Goal: Communication & Community: Answer question/provide support

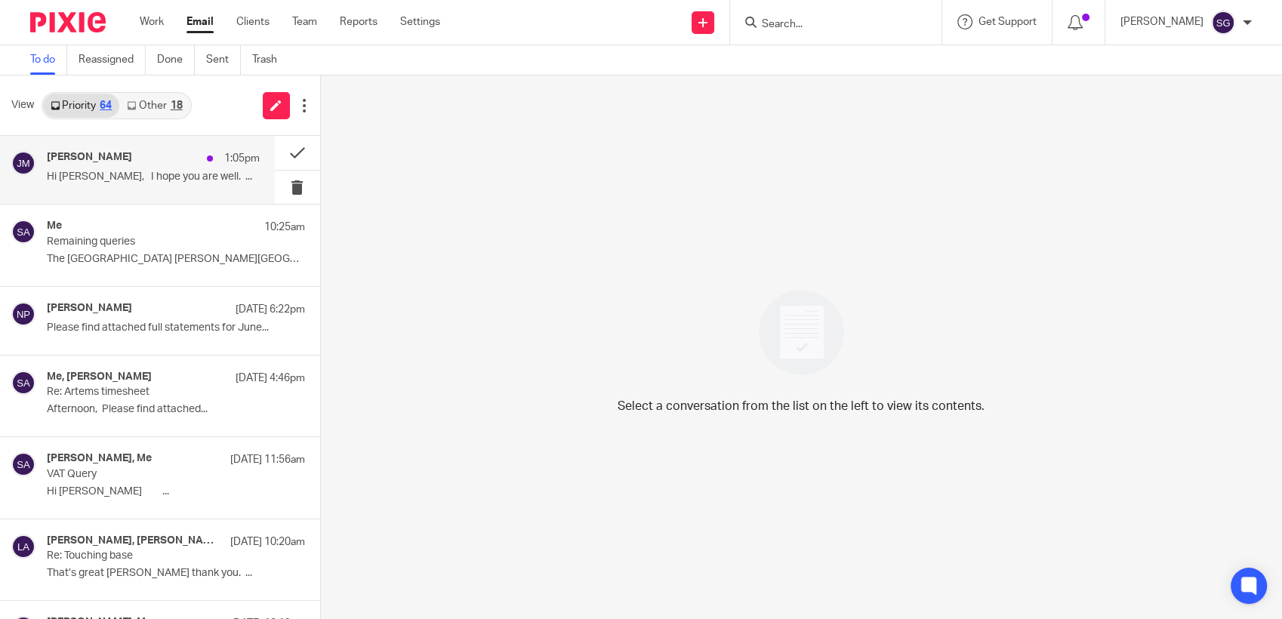
click at [116, 166] on div "Jenny McIntyre 1:05pm" at bounding box center [153, 158] width 213 height 15
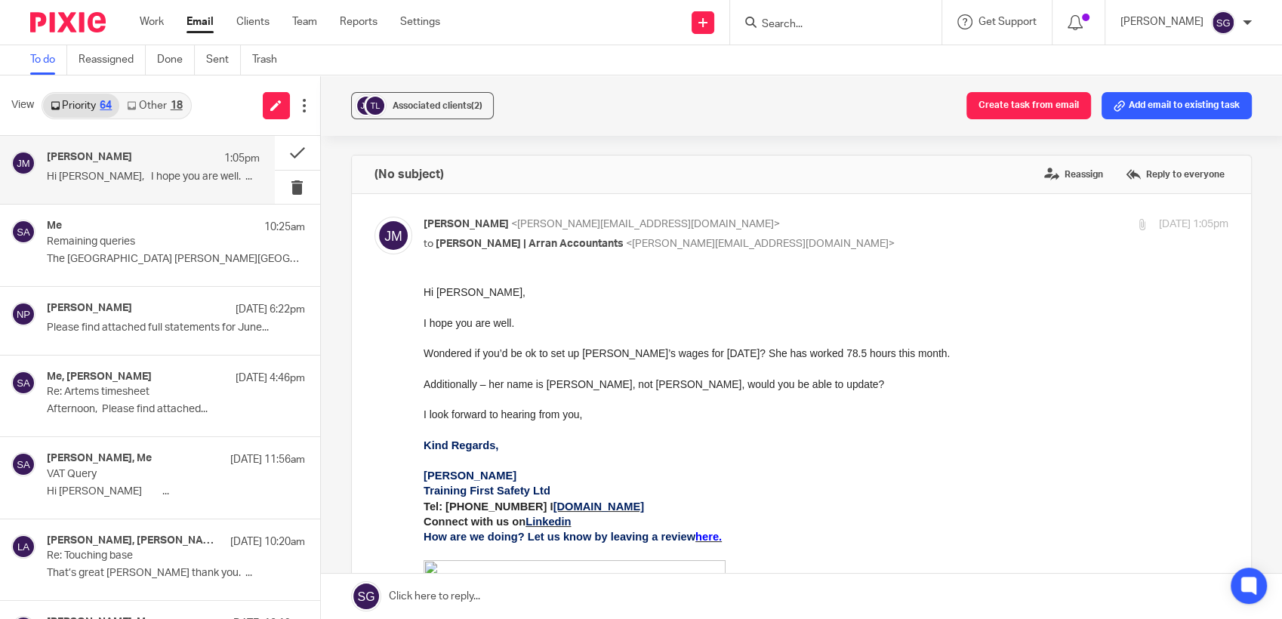
click at [808, 27] on input "Search" at bounding box center [829, 25] width 136 height 14
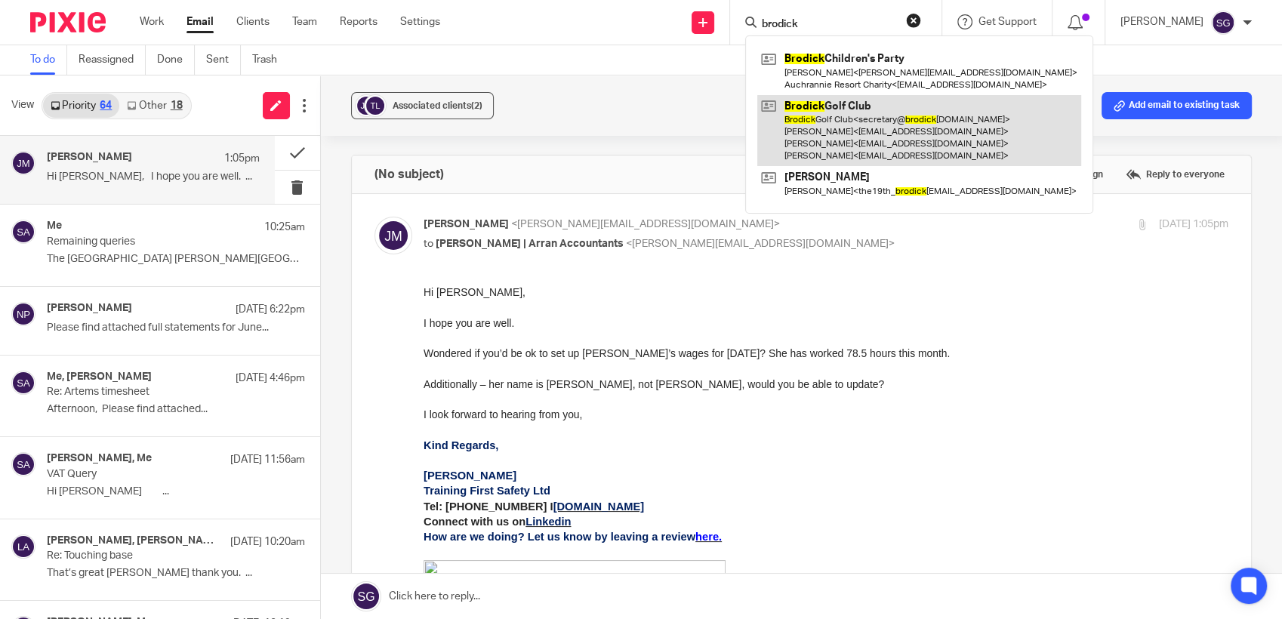
type input "brodick"
click at [858, 149] on link at bounding box center [920, 131] width 324 height 72
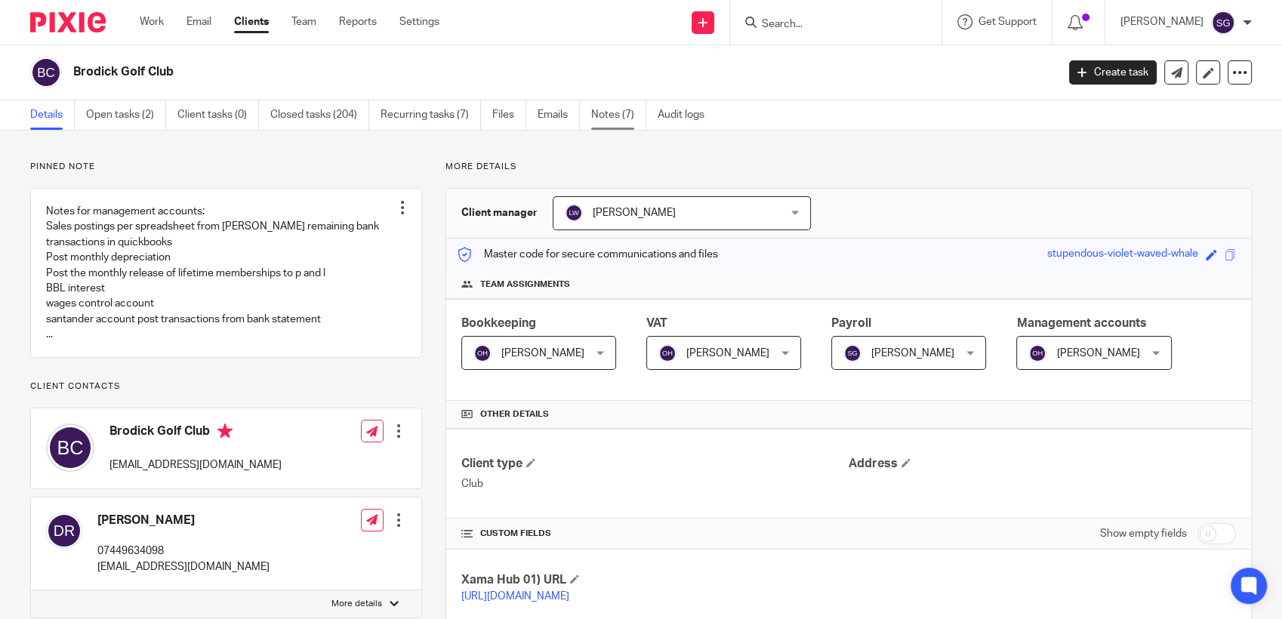
click at [618, 121] on link "Notes (7)" at bounding box center [618, 114] width 55 height 29
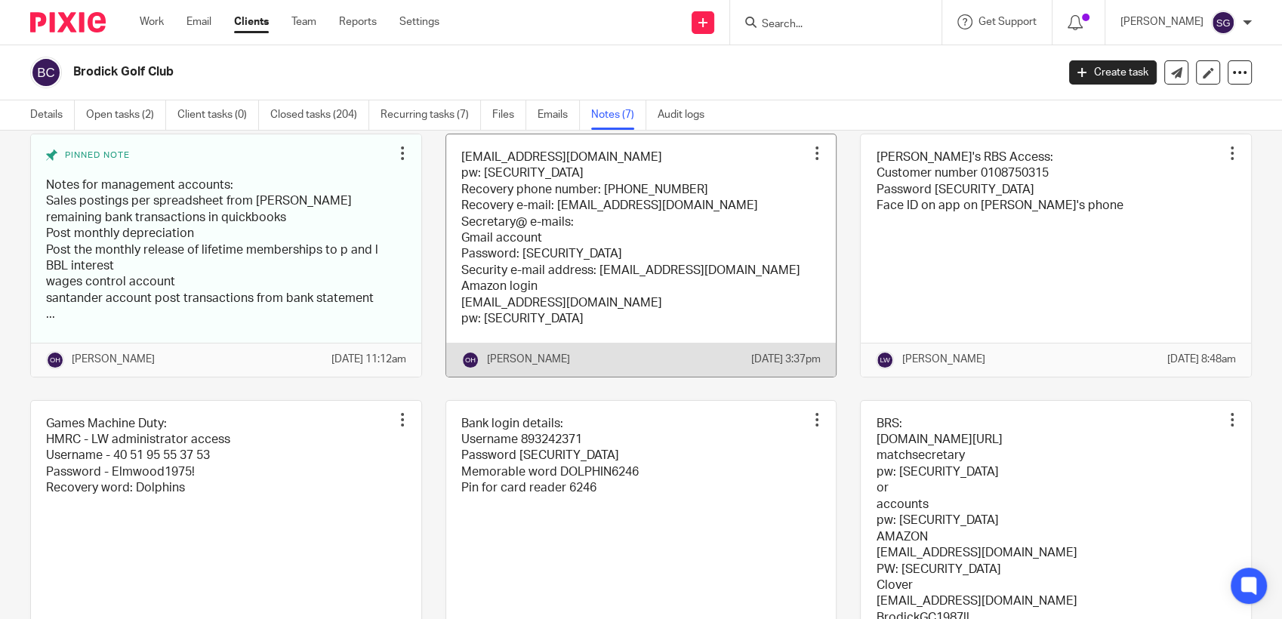
scroll to position [168, 0]
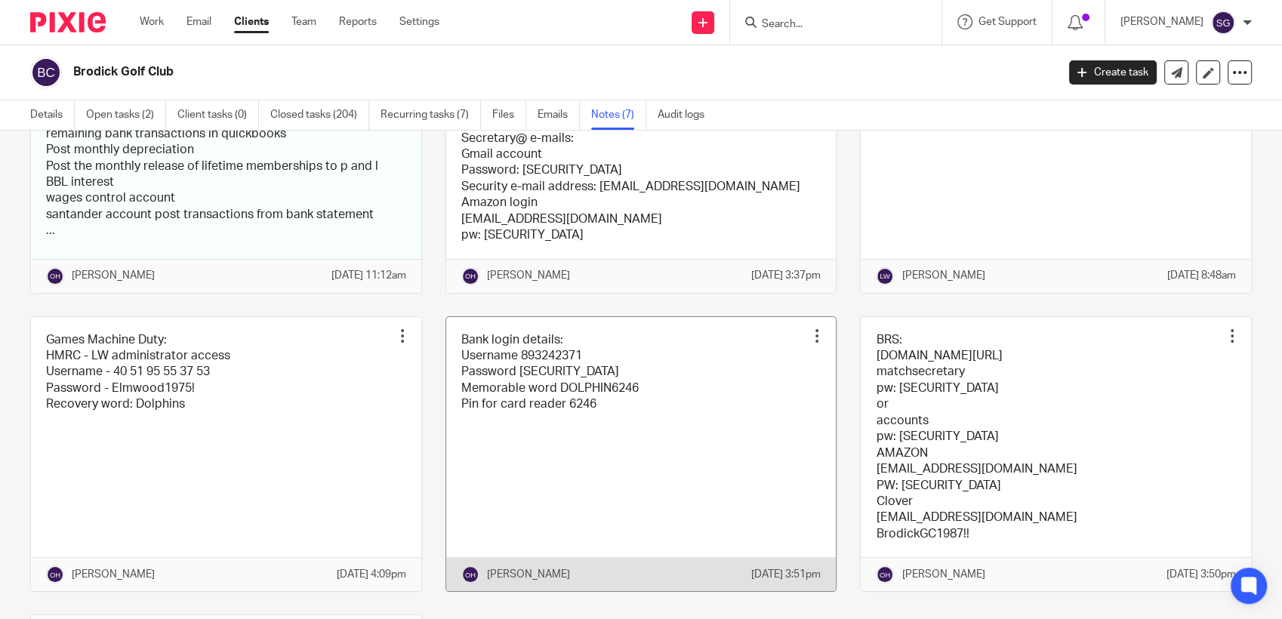
click at [671, 435] on link at bounding box center [641, 454] width 390 height 275
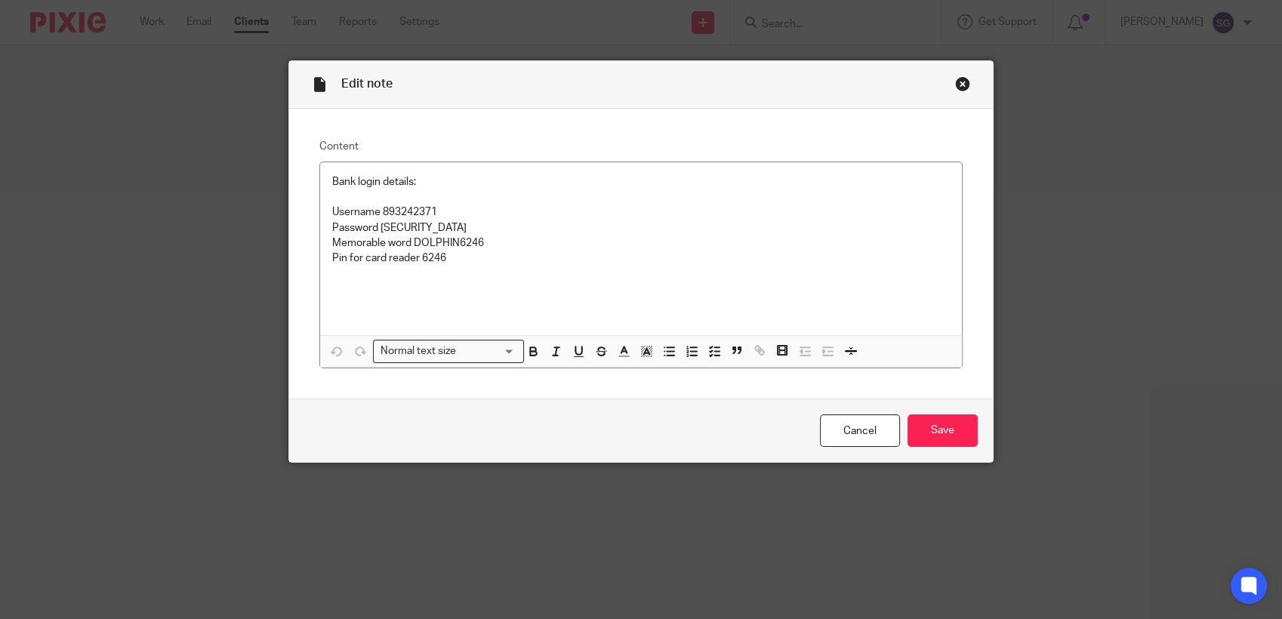
click at [955, 87] on div "Close this dialog window" at bounding box center [962, 83] width 15 height 15
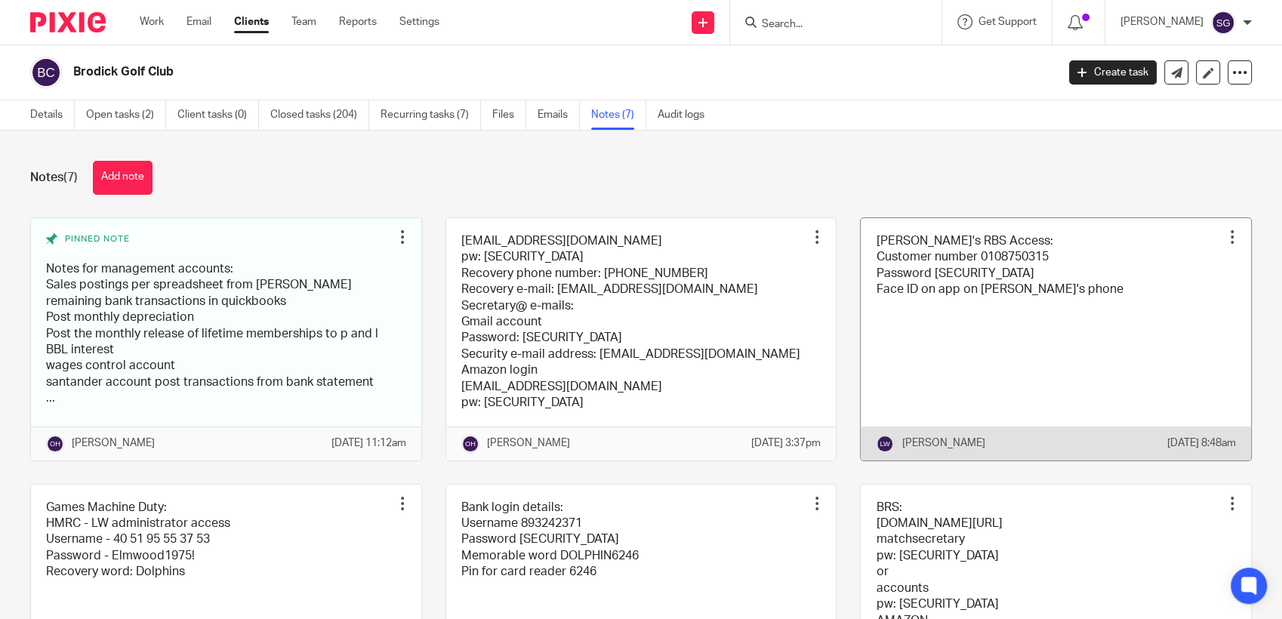
click at [1051, 273] on link at bounding box center [1056, 339] width 390 height 242
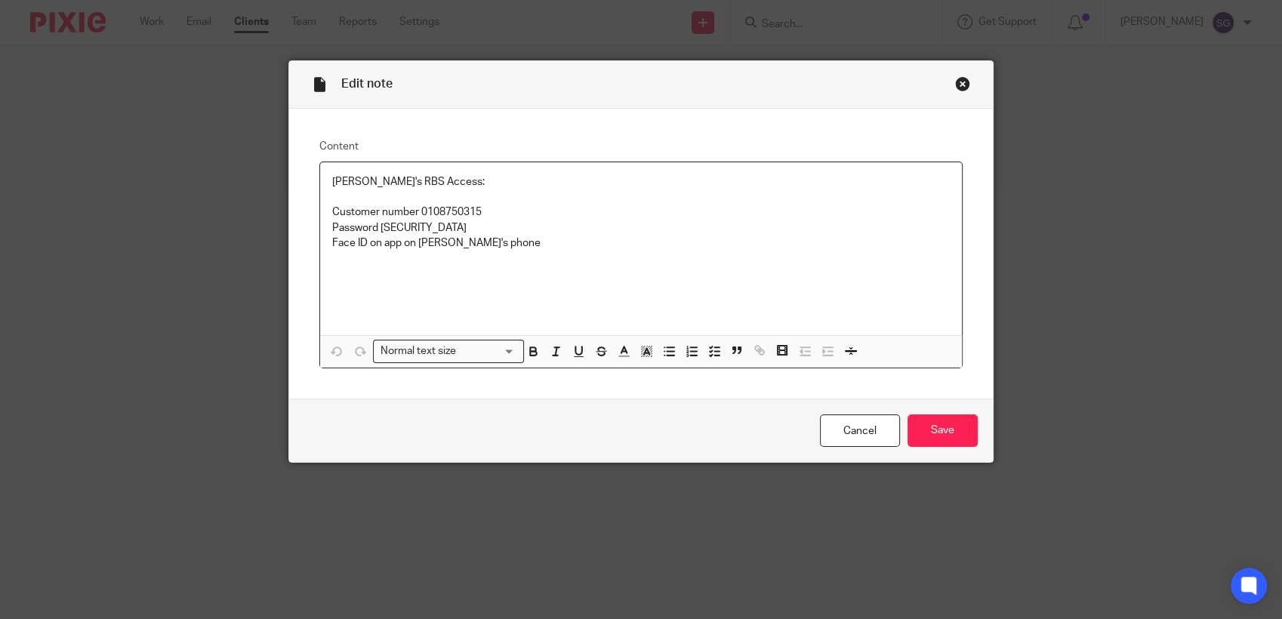
click at [466, 211] on p "Customer number 0108750315" at bounding box center [641, 212] width 618 height 15
copy p "0108750315"
click at [955, 84] on div "Close this dialog window" at bounding box center [962, 83] width 15 height 15
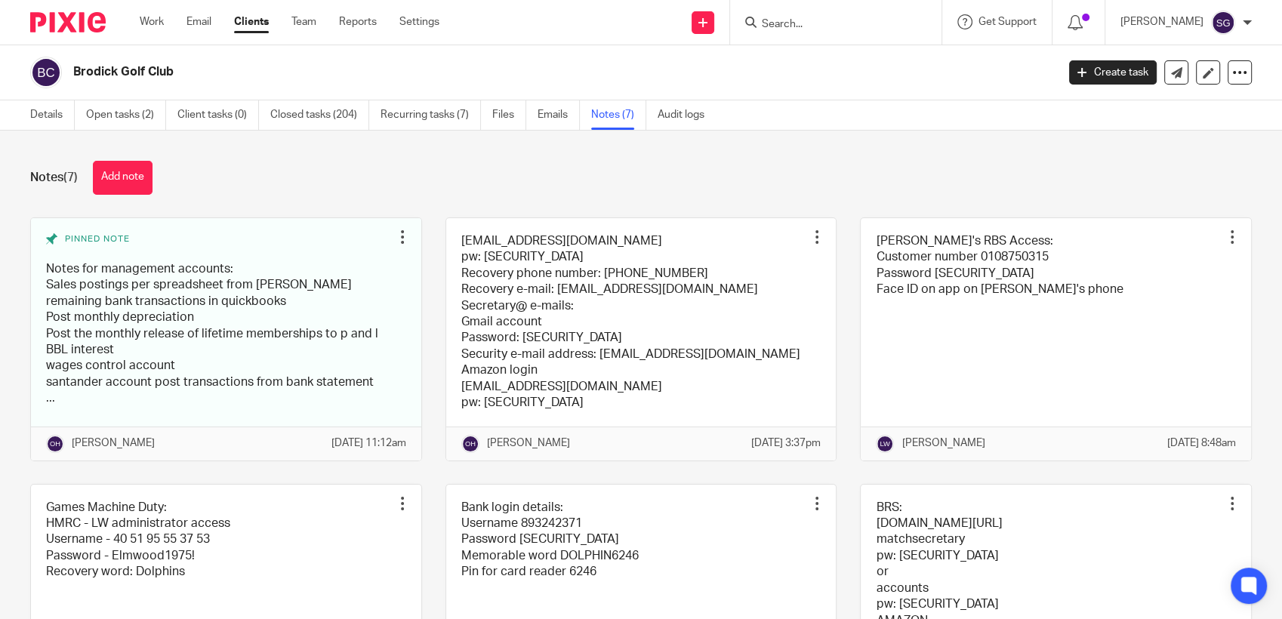
click at [800, 27] on input "Search" at bounding box center [829, 25] width 136 height 14
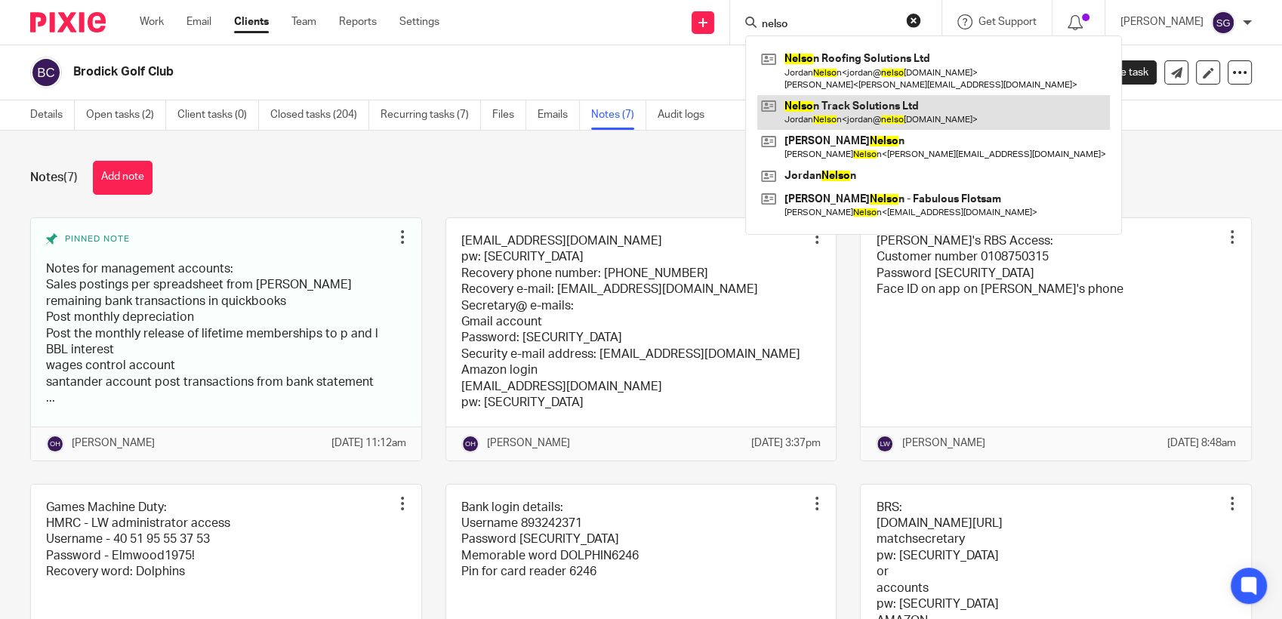
type input "nelso"
click at [829, 107] on link at bounding box center [934, 112] width 353 height 35
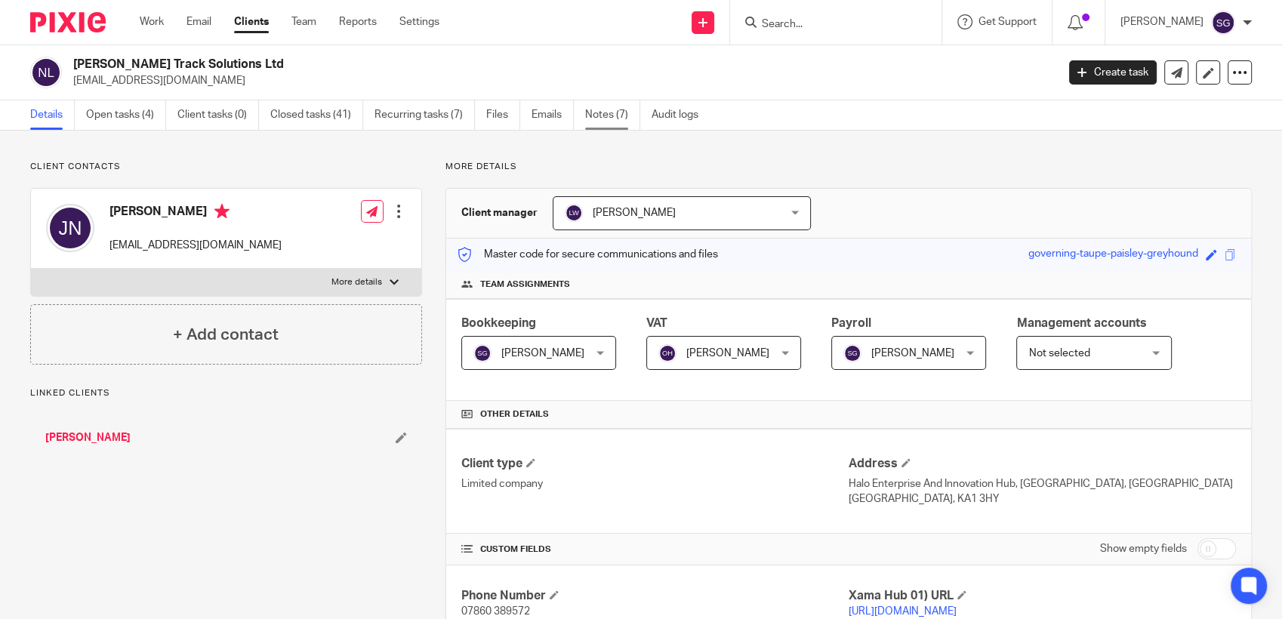
click at [591, 113] on link "Notes (7)" at bounding box center [612, 114] width 55 height 29
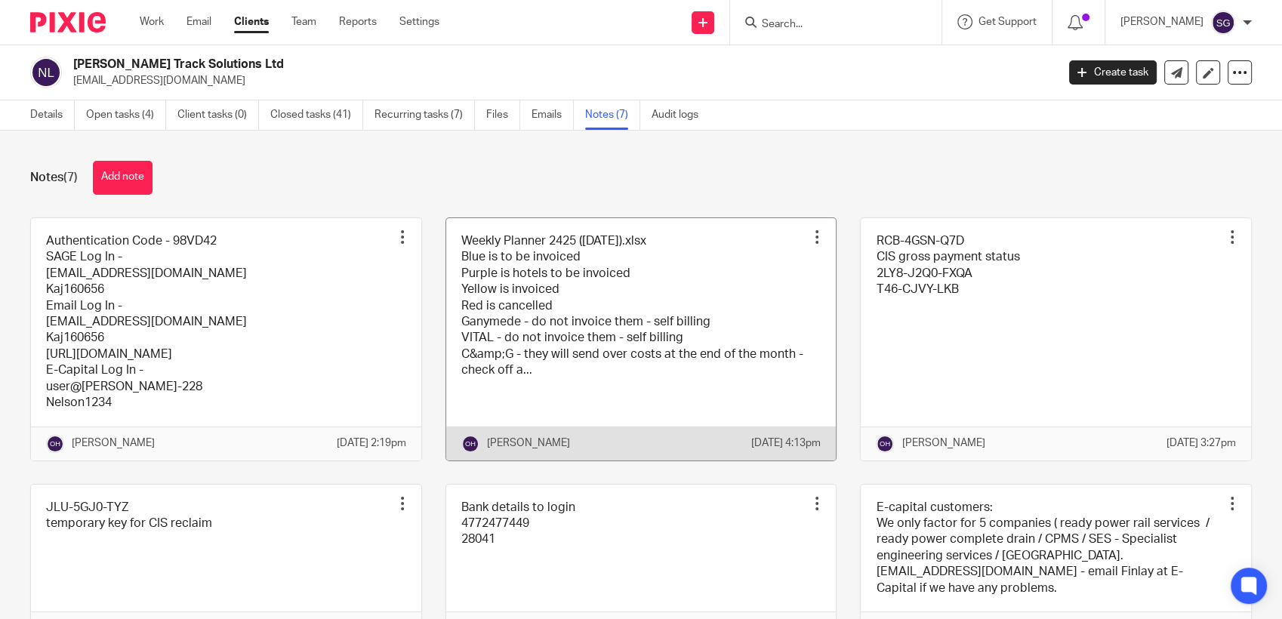
click at [626, 344] on link at bounding box center [641, 339] width 390 height 242
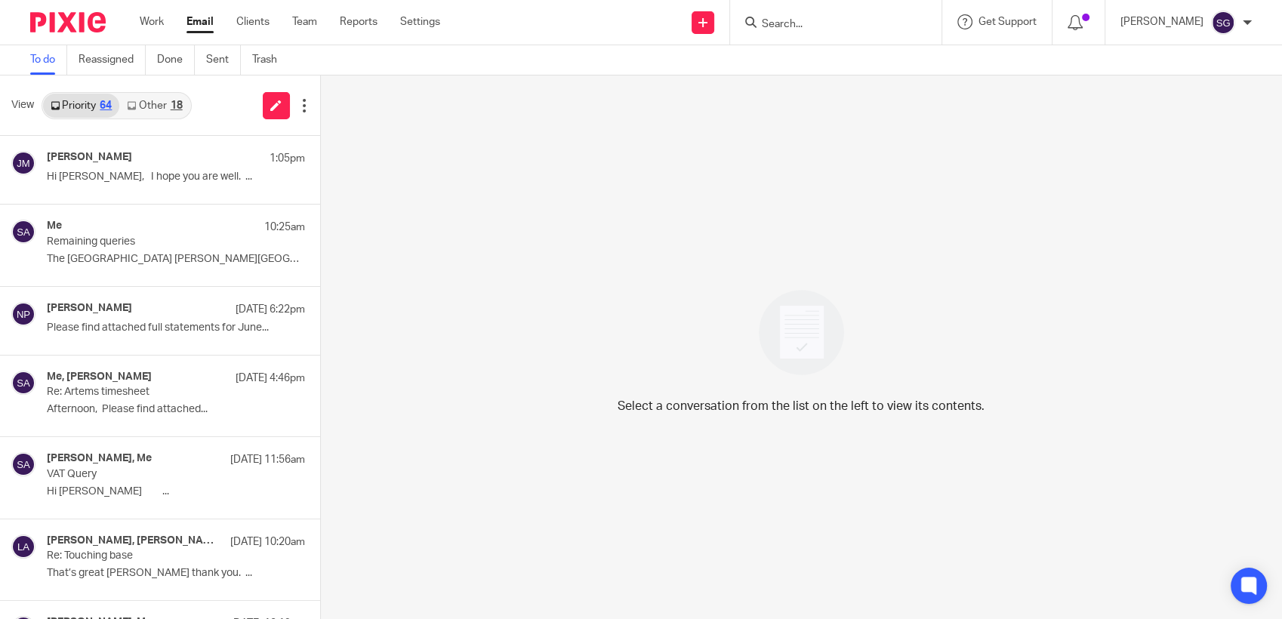
click at [799, 24] on input "Search" at bounding box center [829, 25] width 136 height 14
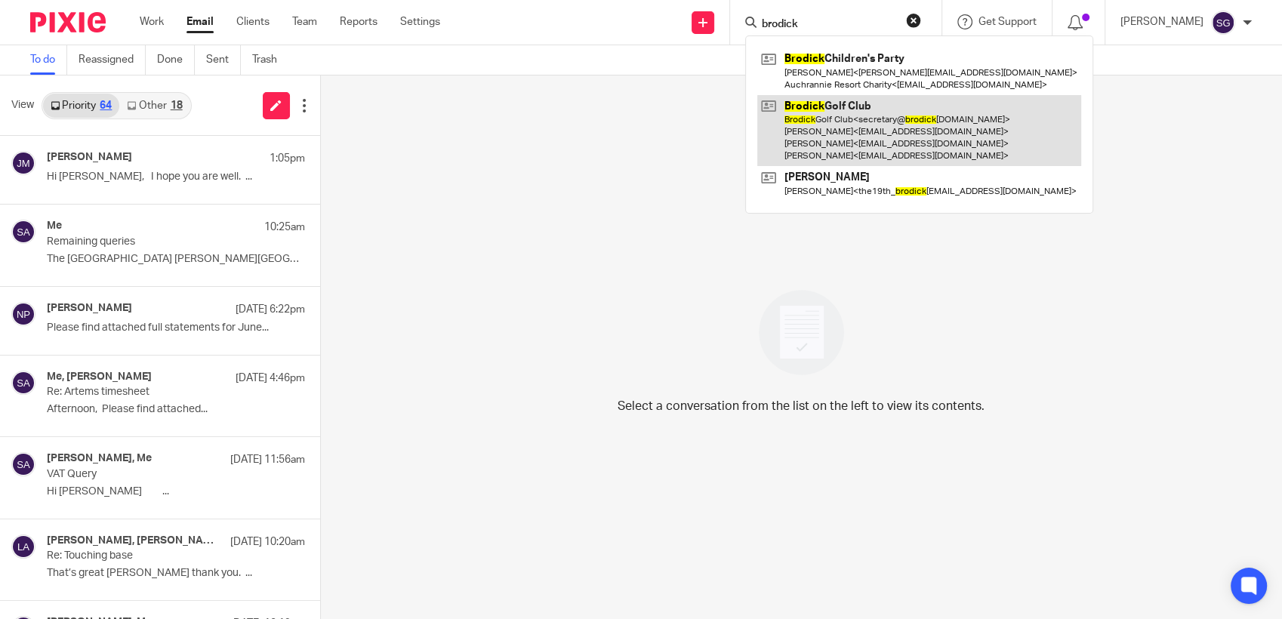
type input "brodick"
click at [846, 134] on link at bounding box center [920, 131] width 324 height 72
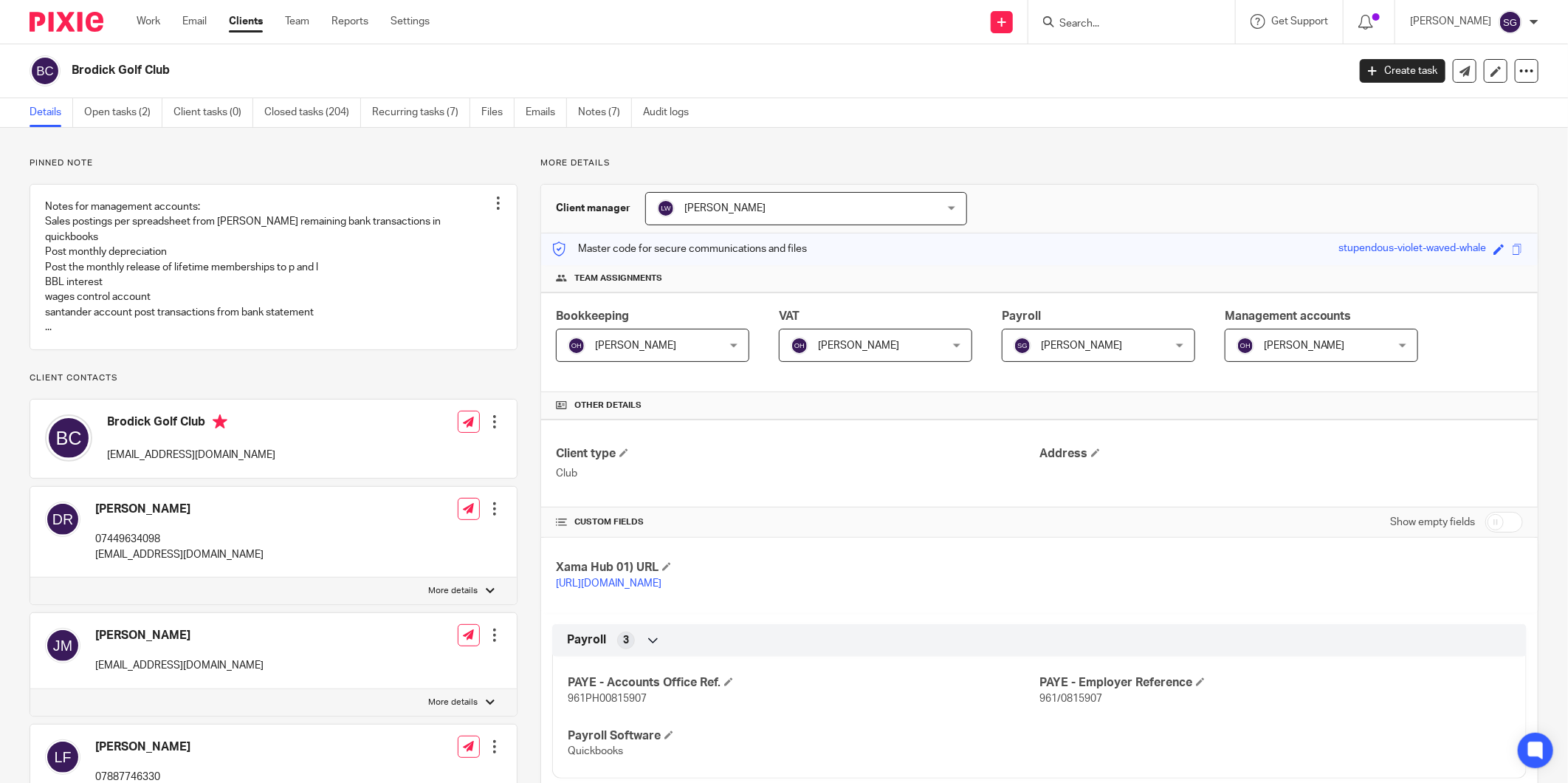
click at [1106, 25] on input "Search" at bounding box center [1124, 24] width 133 height 14
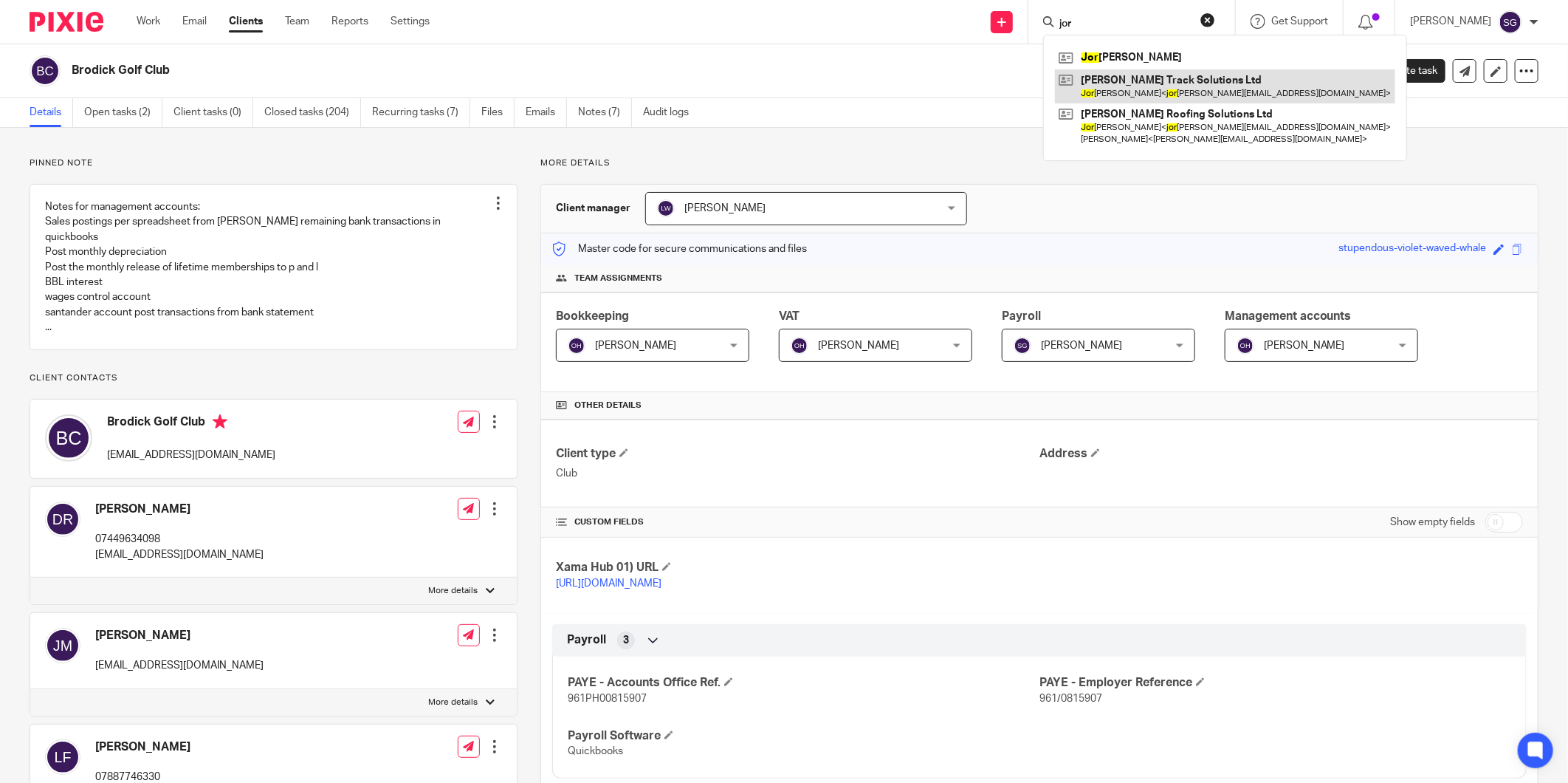
type input "jor"
click at [1133, 83] on link at bounding box center [1225, 86] width 340 height 34
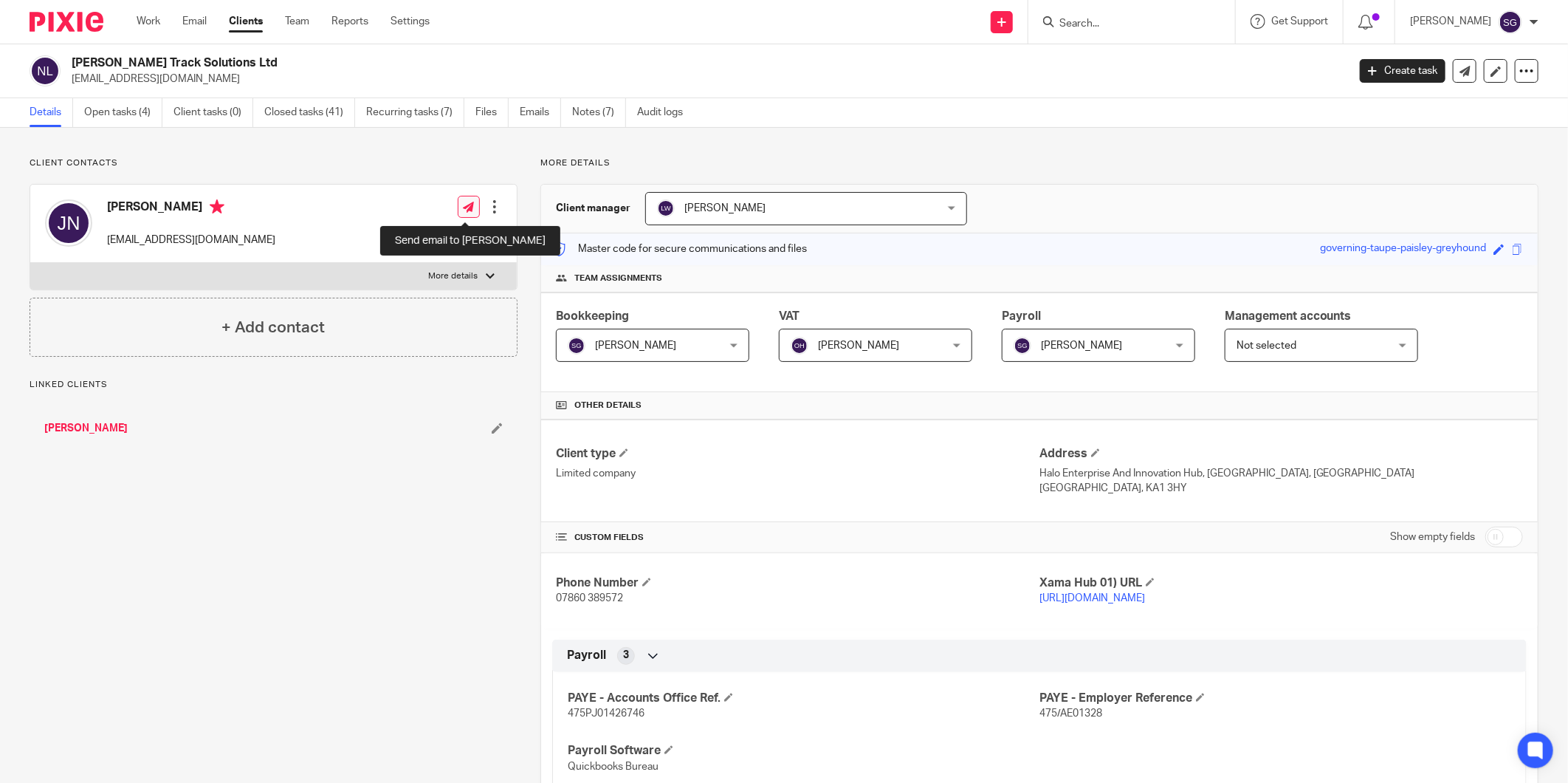
click at [465, 207] on icon at bounding box center [468, 206] width 11 height 11
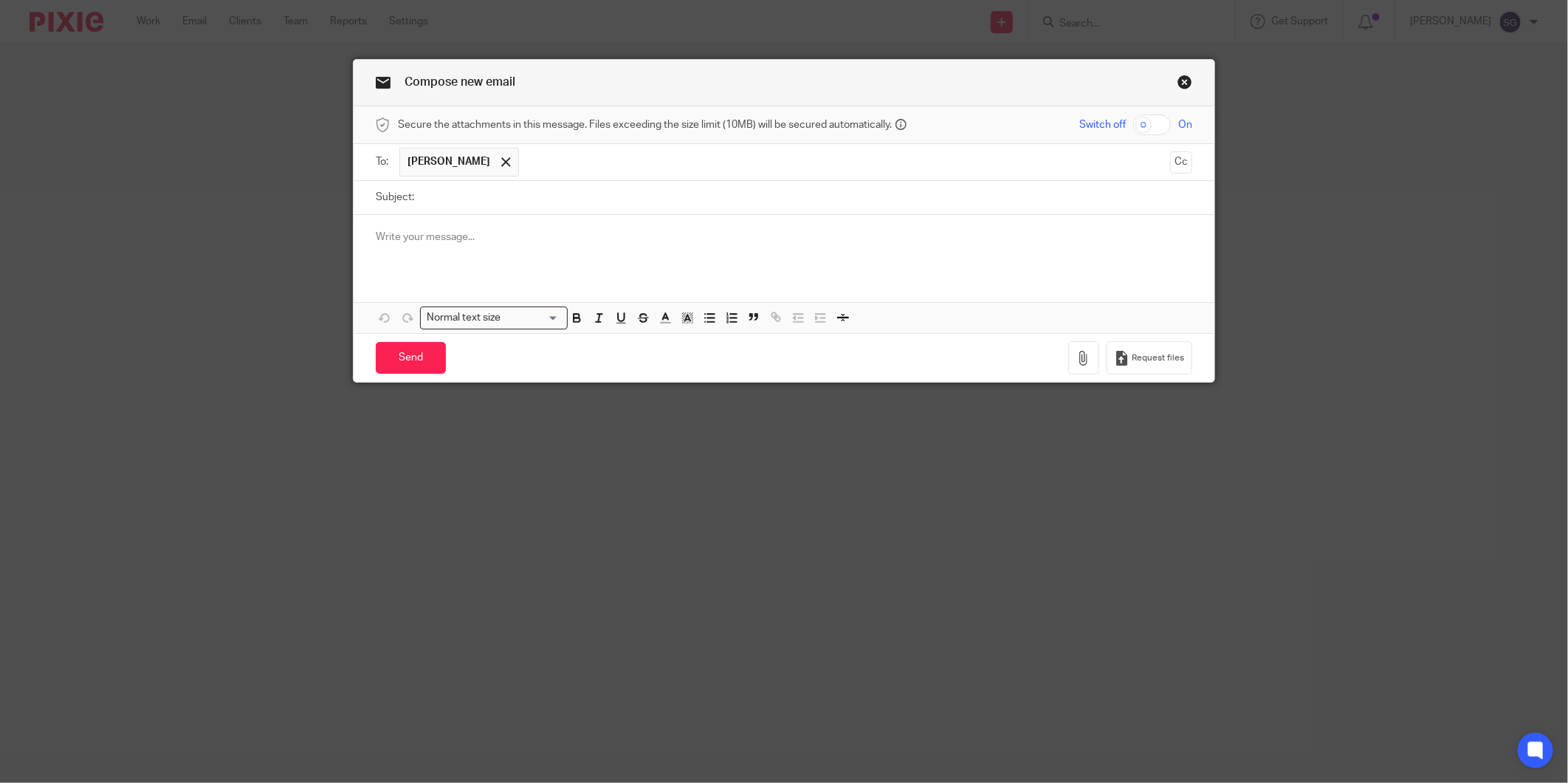
click at [521, 197] on input "Subject:" at bounding box center [806, 197] width 771 height 33
type input "Outstanding PO's"
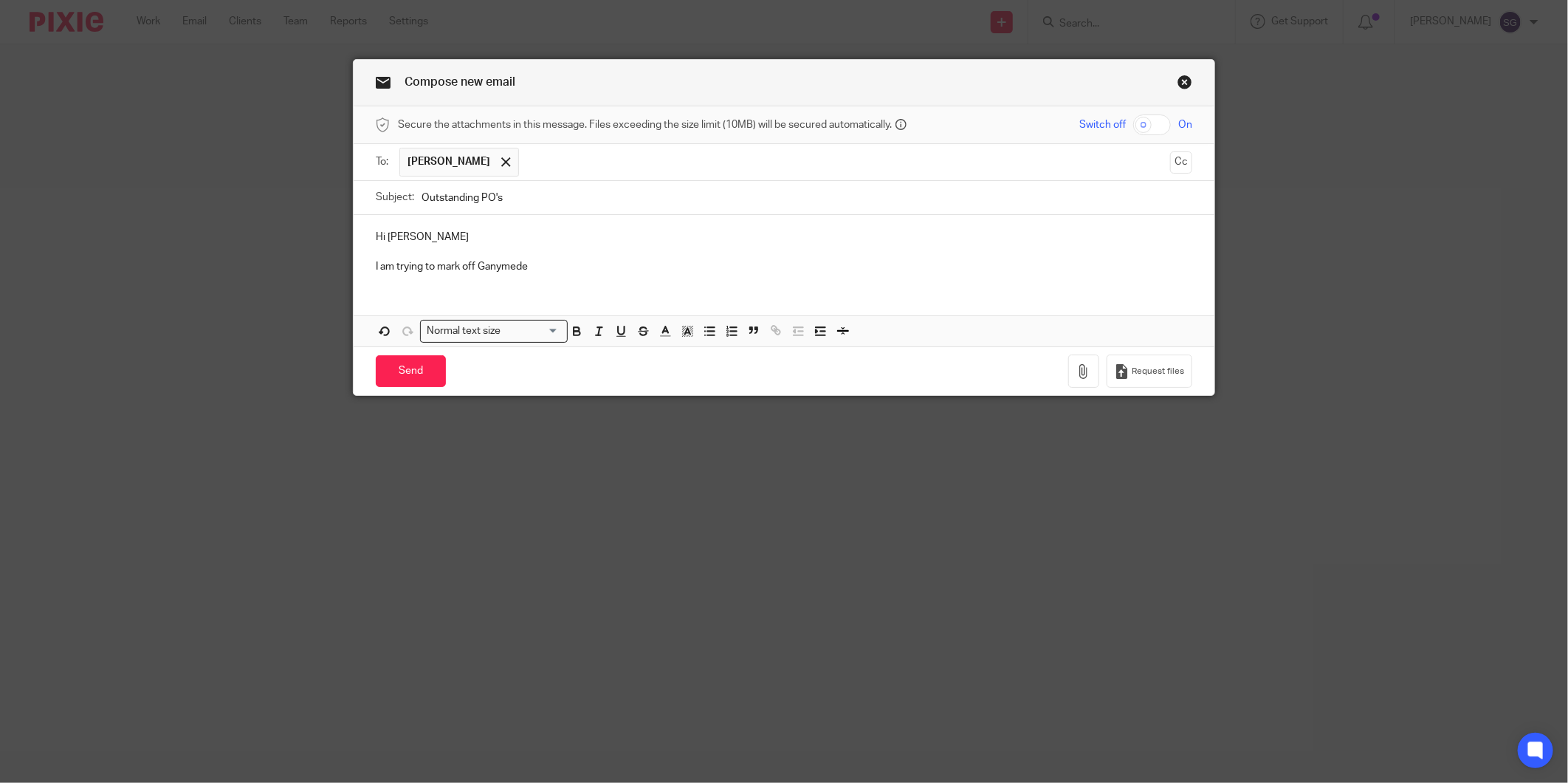
click at [603, 267] on p "I am trying to mark off Ganymede" at bounding box center [783, 266] width 816 height 15
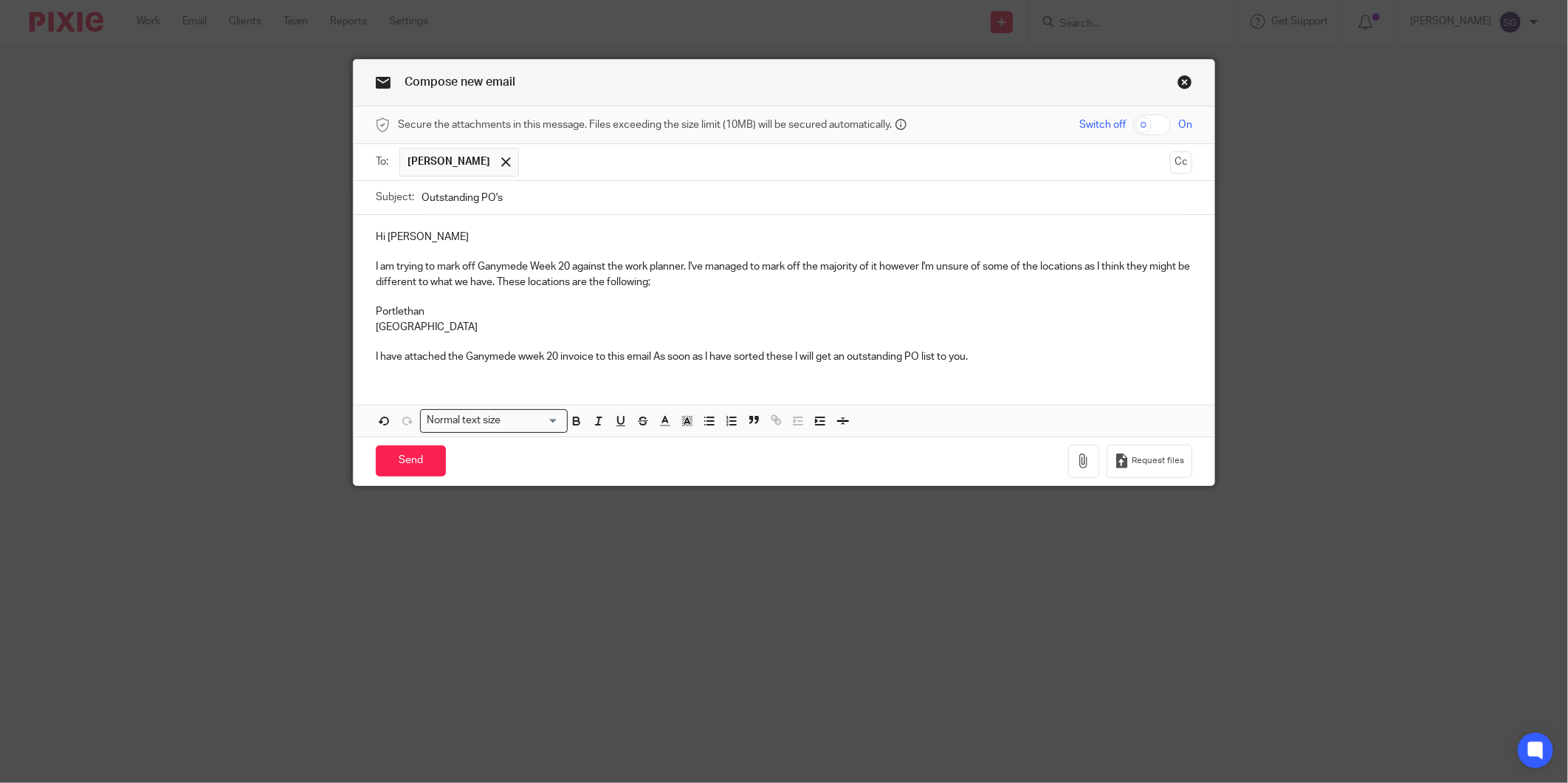
click at [525, 361] on p "I have attached the Ganymede wwek 20 invoice to this email As soon as I have so…" at bounding box center [783, 356] width 816 height 15
click at [417, 314] on p "Portlethan" at bounding box center [783, 311] width 816 height 15
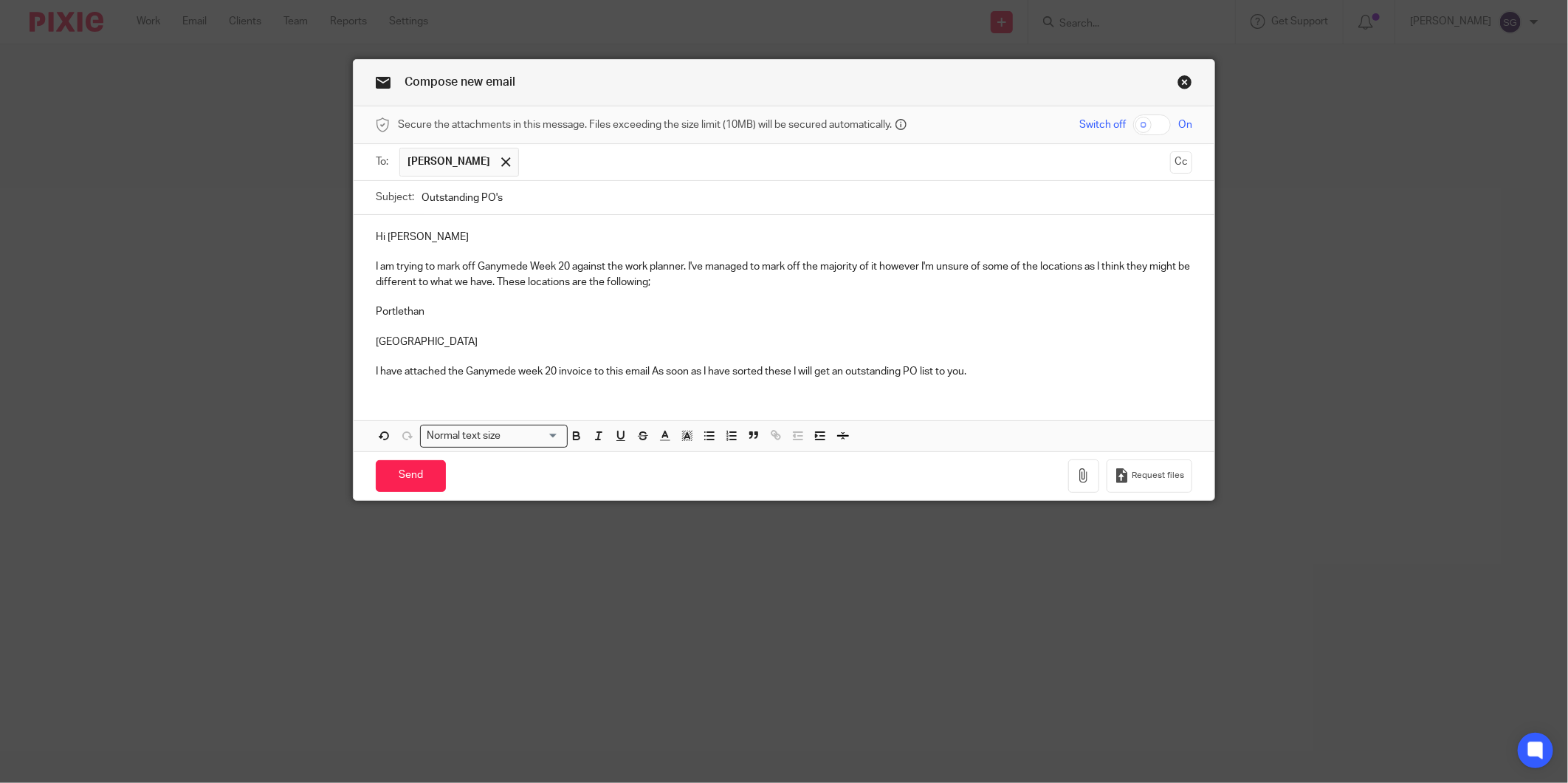
click at [375, 315] on p "Portlethan" at bounding box center [783, 311] width 816 height 15
click at [375, 342] on p "Stonehaven" at bounding box center [783, 341] width 816 height 15
click at [478, 345] on p "-Stonehaven" at bounding box center [783, 341] width 816 height 15
click at [400, 312] on p "-Portlethan" at bounding box center [783, 311] width 816 height 15
click at [440, 321] on p at bounding box center [783, 326] width 816 height 15
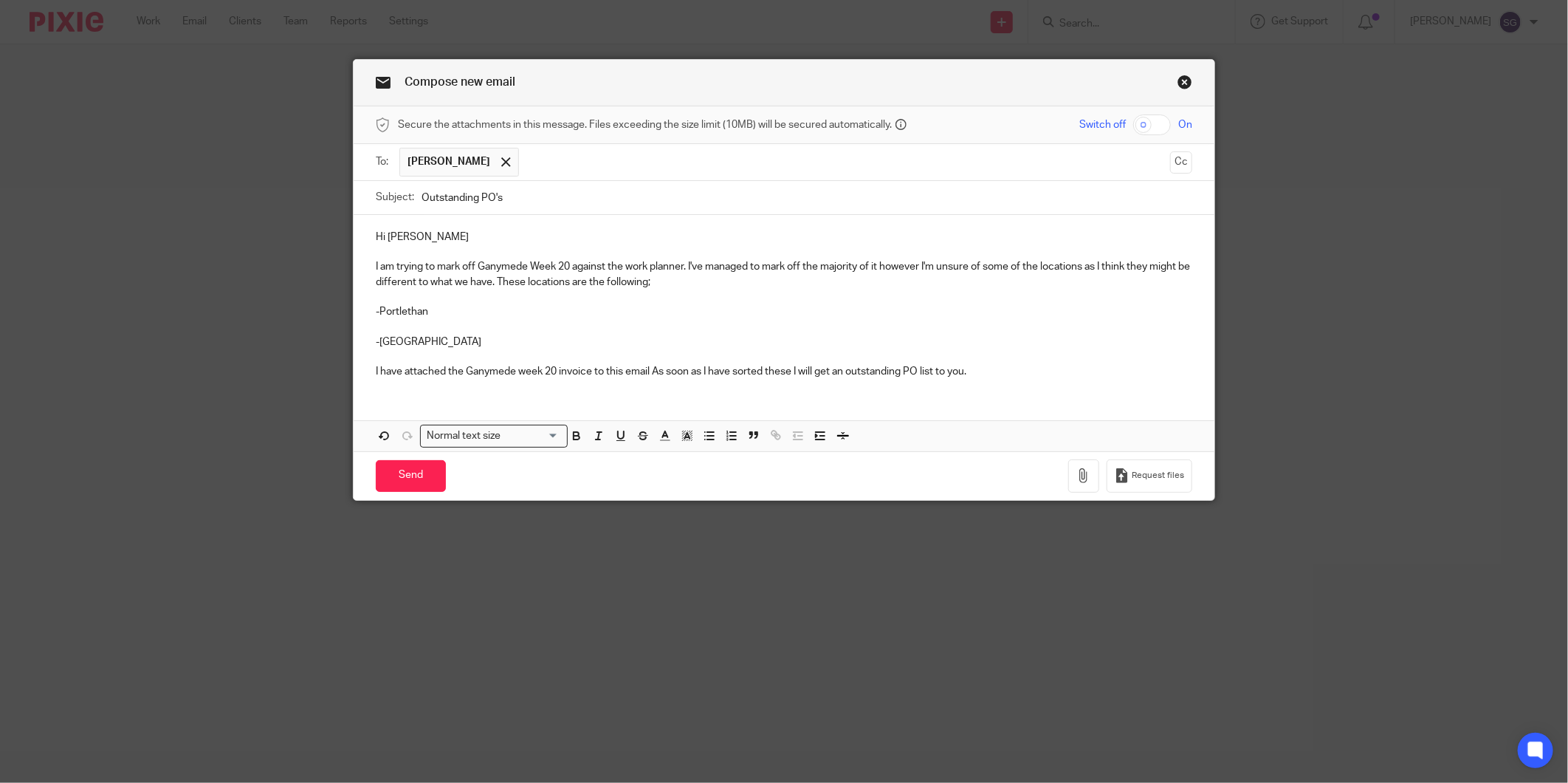
click at [448, 345] on p "-Stonehaven" at bounding box center [783, 341] width 816 height 15
click at [653, 370] on p "I have attached the Ganymede week 20 invoice to this email As soon as I have so…" at bounding box center [783, 370] width 816 height 15
click at [991, 380] on div "Hi Jordan I am trying to mark off Ganymede Week 20 against the work planner. I'…" at bounding box center [784, 303] width 861 height 176
click at [1009, 377] on p "I have attached the Ganymede week 20 invoice to this email and as soon as I hav…" at bounding box center [783, 370] width 816 height 15
click at [1068, 480] on button "button" at bounding box center [1084, 476] width 31 height 33
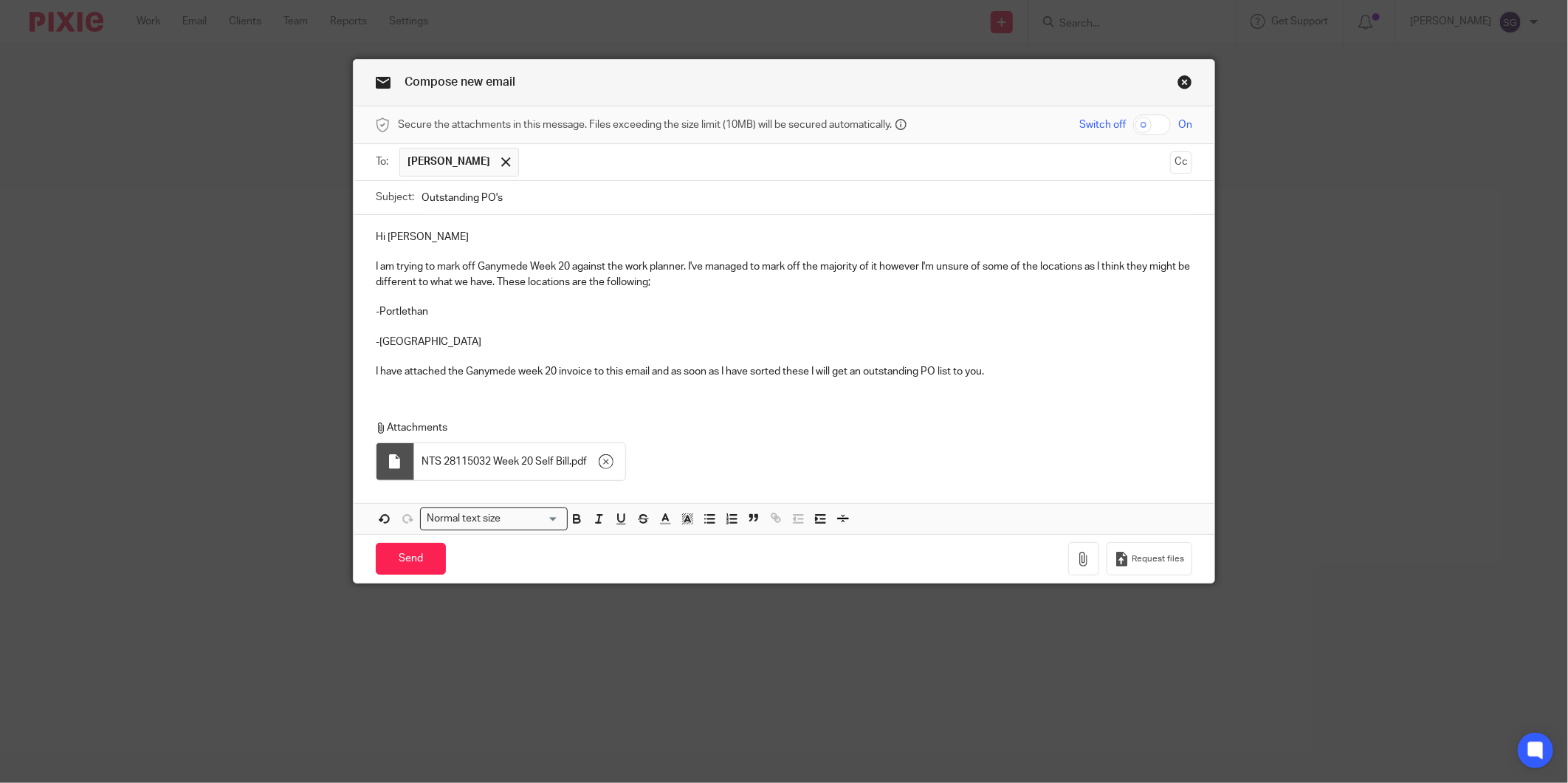
click at [696, 282] on p "I am trying to mark off Ganymede Week 20 against the work planner. I've managed…" at bounding box center [783, 274] width 816 height 30
click at [505, 351] on p at bounding box center [783, 356] width 816 height 15
drag, startPoint x: 677, startPoint y: 400, endPoint x: 690, endPoint y: 380, distance: 23.9
click at [690, 380] on div "Hi Jordan I am trying to mark off Ganymede Week 20 against the work planner. I'…" at bounding box center [784, 374] width 861 height 319
click at [1008, 375] on p "I have attached the Ganymede week 20 invoice to this email and as soon as I hav…" at bounding box center [783, 370] width 816 height 15
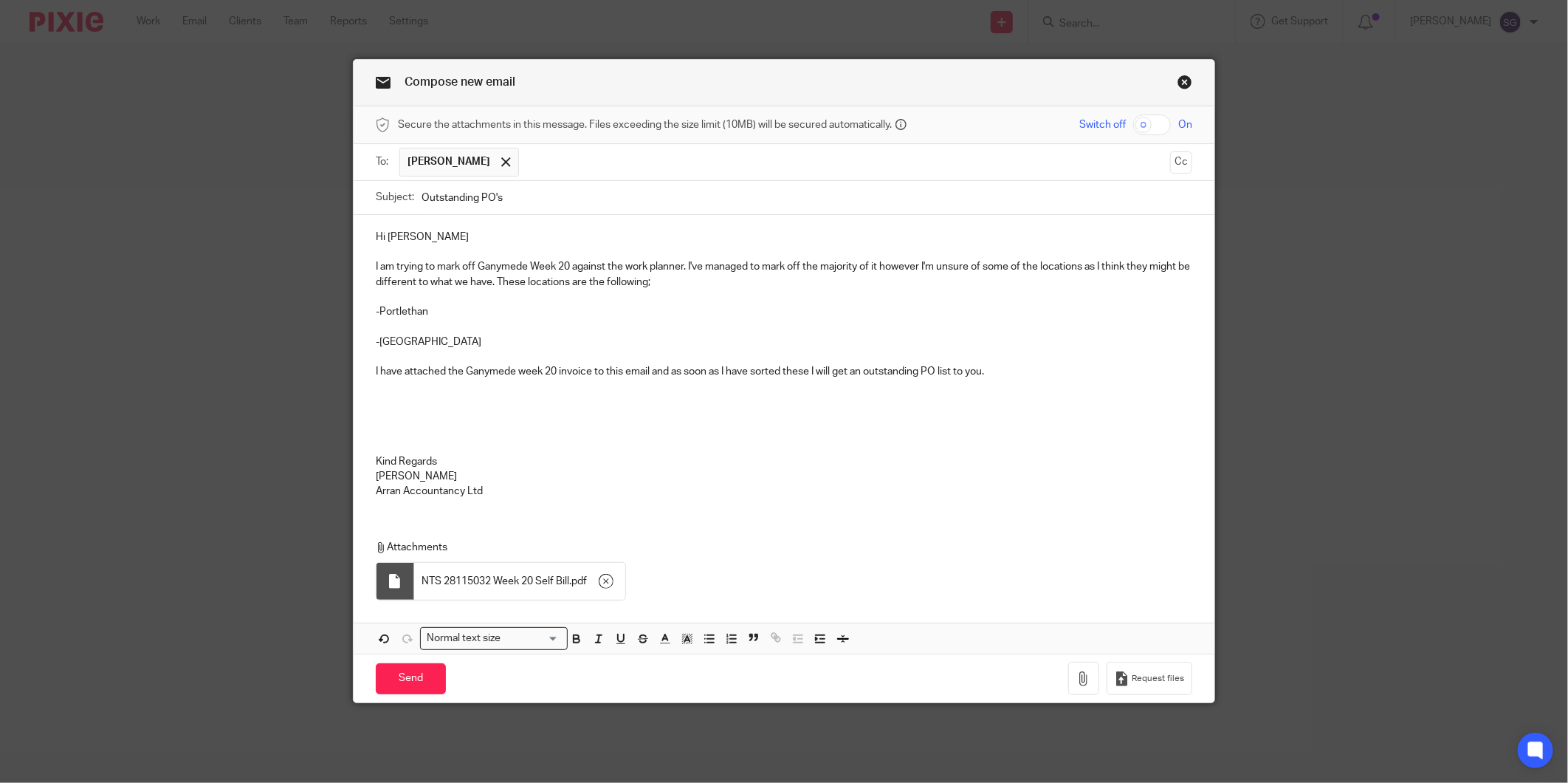
click at [434, 232] on p "Hi Jordan" at bounding box center [783, 237] width 816 height 15
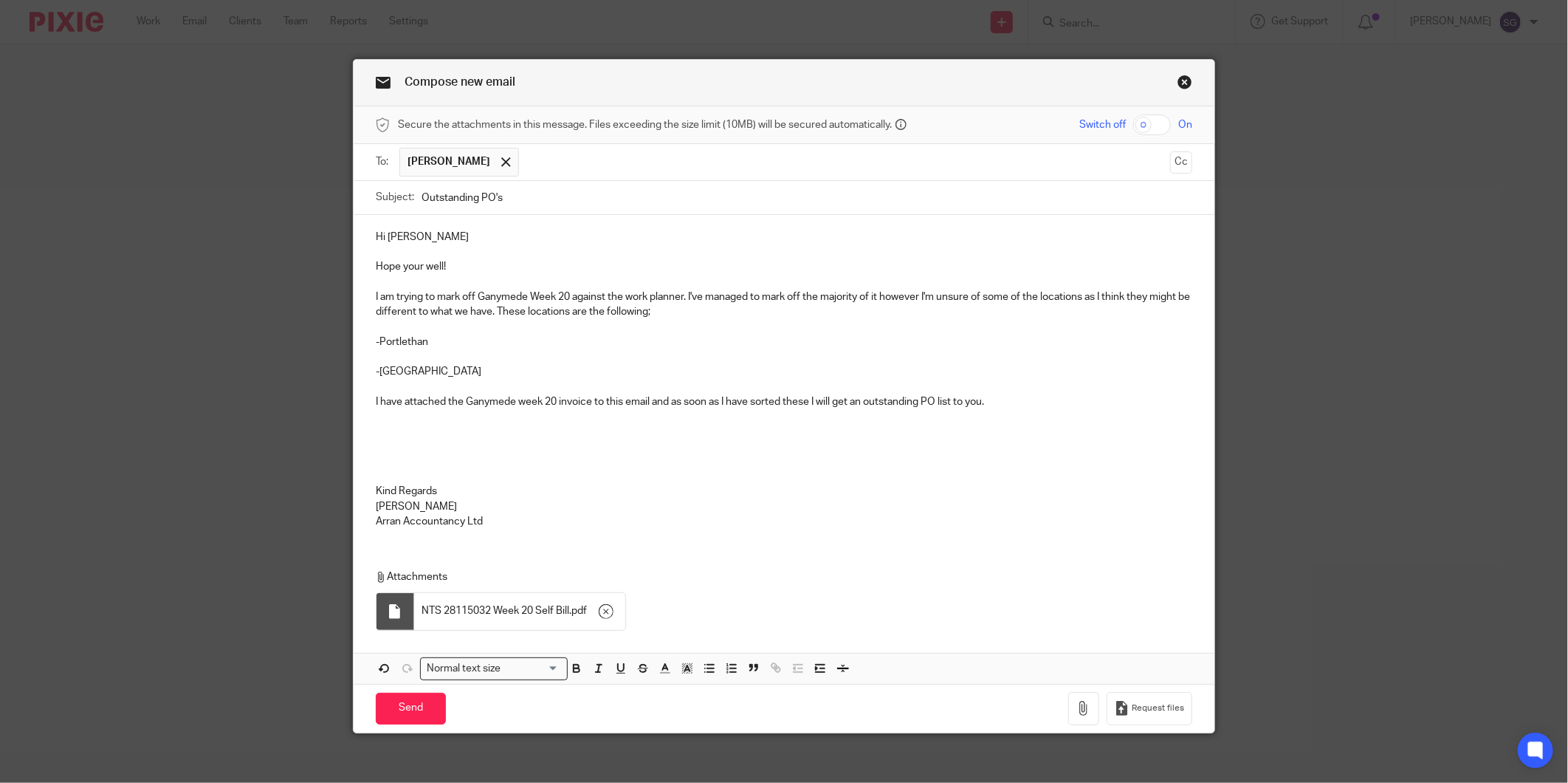
click at [684, 316] on p "I am trying to mark off Ganymede Week 20 against the work planner. I've managed…" at bounding box center [783, 304] width 816 height 30
click at [995, 406] on p "I have attached the Ganymede week 20 invoice to this email and as soon as I hav…" at bounding box center [783, 401] width 816 height 15
click at [400, 718] on input "Send" at bounding box center [411, 708] width 70 height 31
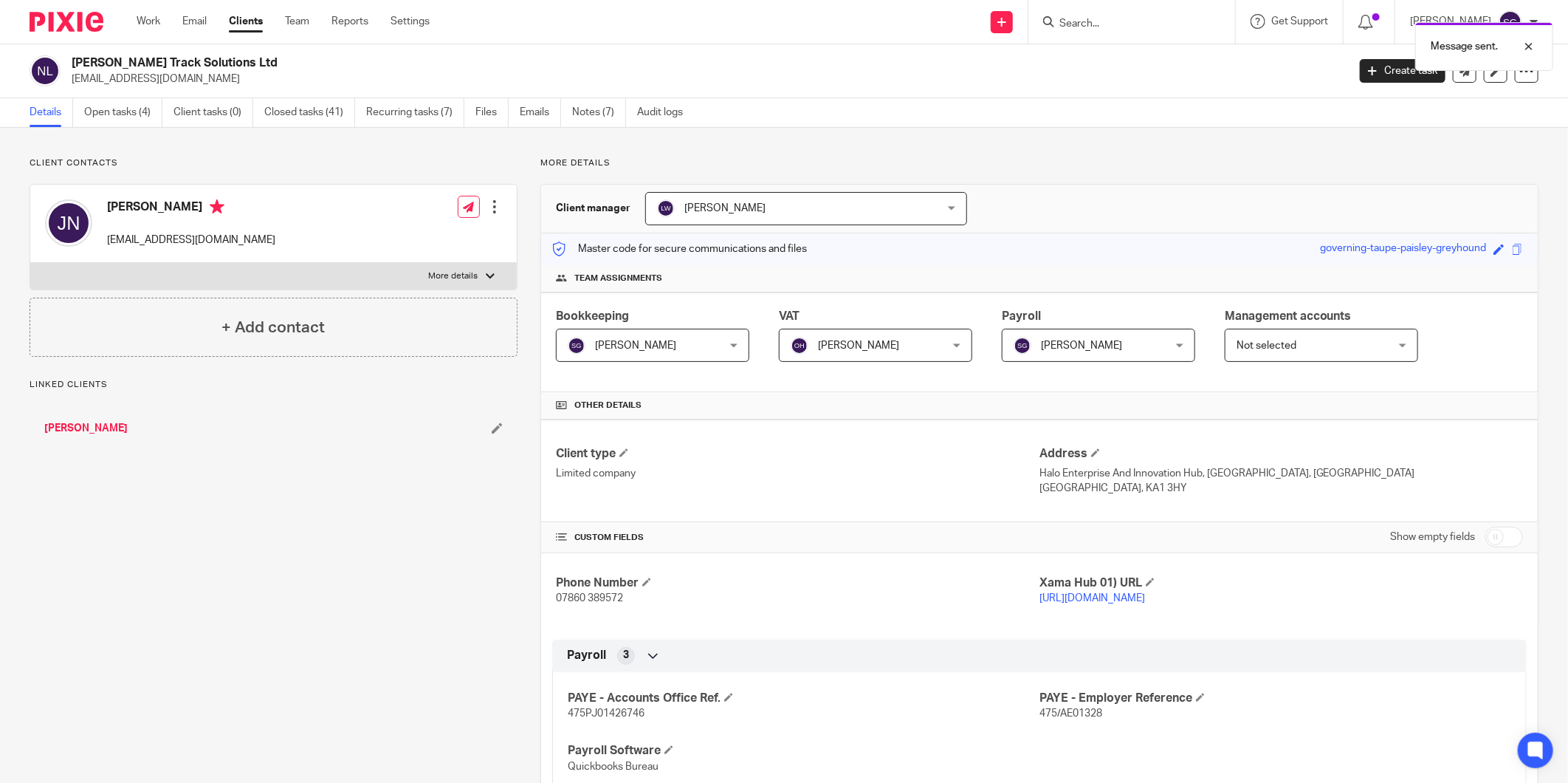
drag, startPoint x: 185, startPoint y: 24, endPoint x: 240, endPoint y: 6, distance: 57.9
click at [185, 24] on link "Email" at bounding box center [195, 21] width 24 height 15
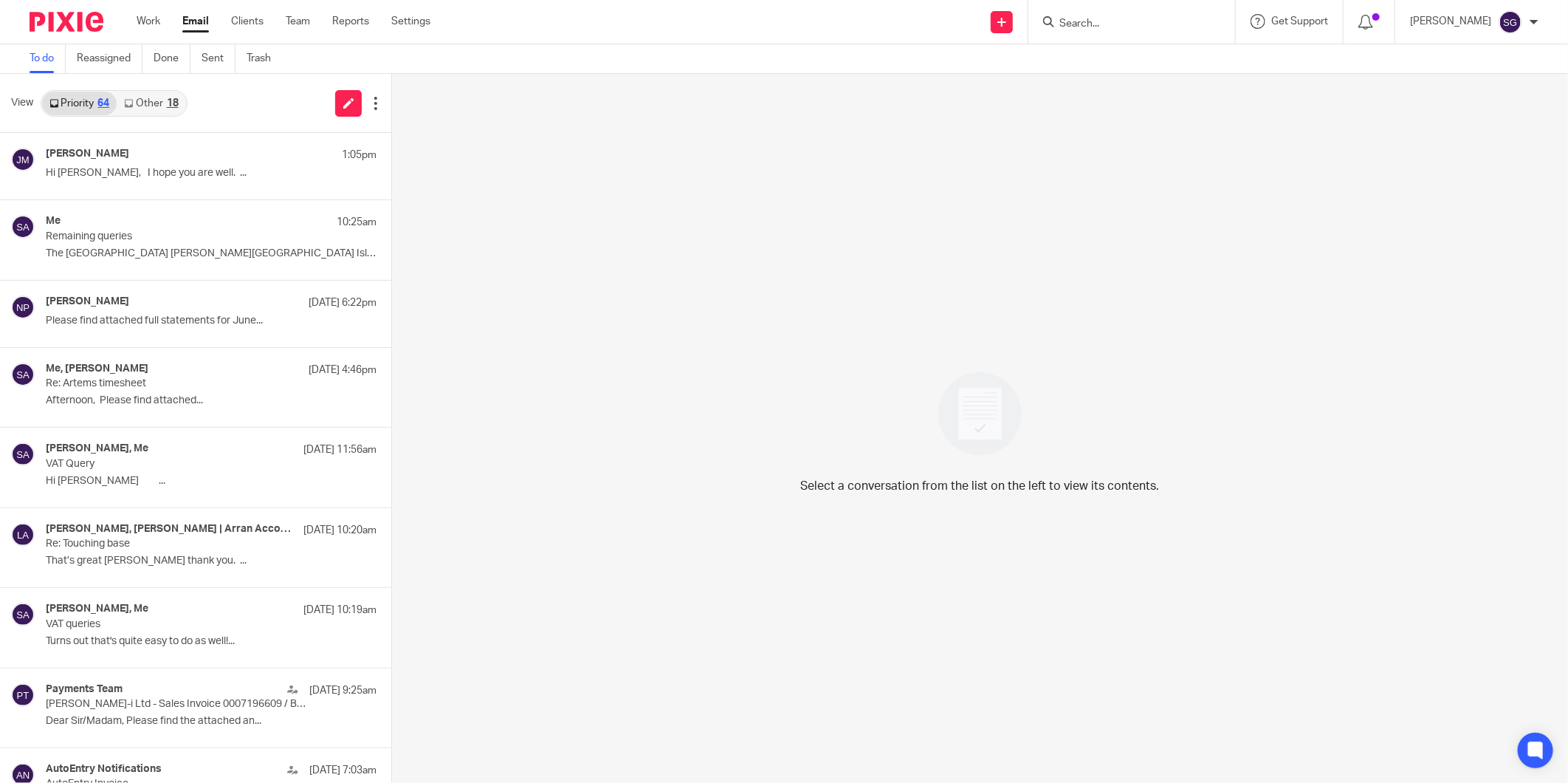
click at [135, 95] on link "Other 18" at bounding box center [151, 104] width 68 height 23
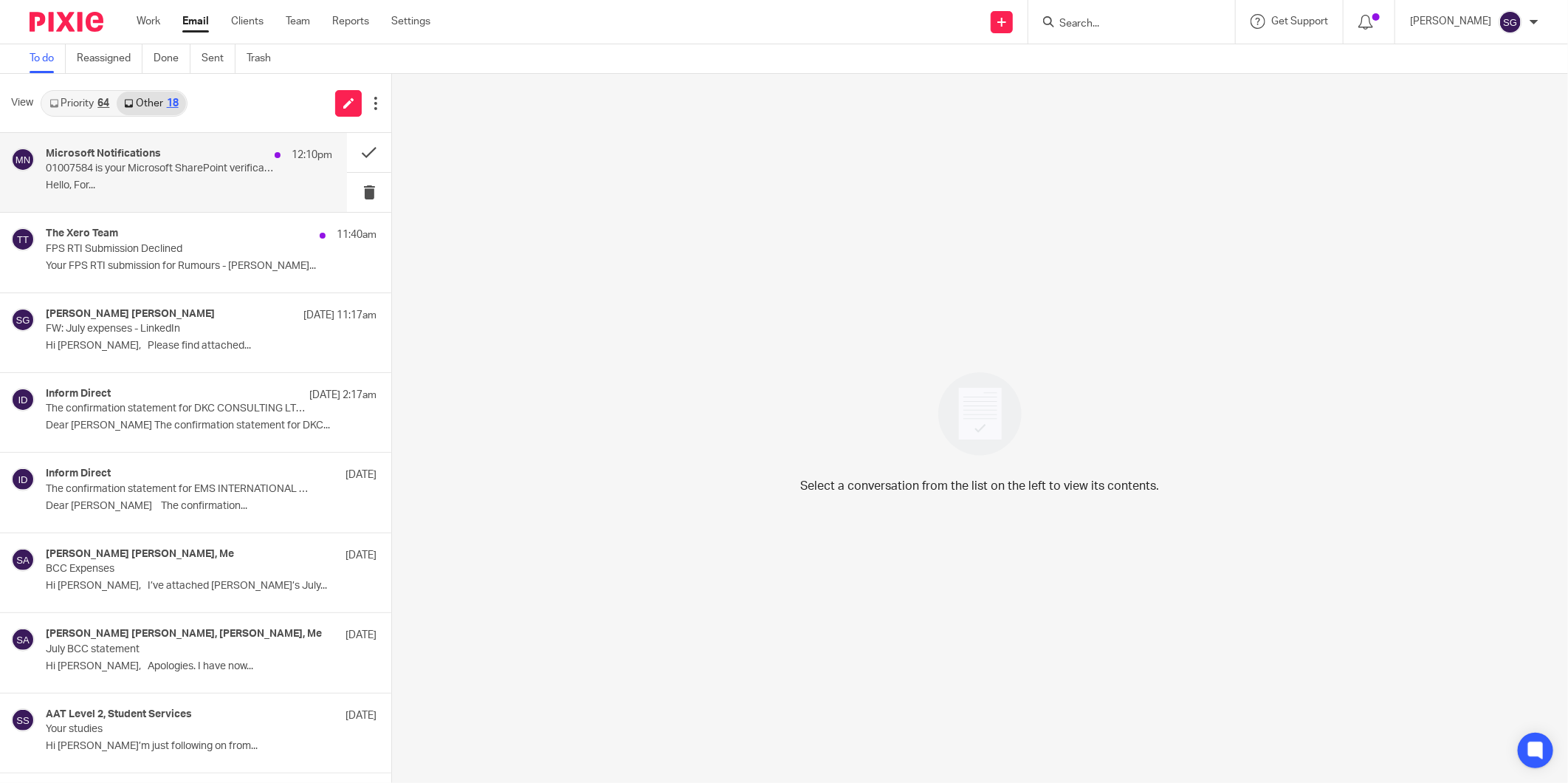
click at [234, 155] on div "Microsoft Notifications 12:10pm" at bounding box center [189, 154] width 286 height 15
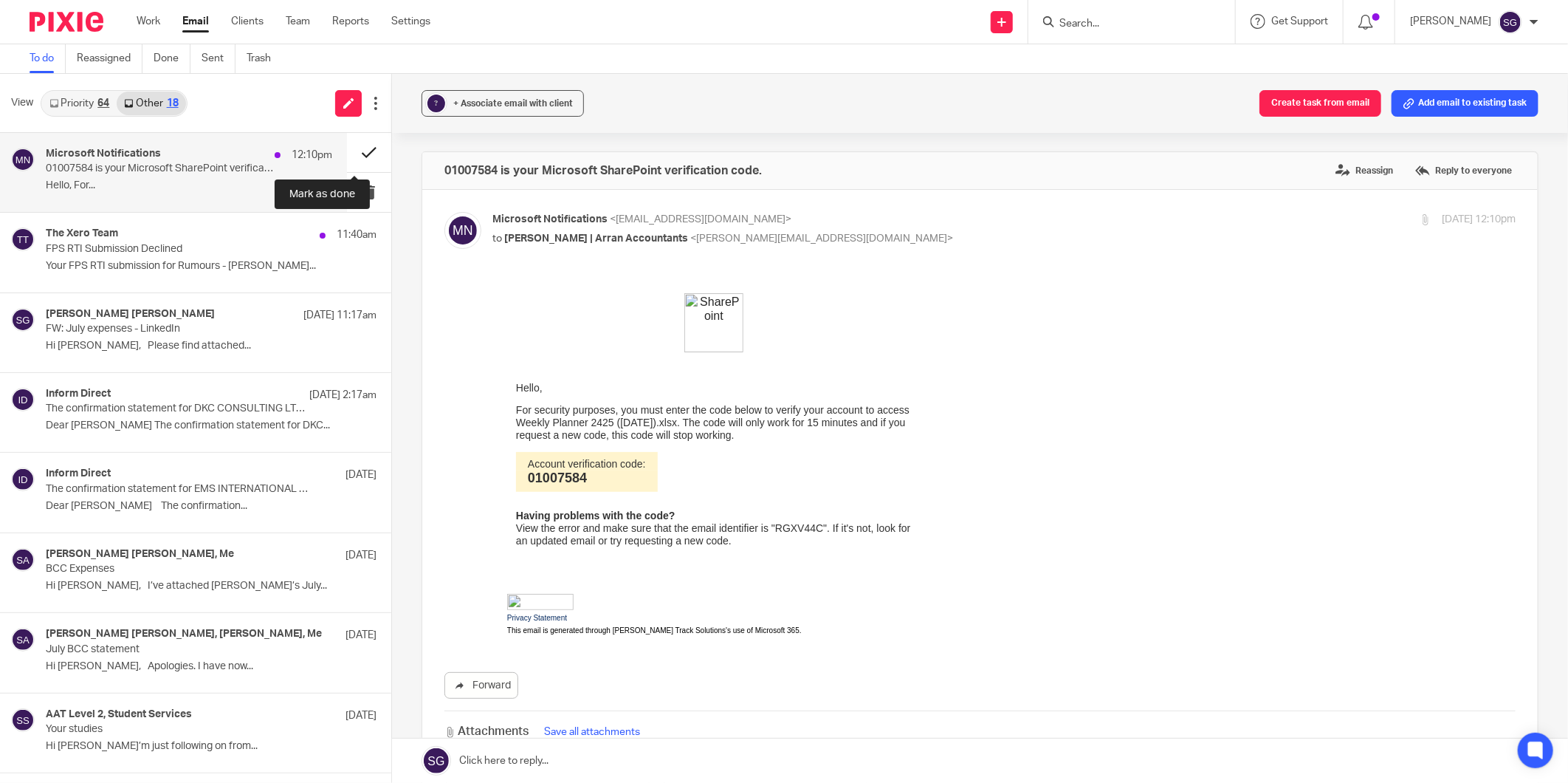
drag, startPoint x: 358, startPoint y: 146, endPoint x: 38, endPoint y: 143, distance: 320.0
click at [358, 146] on button at bounding box center [369, 152] width 44 height 39
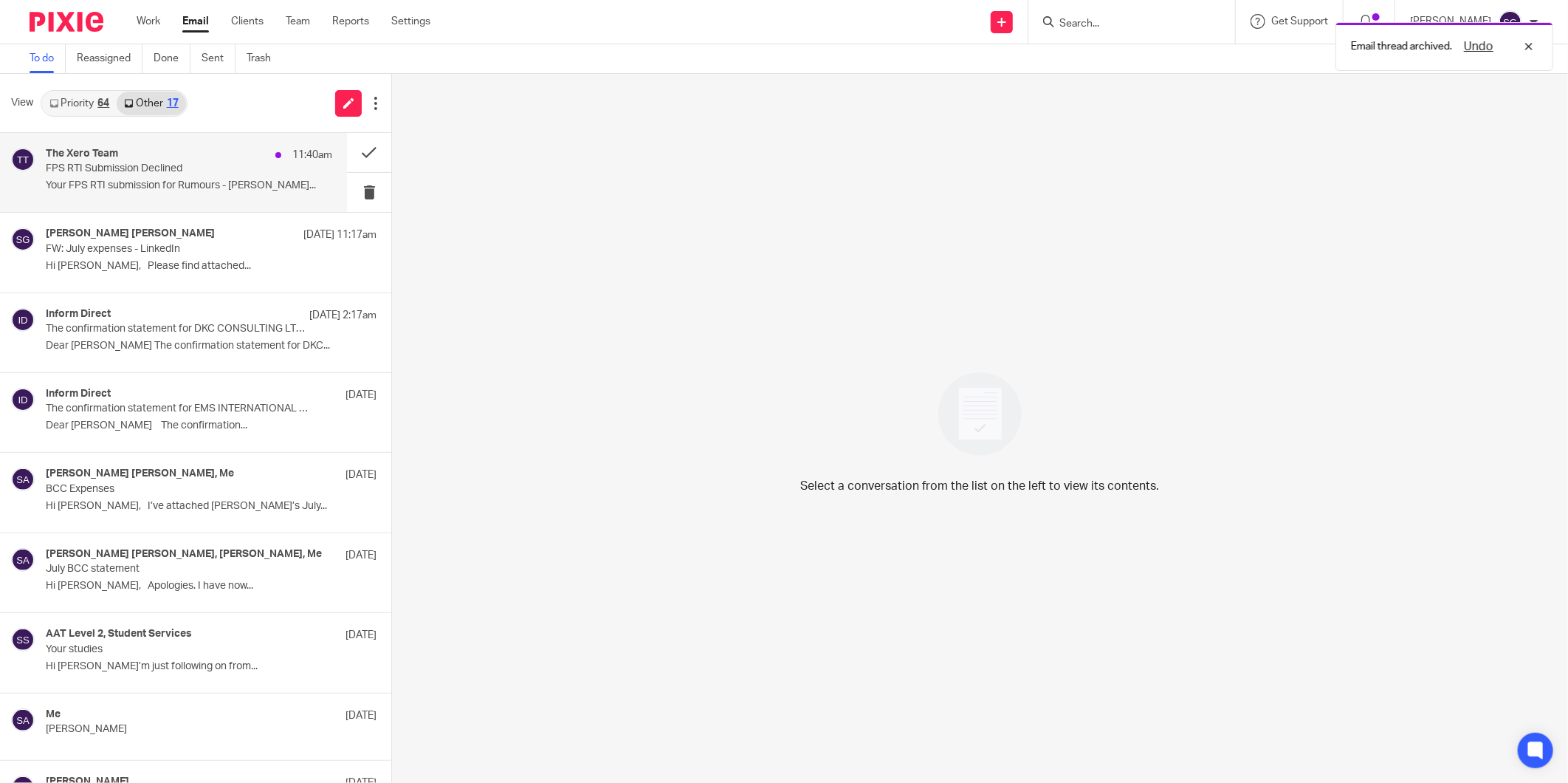
click at [155, 165] on p "FPS RTI Submission Declined" at bounding box center [160, 168] width 229 height 13
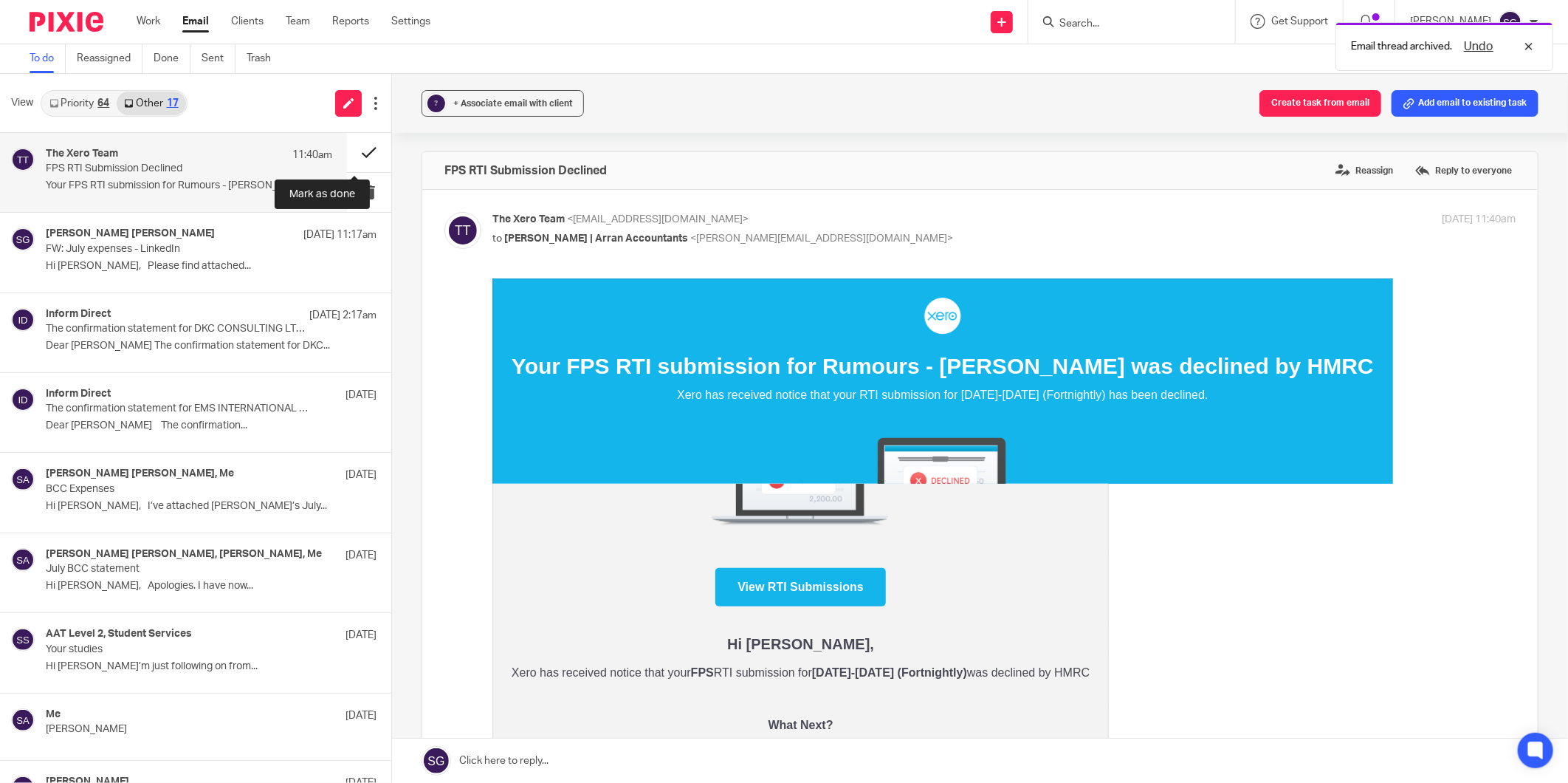
click at [352, 144] on button at bounding box center [369, 152] width 44 height 39
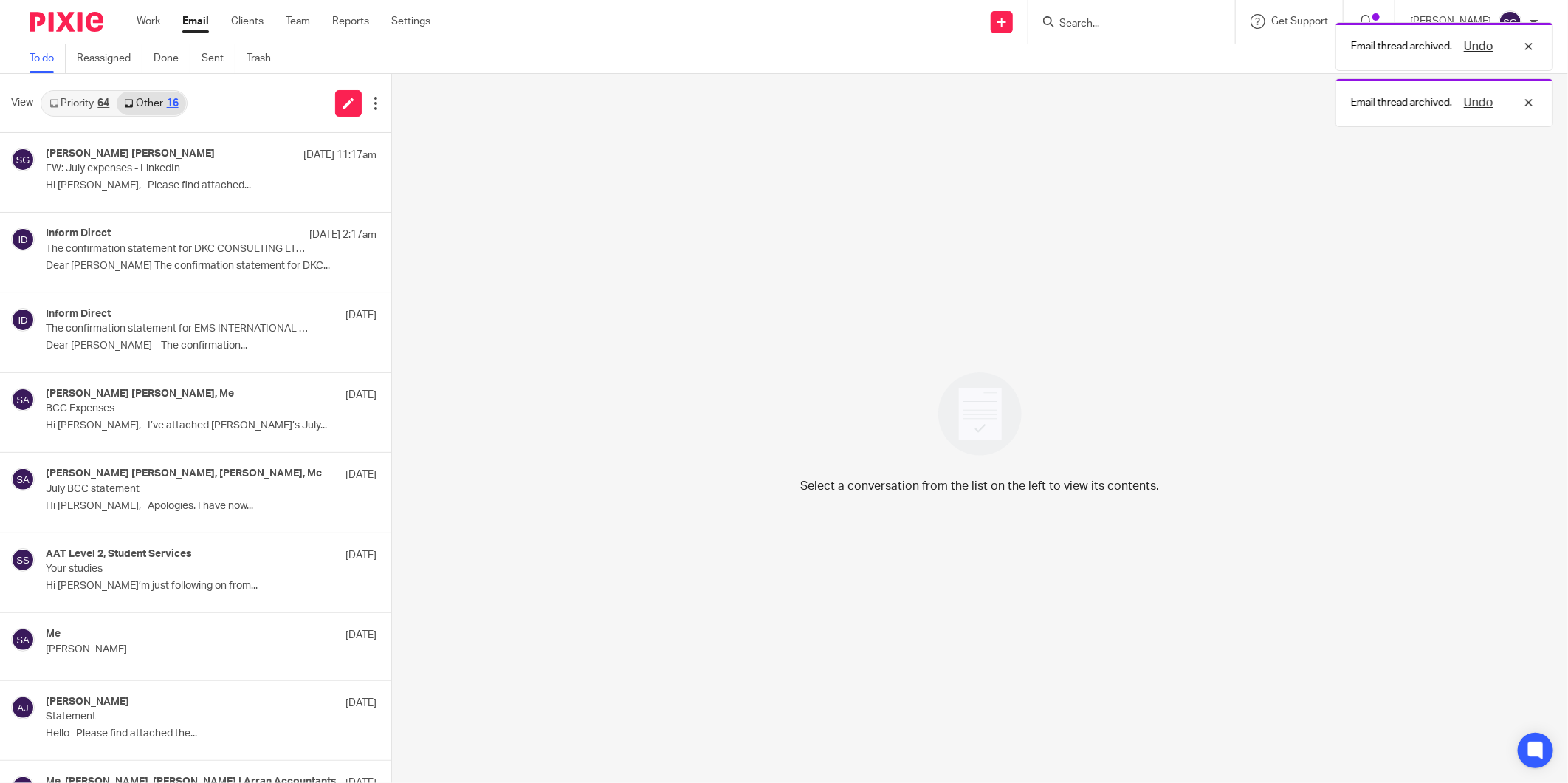
click at [67, 101] on link "Priority 64" at bounding box center [79, 104] width 74 height 23
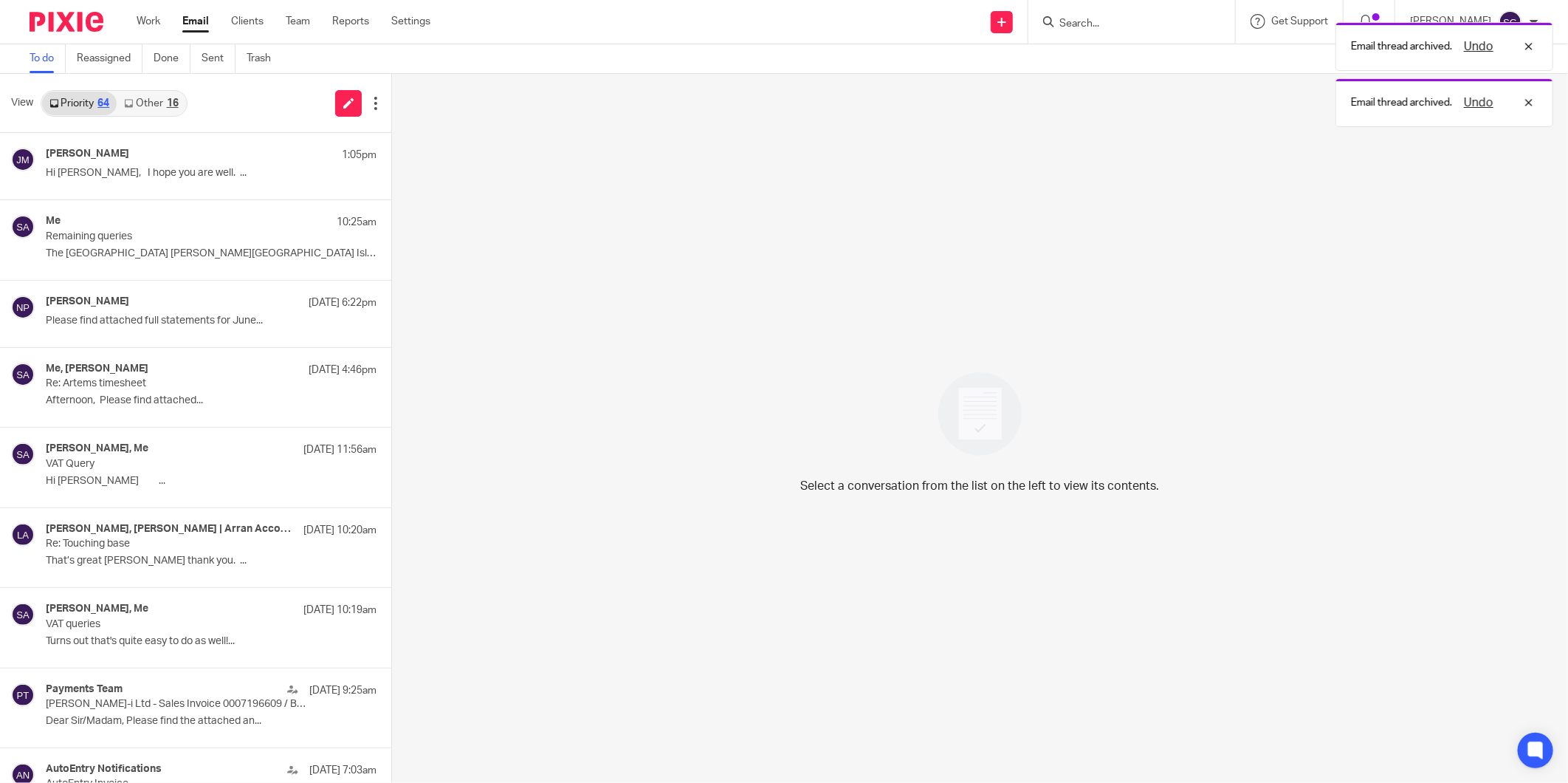
click at [261, 106] on div "View Priority 64 Other 16" at bounding box center [196, 104] width 391 height 59
drag, startPoint x: 544, startPoint y: 292, endPoint x: 547, endPoint y: 275, distance: 17.3
click at [544, 294] on div "Select a conversation from the list on the left to view its contents." at bounding box center [980, 428] width 1176 height 709
click at [1084, 21] on input "Search" at bounding box center [1124, 24] width 133 height 14
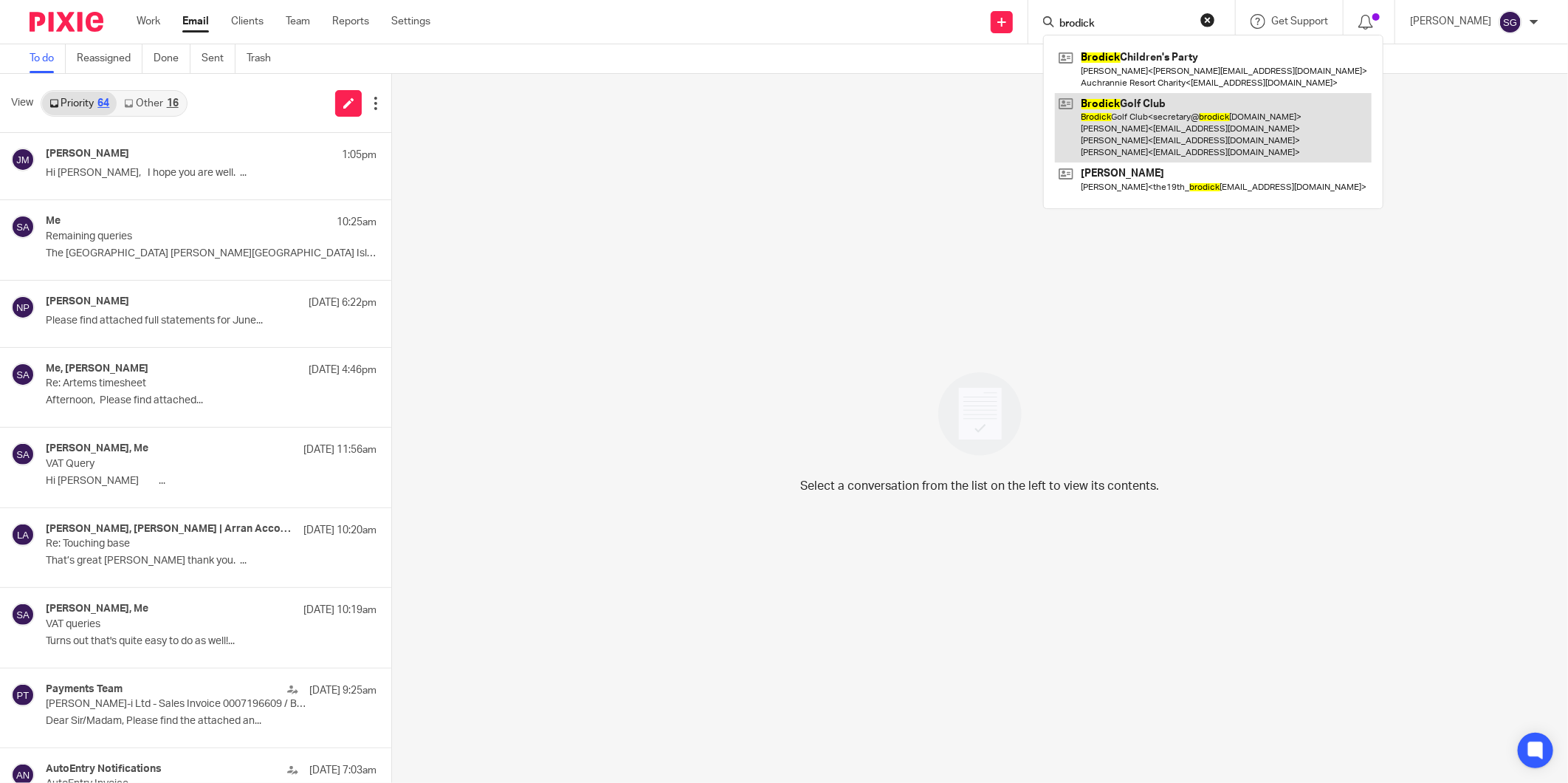
type input "brodick"
click at [1130, 119] on link at bounding box center [1213, 128] width 317 height 70
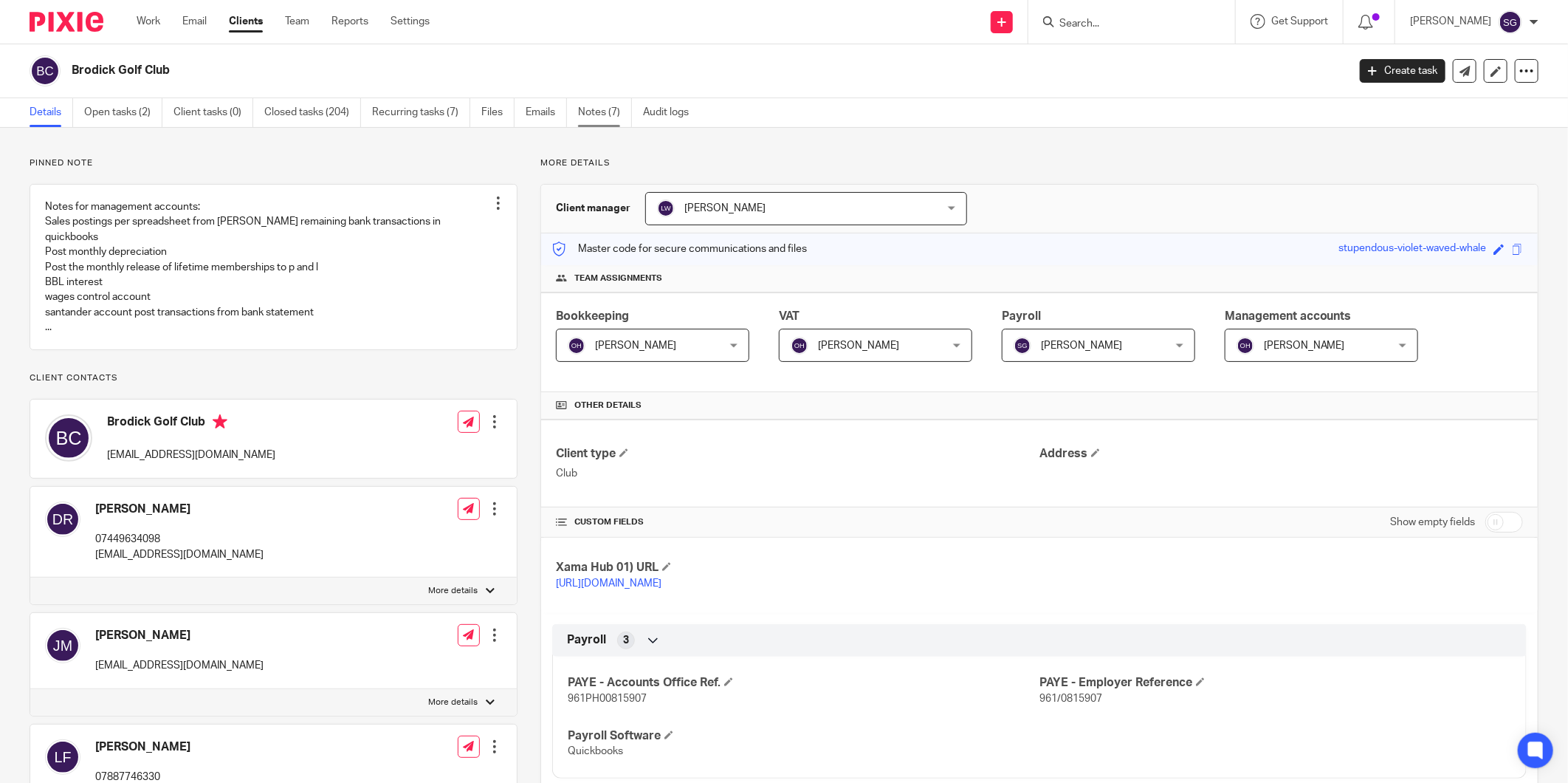
click at [592, 108] on link "Notes (7)" at bounding box center [604, 111] width 54 height 28
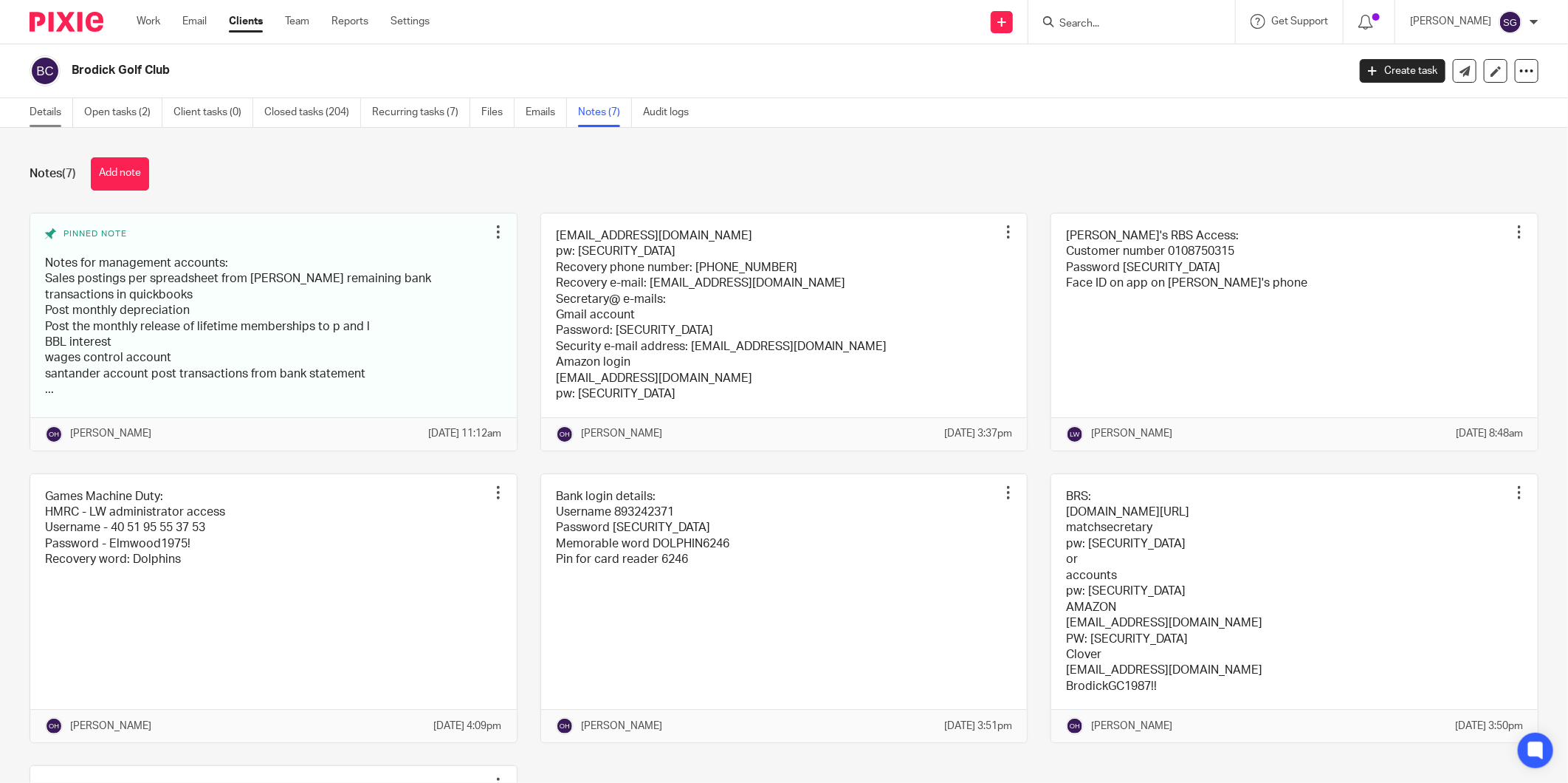
click at [31, 116] on link "Details" at bounding box center [51, 111] width 44 height 28
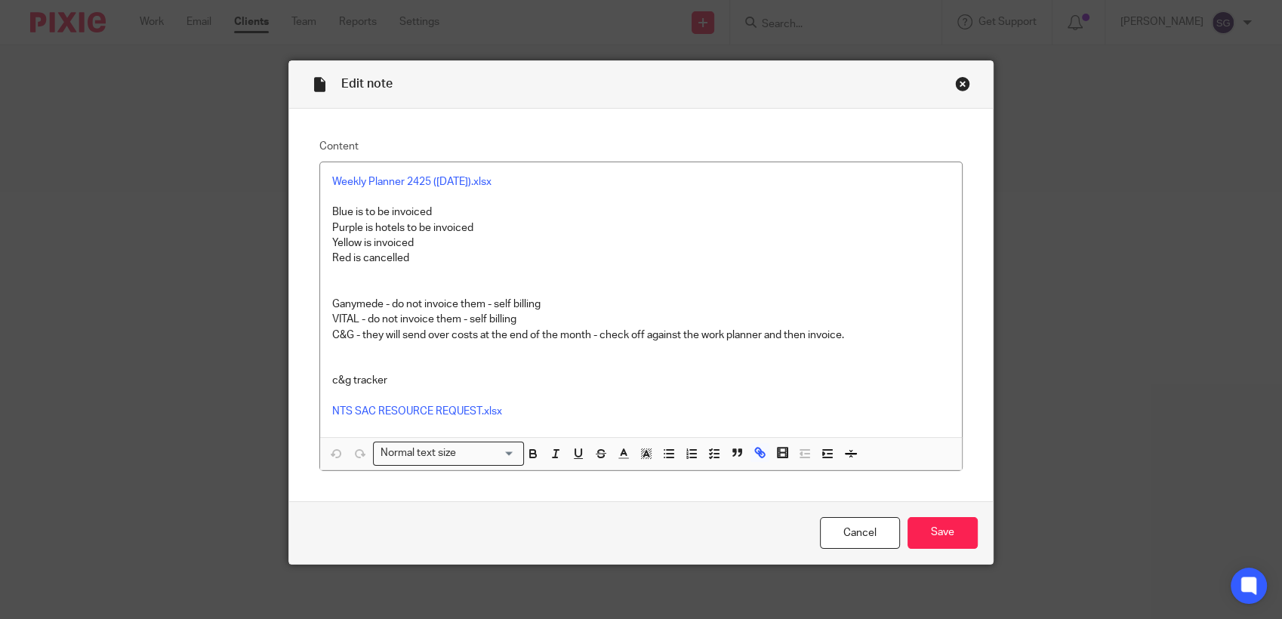
click at [955, 86] on div "Close this dialog window" at bounding box center [962, 83] width 15 height 15
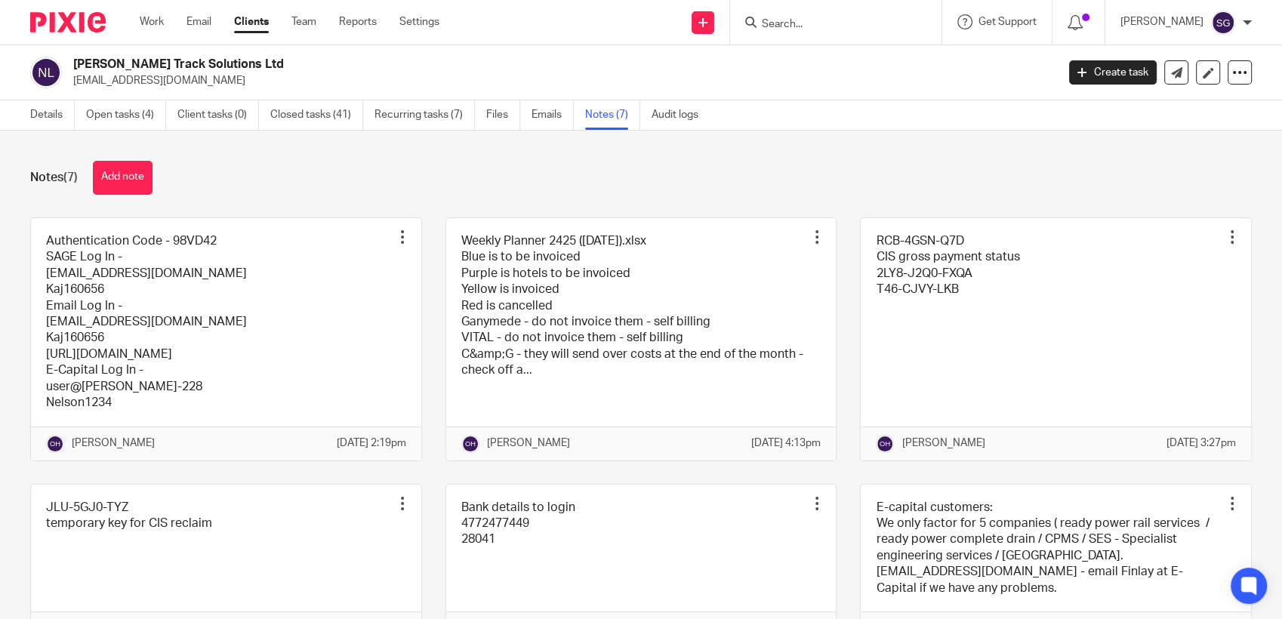
click at [809, 20] on input "Search" at bounding box center [829, 25] width 136 height 14
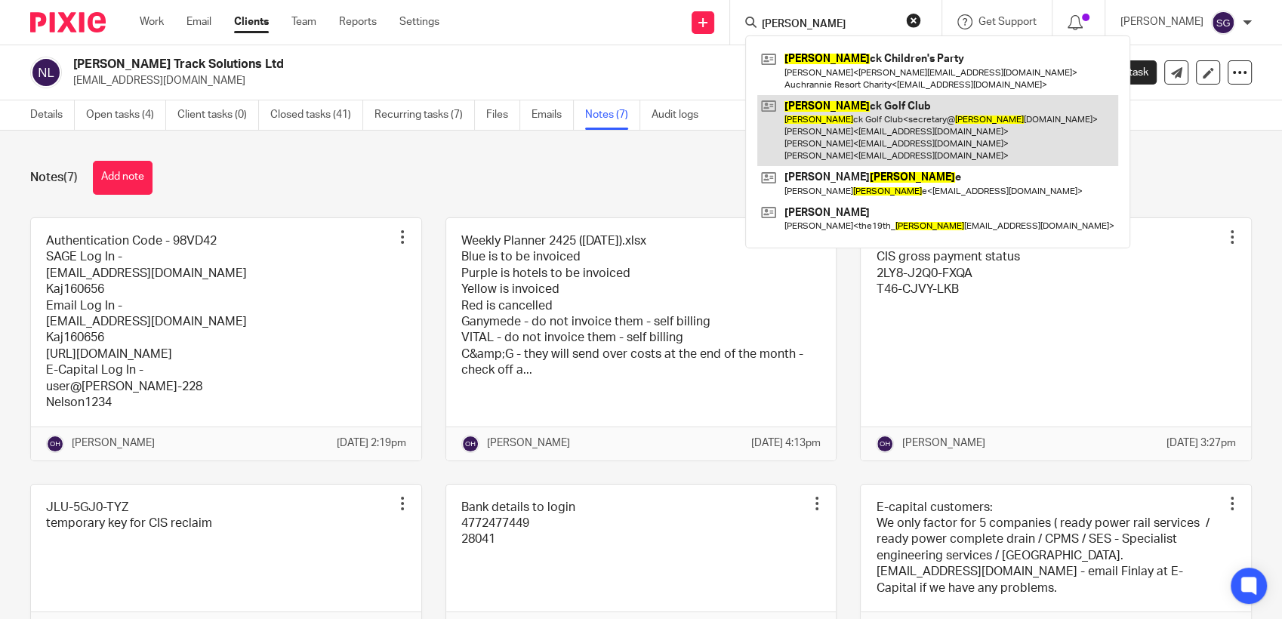
type input "brodi"
click at [852, 128] on link at bounding box center [938, 131] width 361 height 72
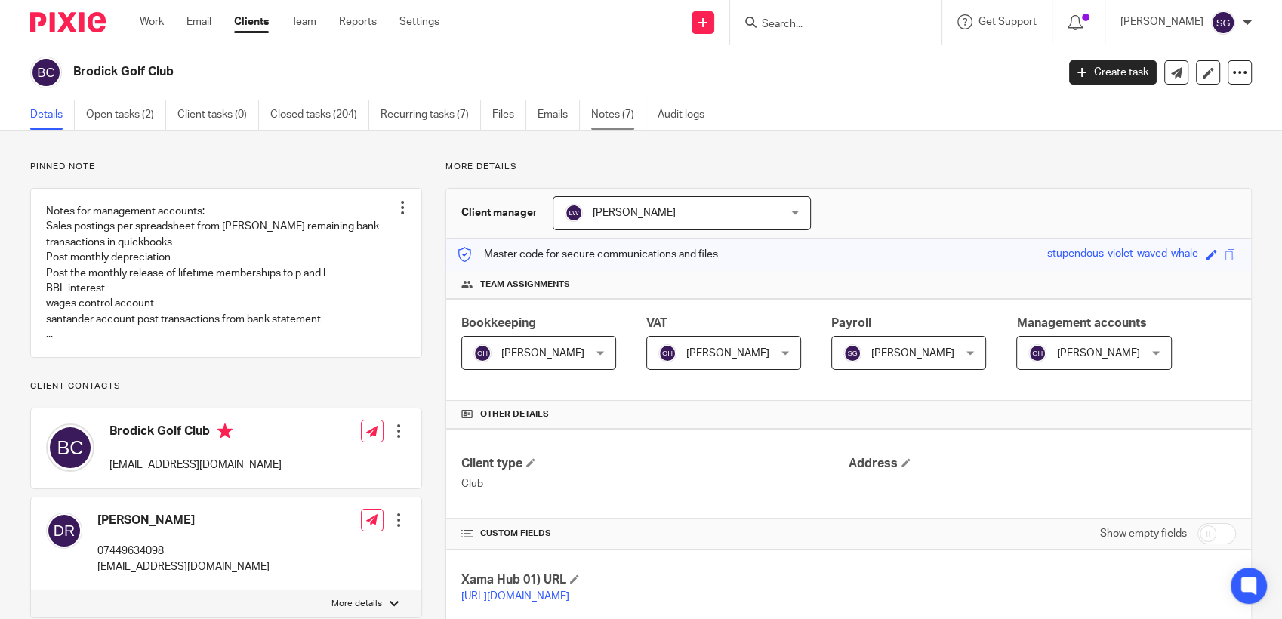
click at [605, 119] on link "Notes (7)" at bounding box center [618, 114] width 55 height 29
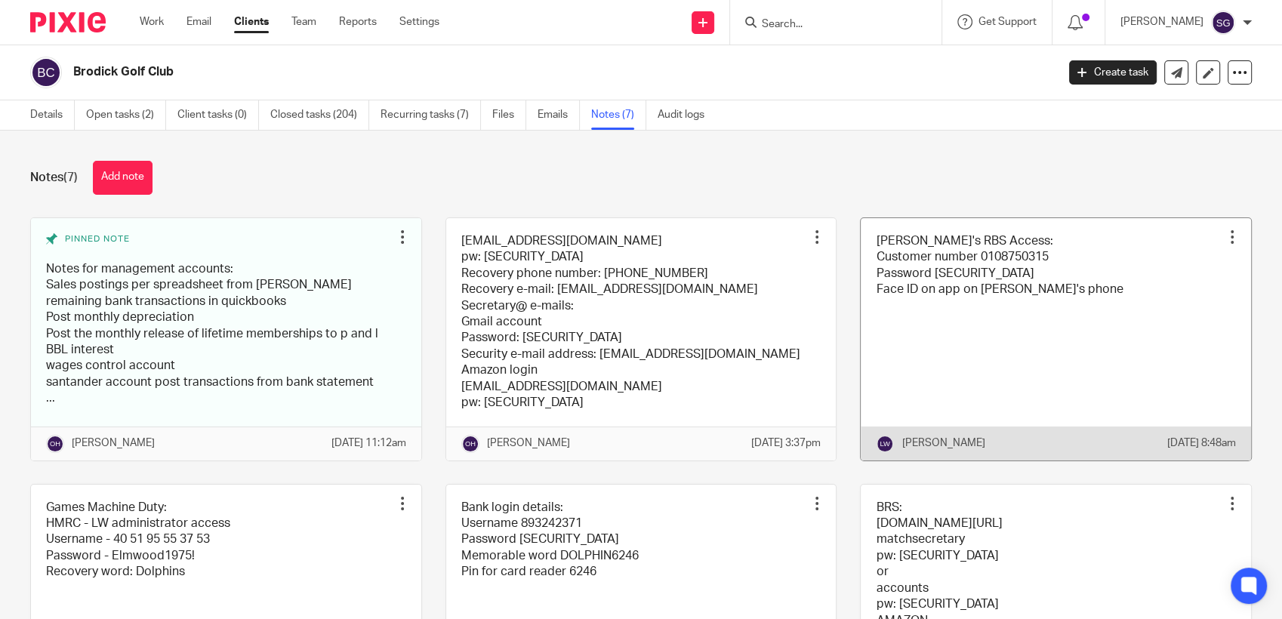
click at [986, 351] on link at bounding box center [1056, 339] width 390 height 242
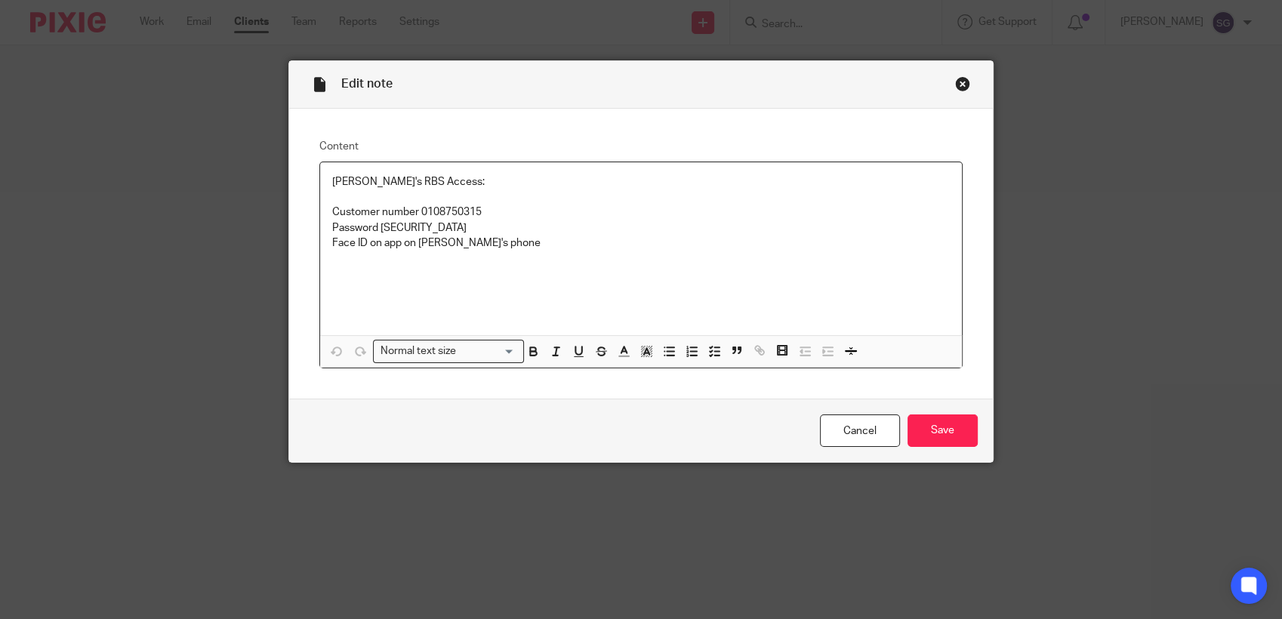
click at [448, 209] on p "Customer number 0108750315" at bounding box center [641, 212] width 618 height 15
copy p "0108750315"
click at [956, 86] on div "Close this dialog window" at bounding box center [962, 83] width 15 height 15
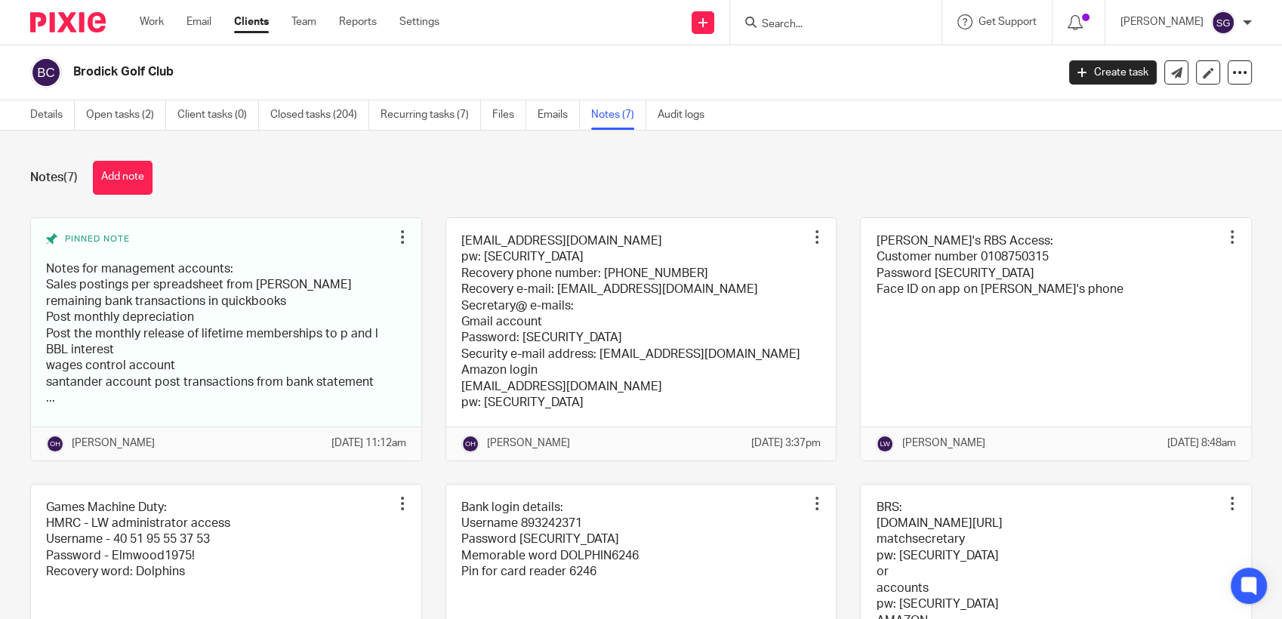
drag, startPoint x: 868, startPoint y: 144, endPoint x: 909, endPoint y: 143, distance: 40.8
click at [871, 143] on div "Notes (7) Add note Pinned note Notes for management accounts: Sales postings pe…" at bounding box center [641, 375] width 1282 height 489
click at [690, 196] on div "Notes (7) Add note Pinned note Notes for management accounts: Sales postings pe…" at bounding box center [641, 375] width 1282 height 489
click at [588, 57] on div "Brodick Golf Club" at bounding box center [538, 73] width 1017 height 32
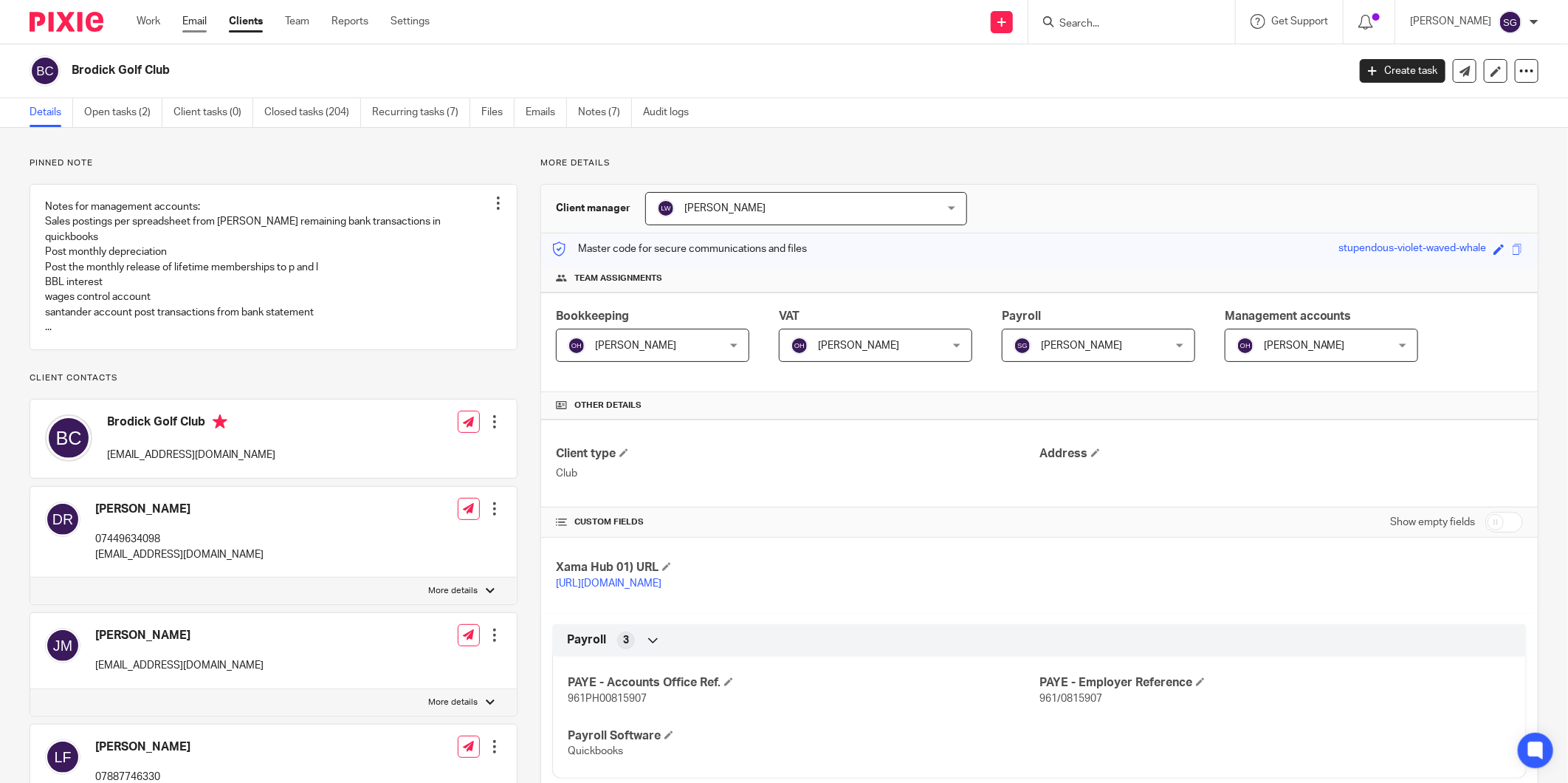
click at [194, 19] on link "Email" at bounding box center [195, 21] width 24 height 15
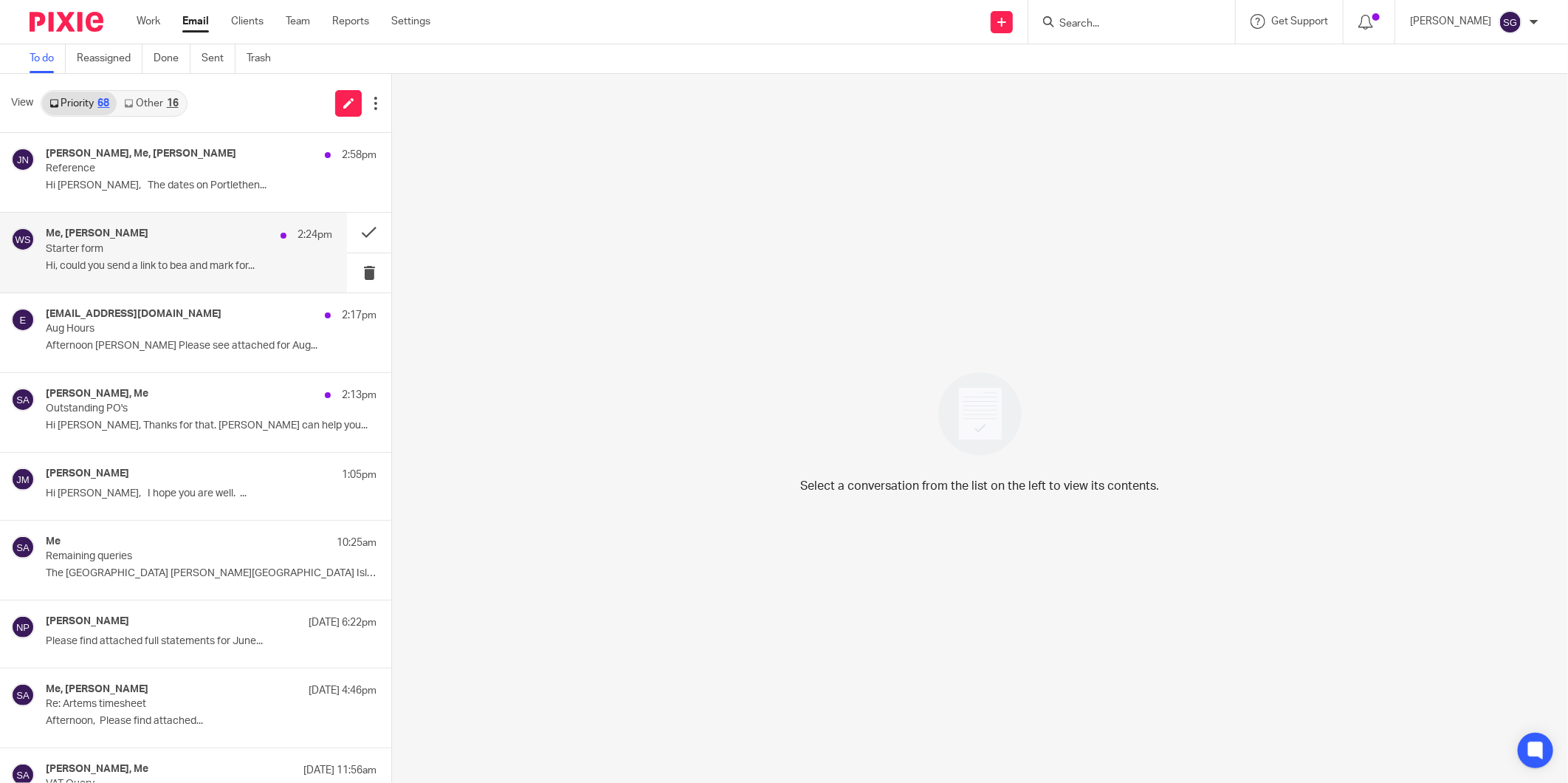
click at [134, 260] on p "Hi, could you send a link to bea and mark for..." at bounding box center [189, 266] width 286 height 13
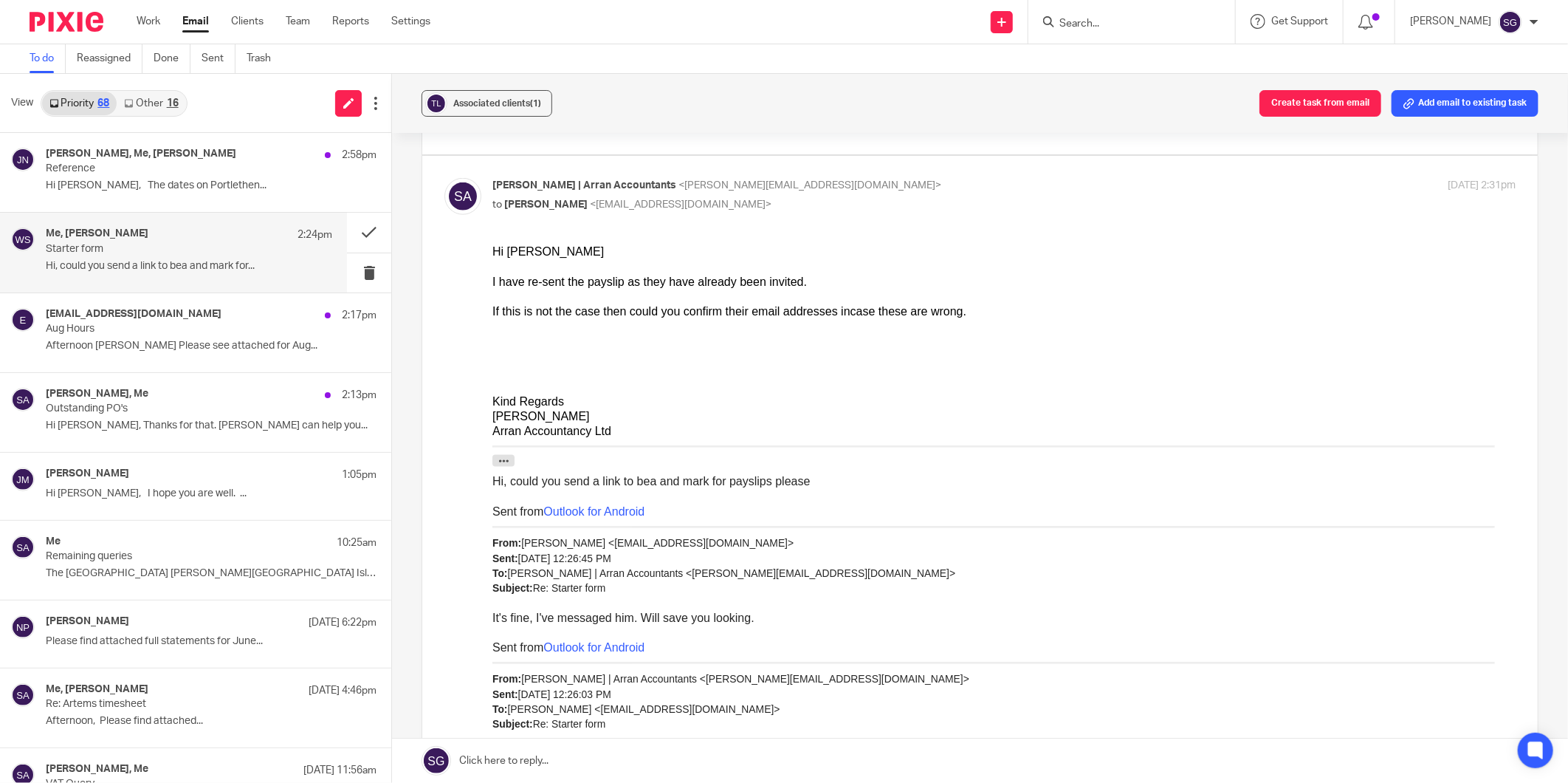
scroll to position [820, 0]
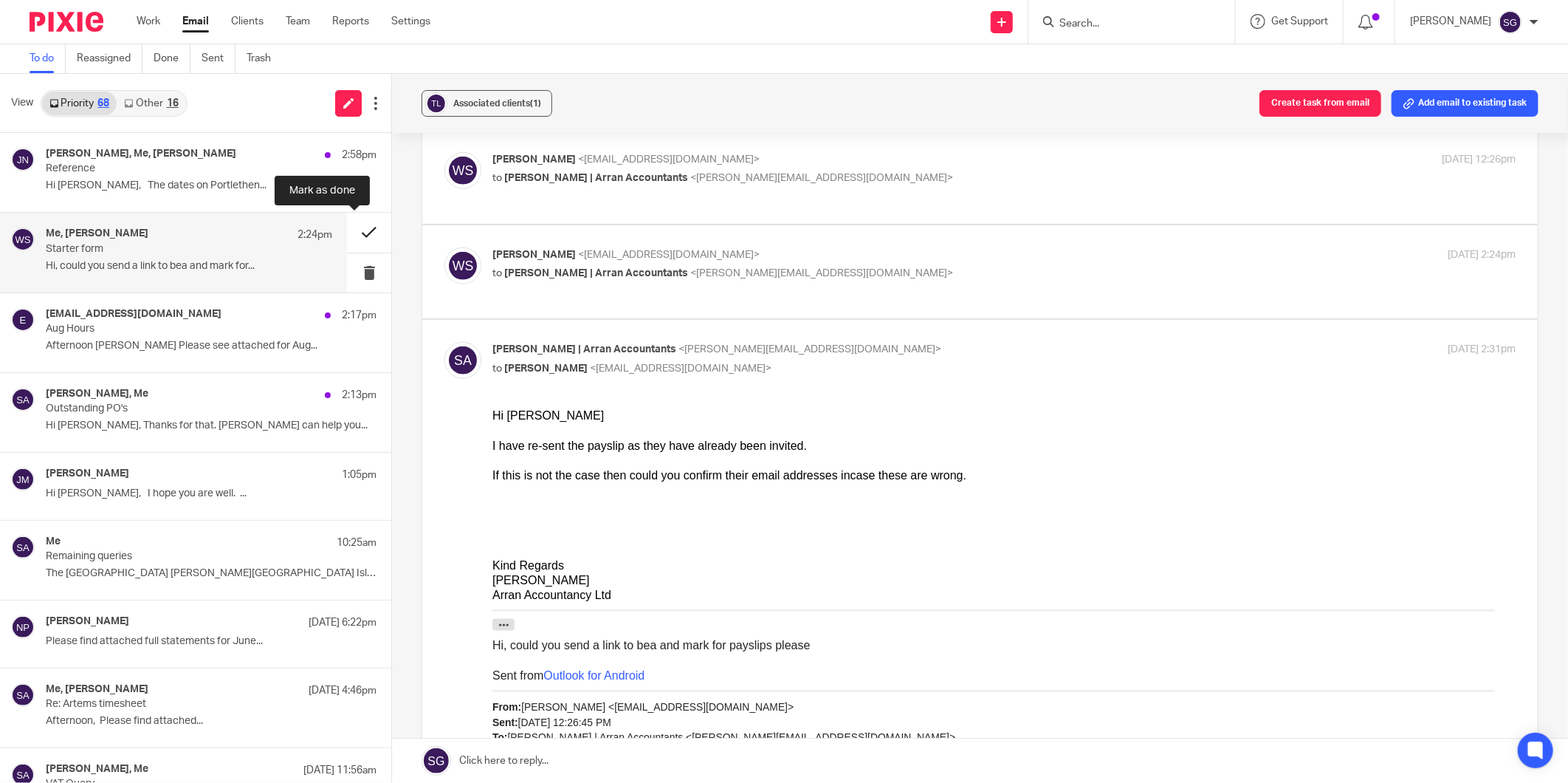
click at [352, 229] on button at bounding box center [369, 233] width 44 height 39
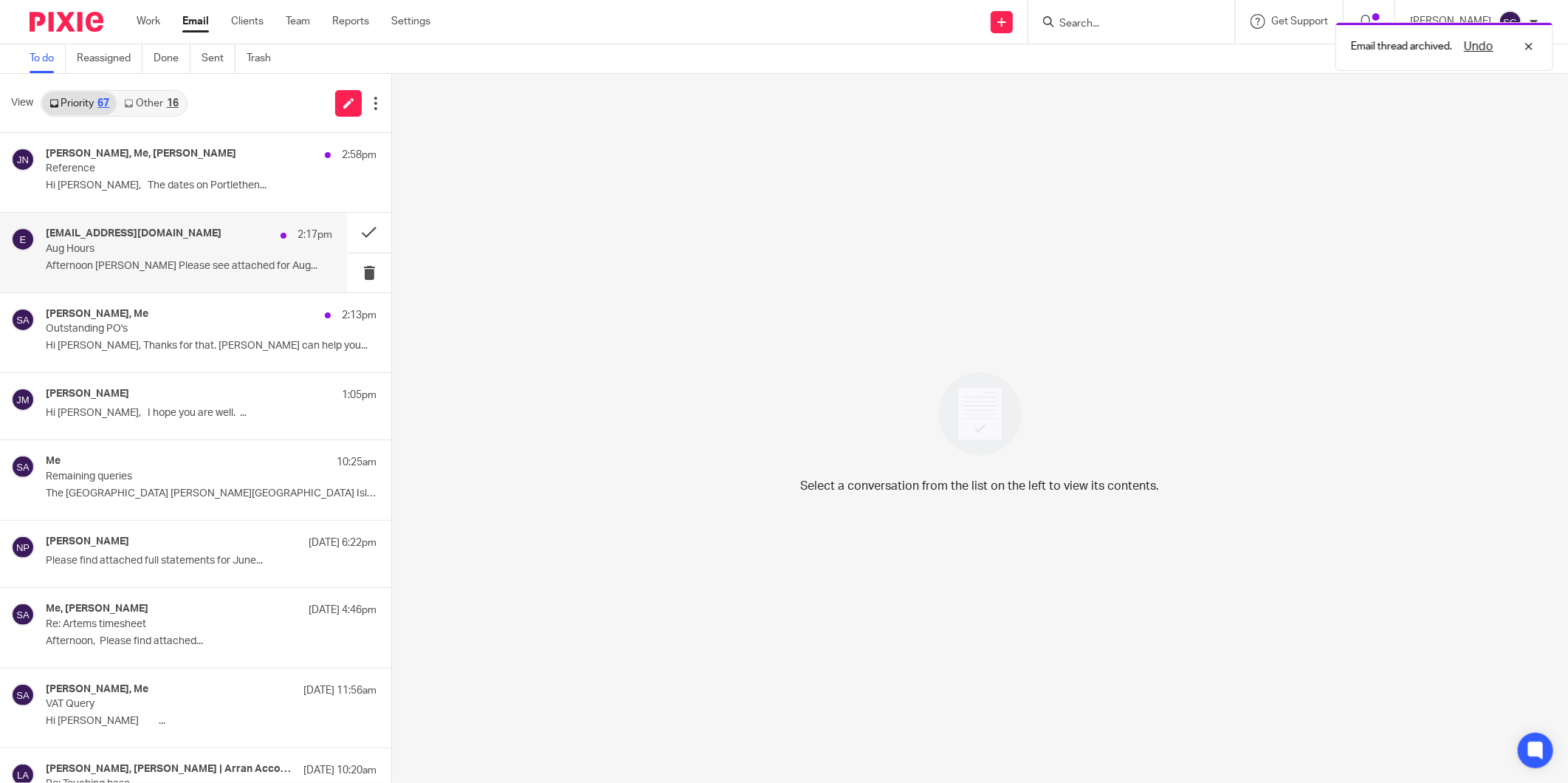
click at [241, 242] on p "Aug Hours" at bounding box center [160, 248] width 229 height 13
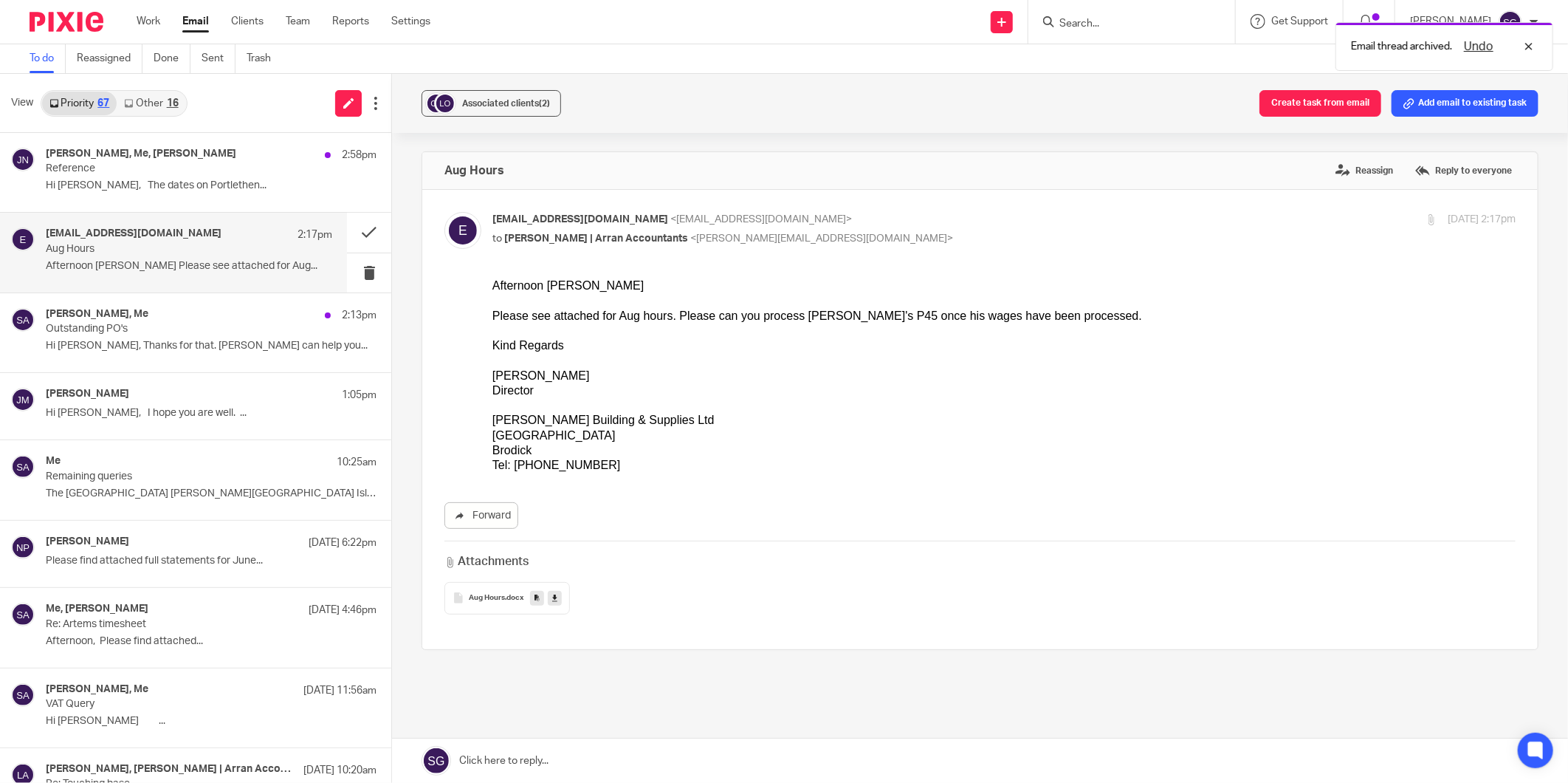
scroll to position [0, 0]
click at [197, 345] on p "Hi [PERSON_NAME], Thanks for that. [PERSON_NAME] can help you..." at bounding box center [189, 345] width 286 height 13
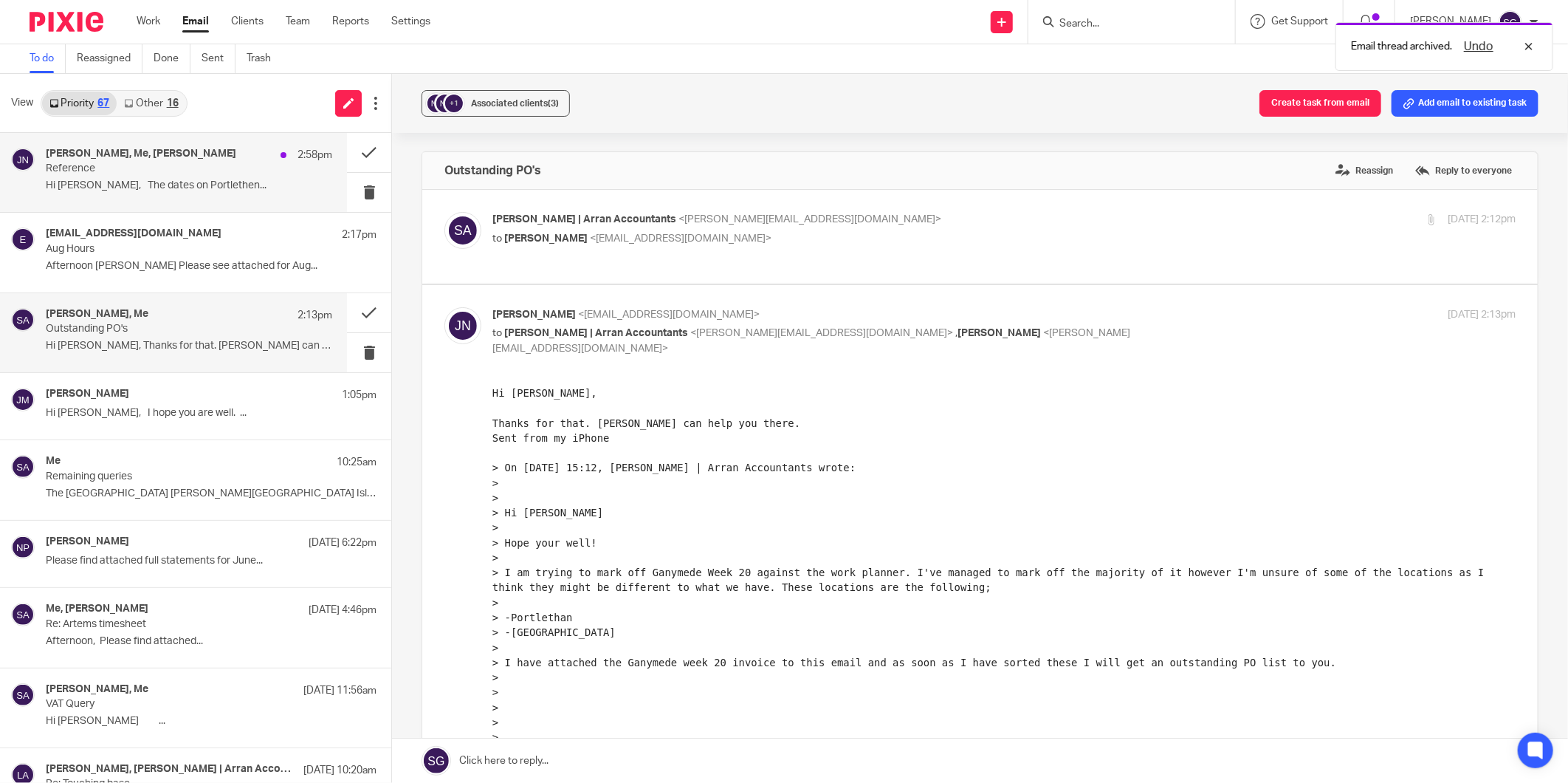
click at [191, 172] on p "Reference" at bounding box center [160, 168] width 229 height 13
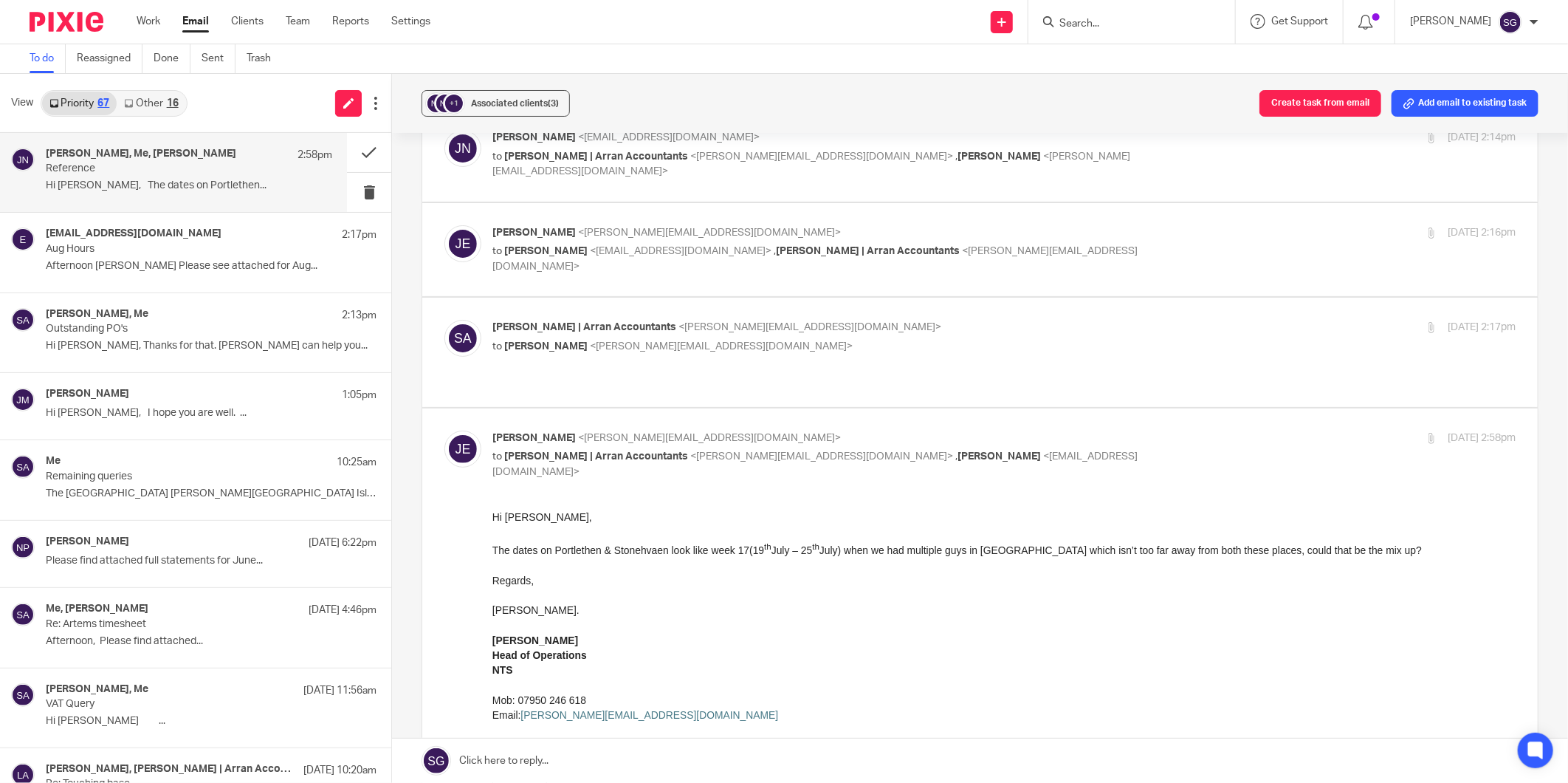
scroll to position [246, 0]
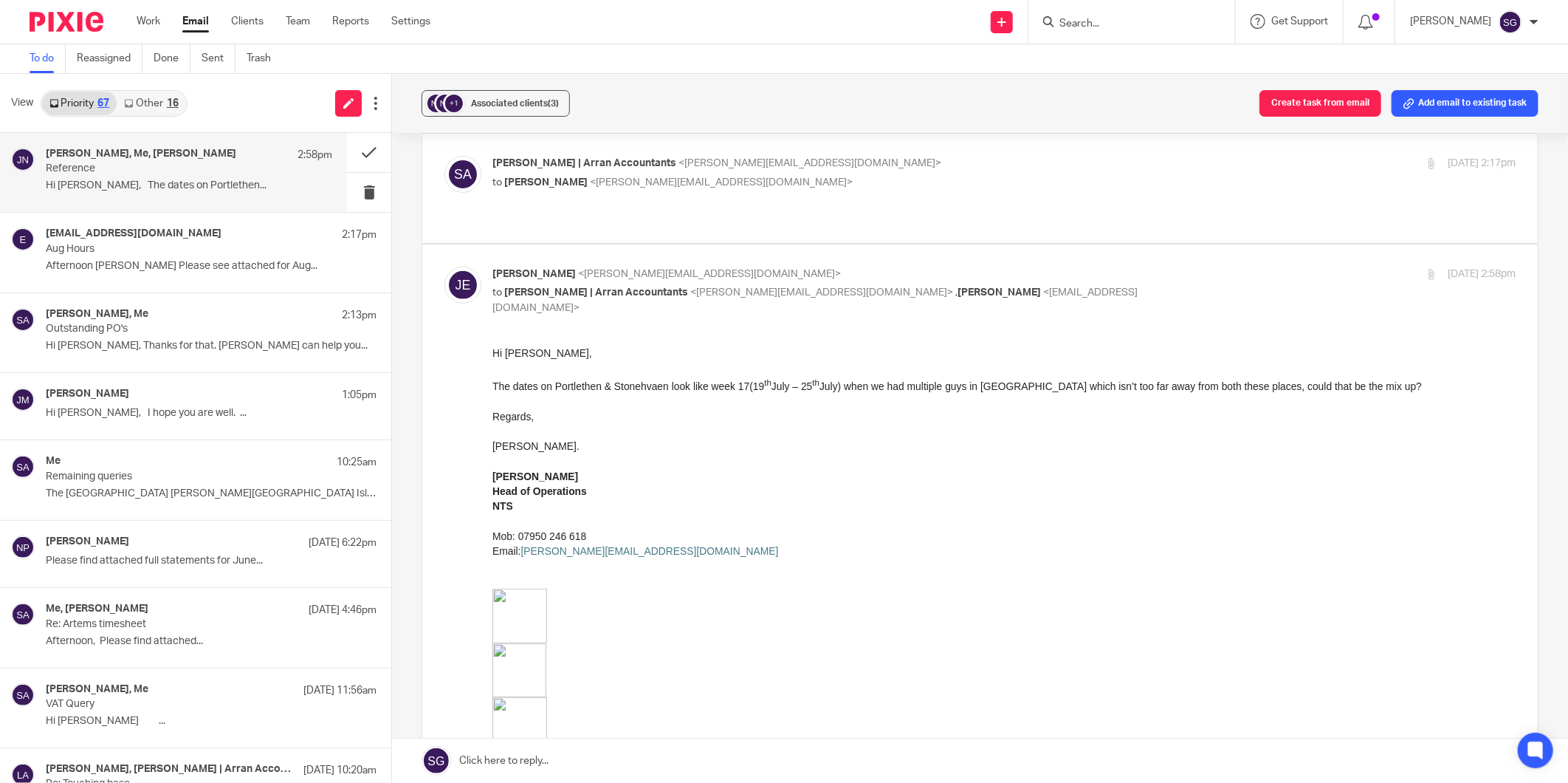
click at [575, 744] on link at bounding box center [980, 760] width 1176 height 44
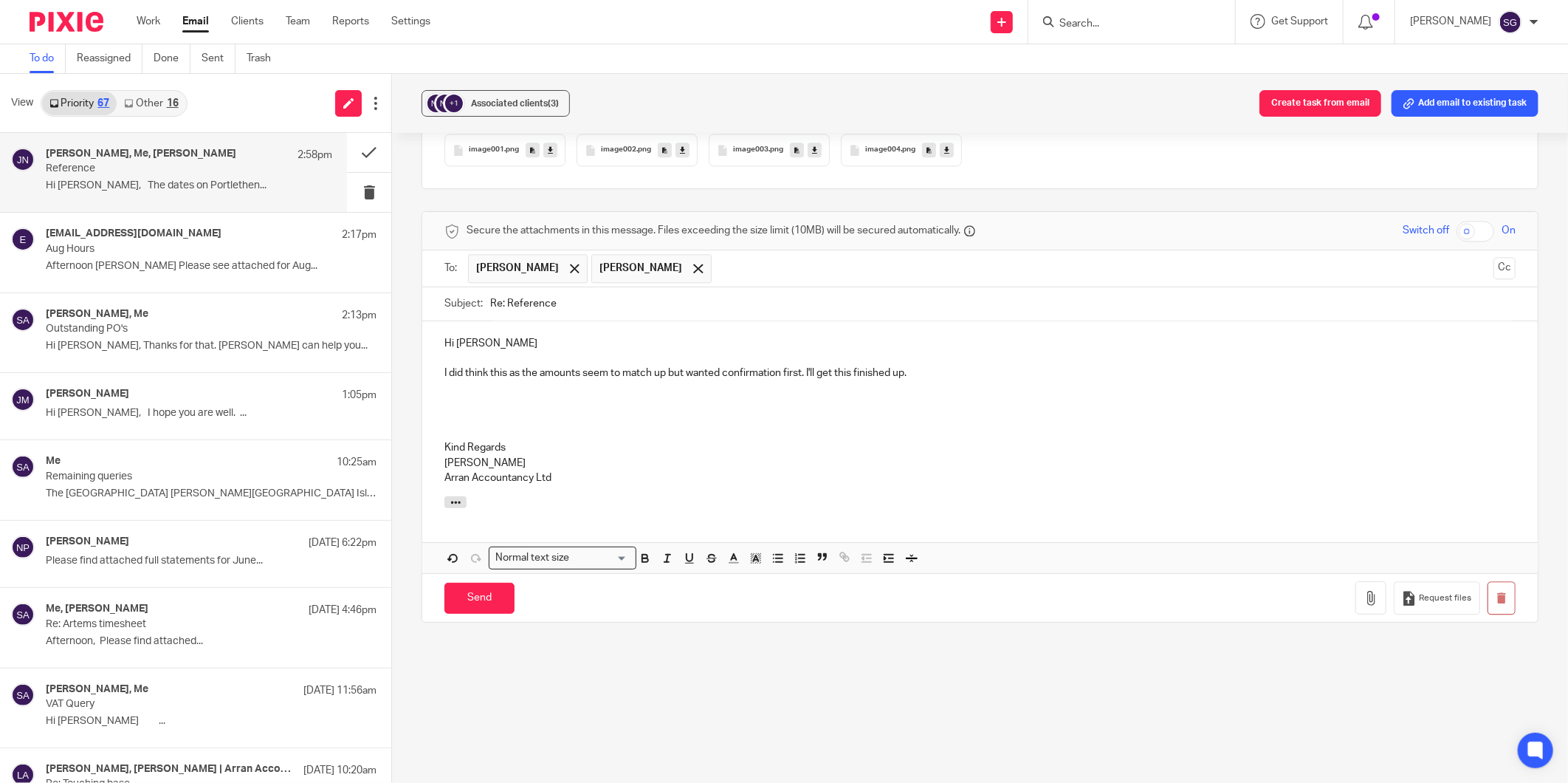
scroll to position [2183, 0]
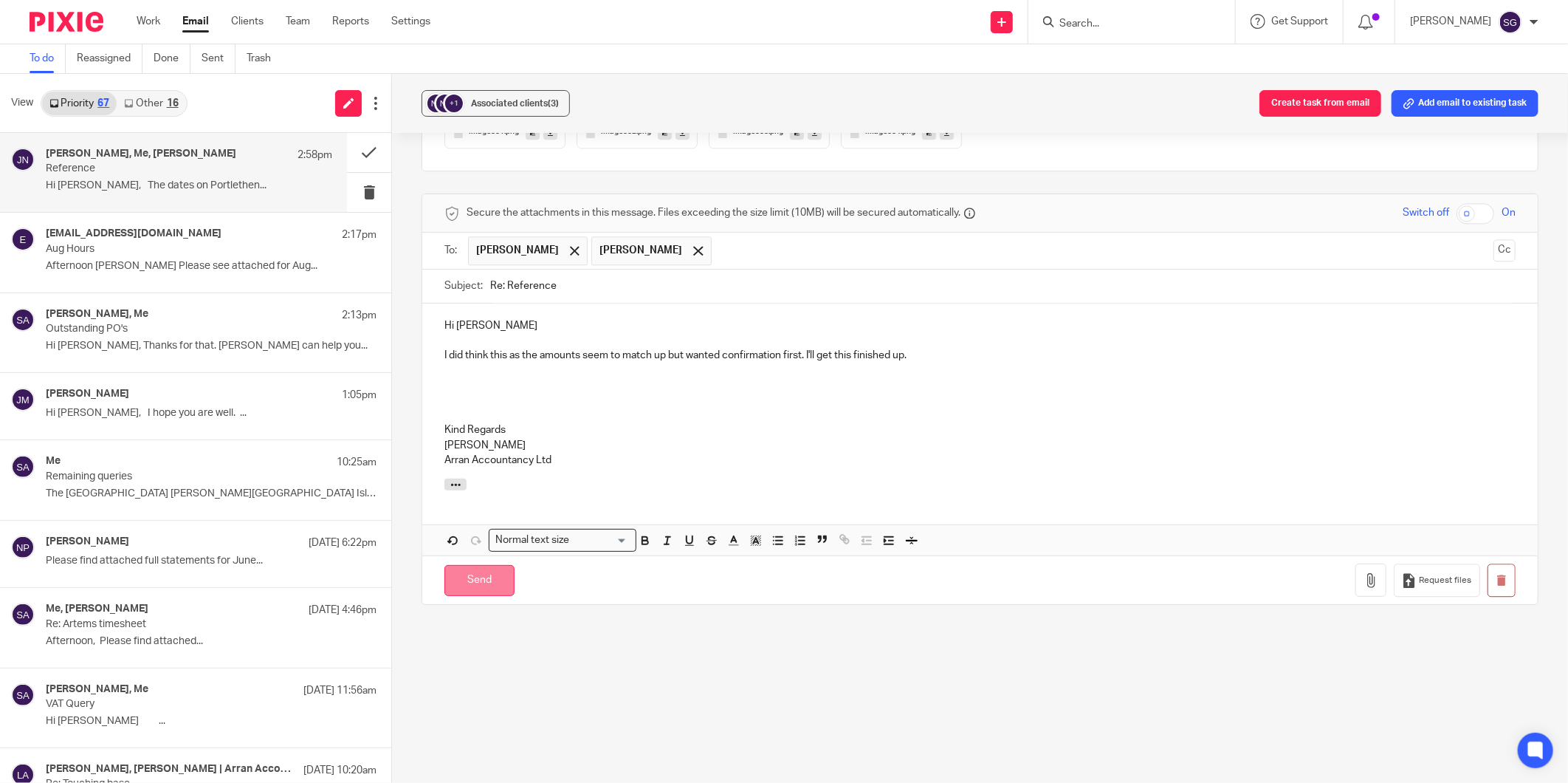
click at [482, 565] on input "Send" at bounding box center [480, 581] width 70 height 31
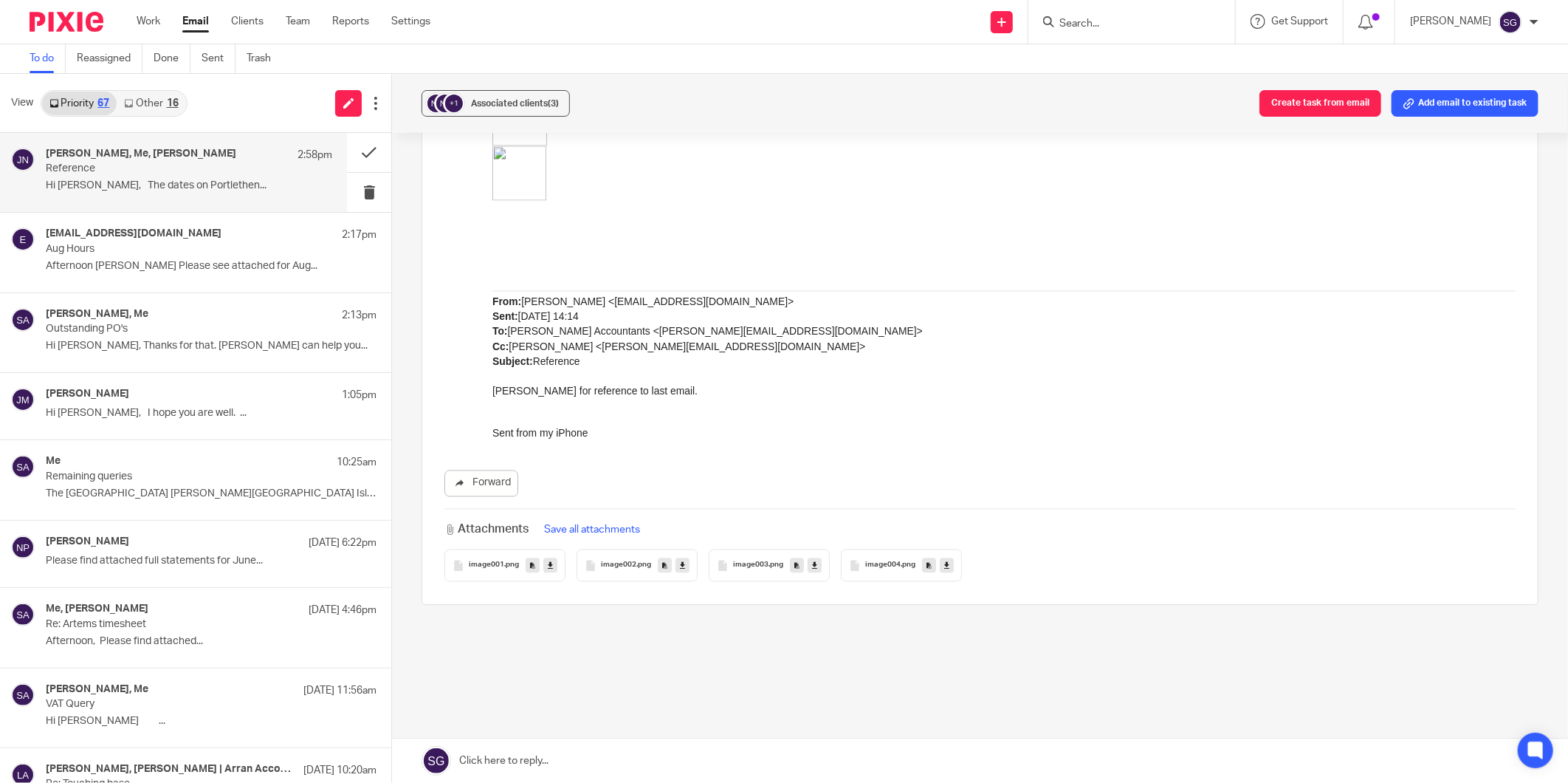
click at [1079, 25] on input "Search" at bounding box center [1124, 24] width 133 height 14
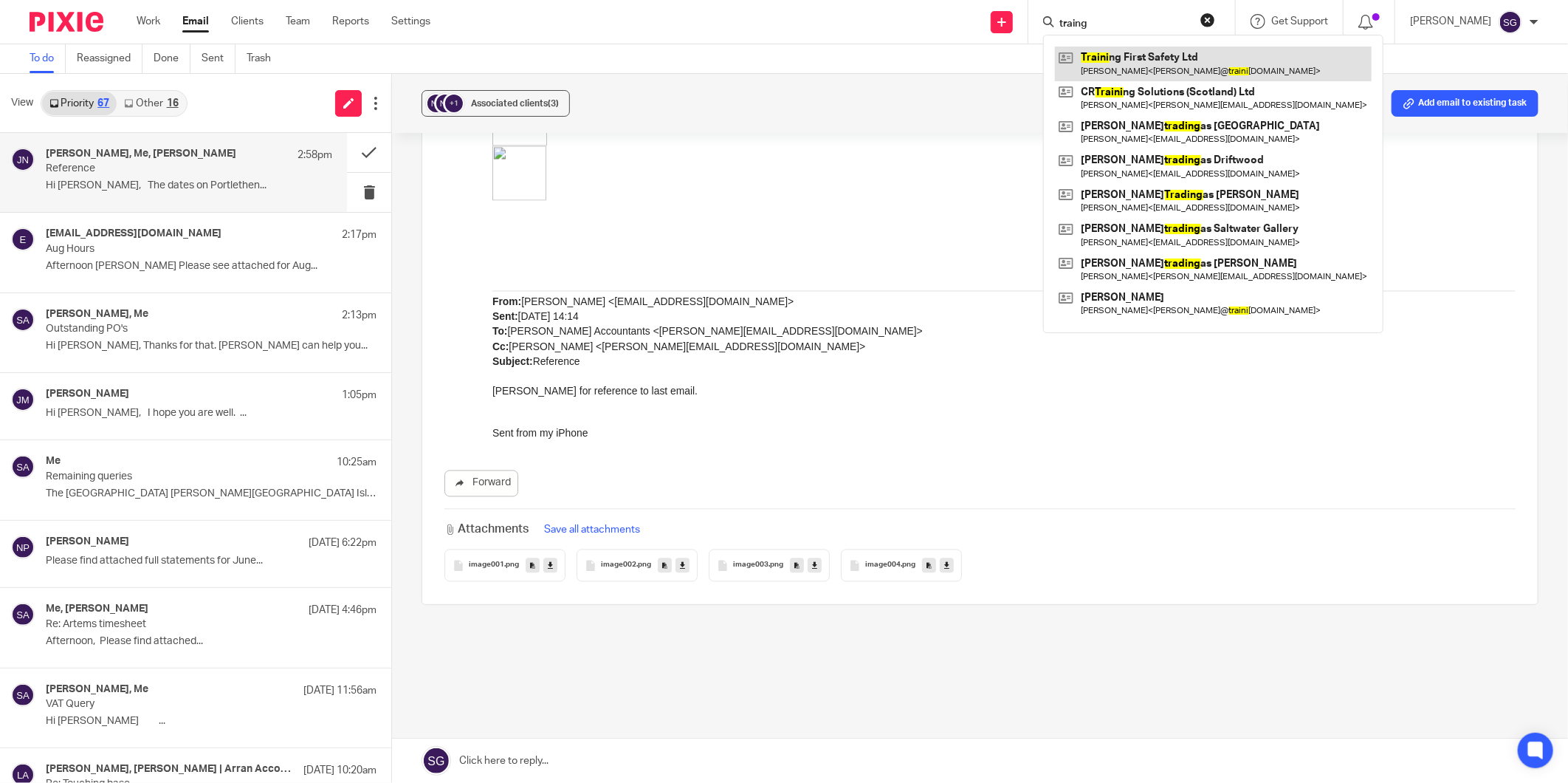
type input "traing"
click at [1134, 54] on link at bounding box center [1213, 64] width 317 height 34
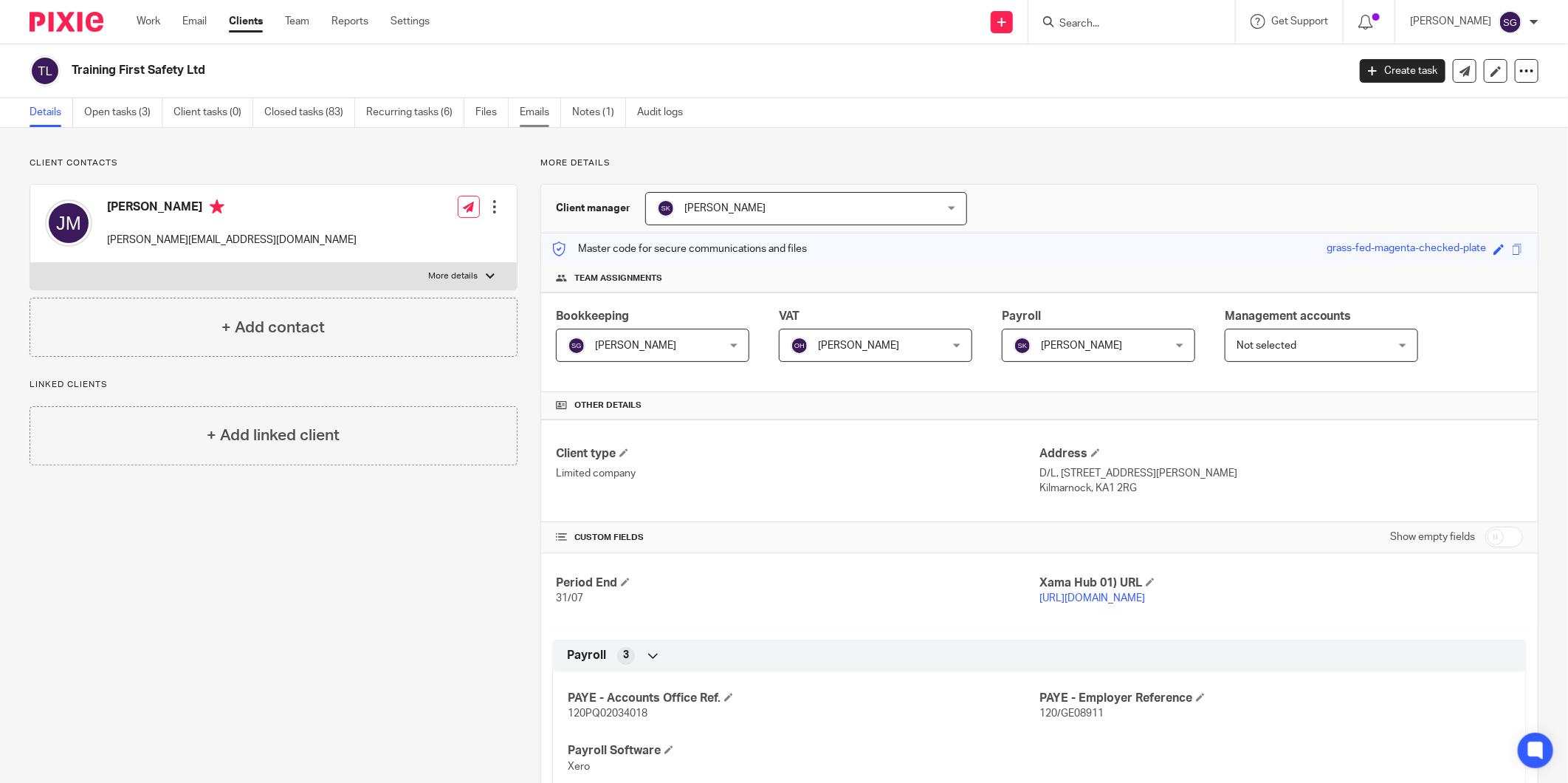
click at [556, 114] on link "Emails" at bounding box center [541, 111] width 41 height 28
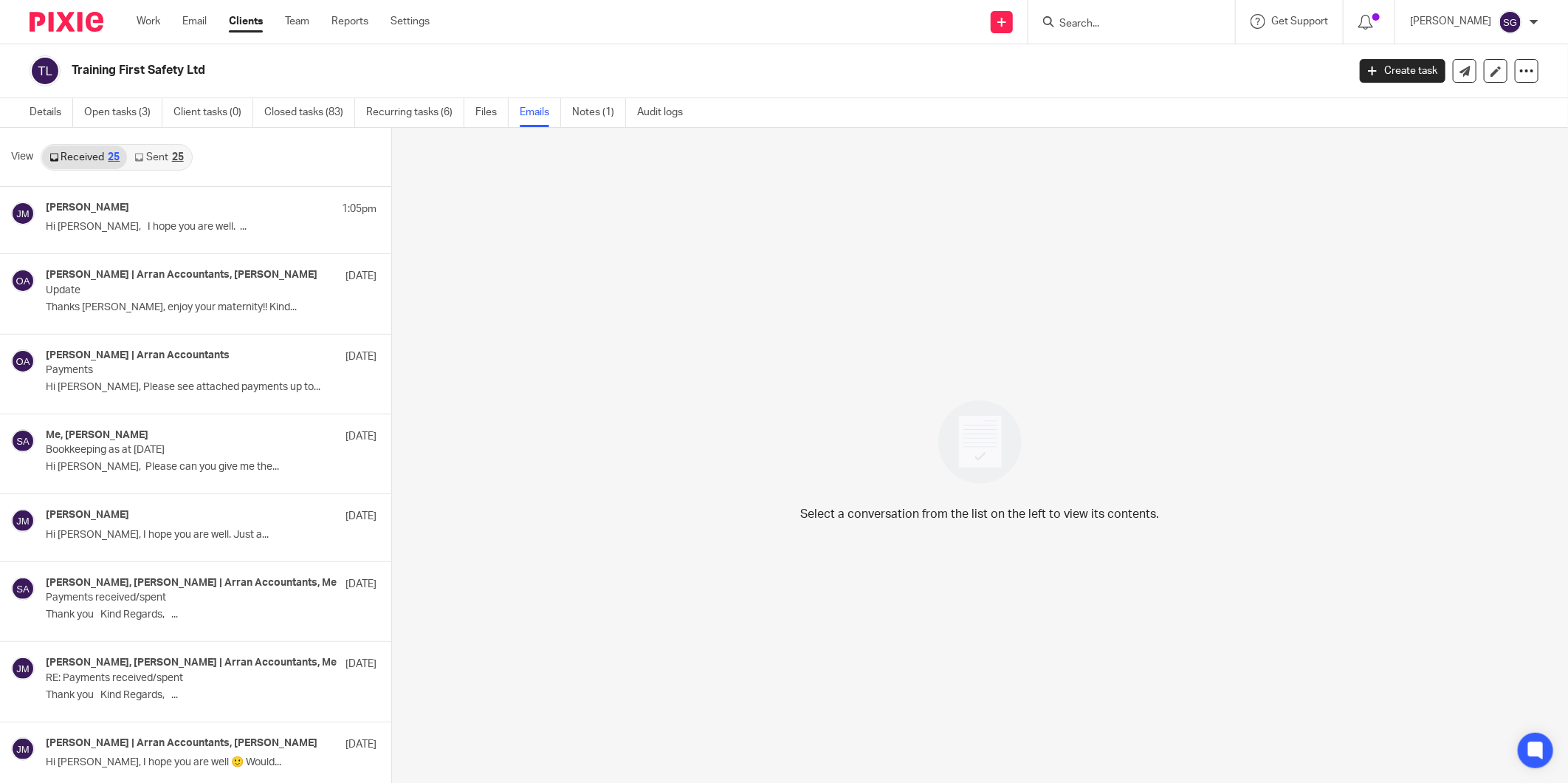
click at [144, 157] on link "Sent 25" at bounding box center [158, 157] width 64 height 23
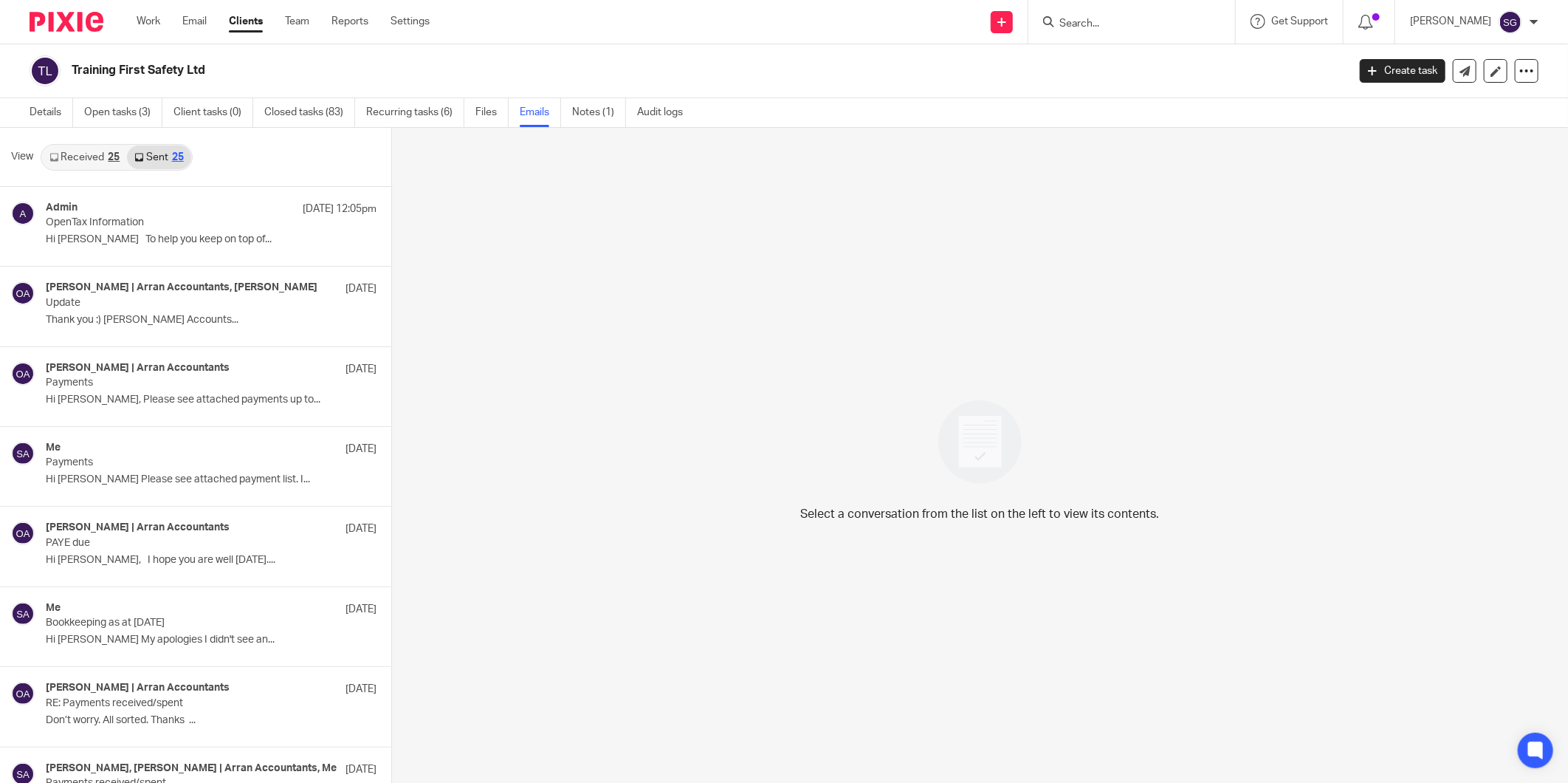
scroll to position [2, 0]
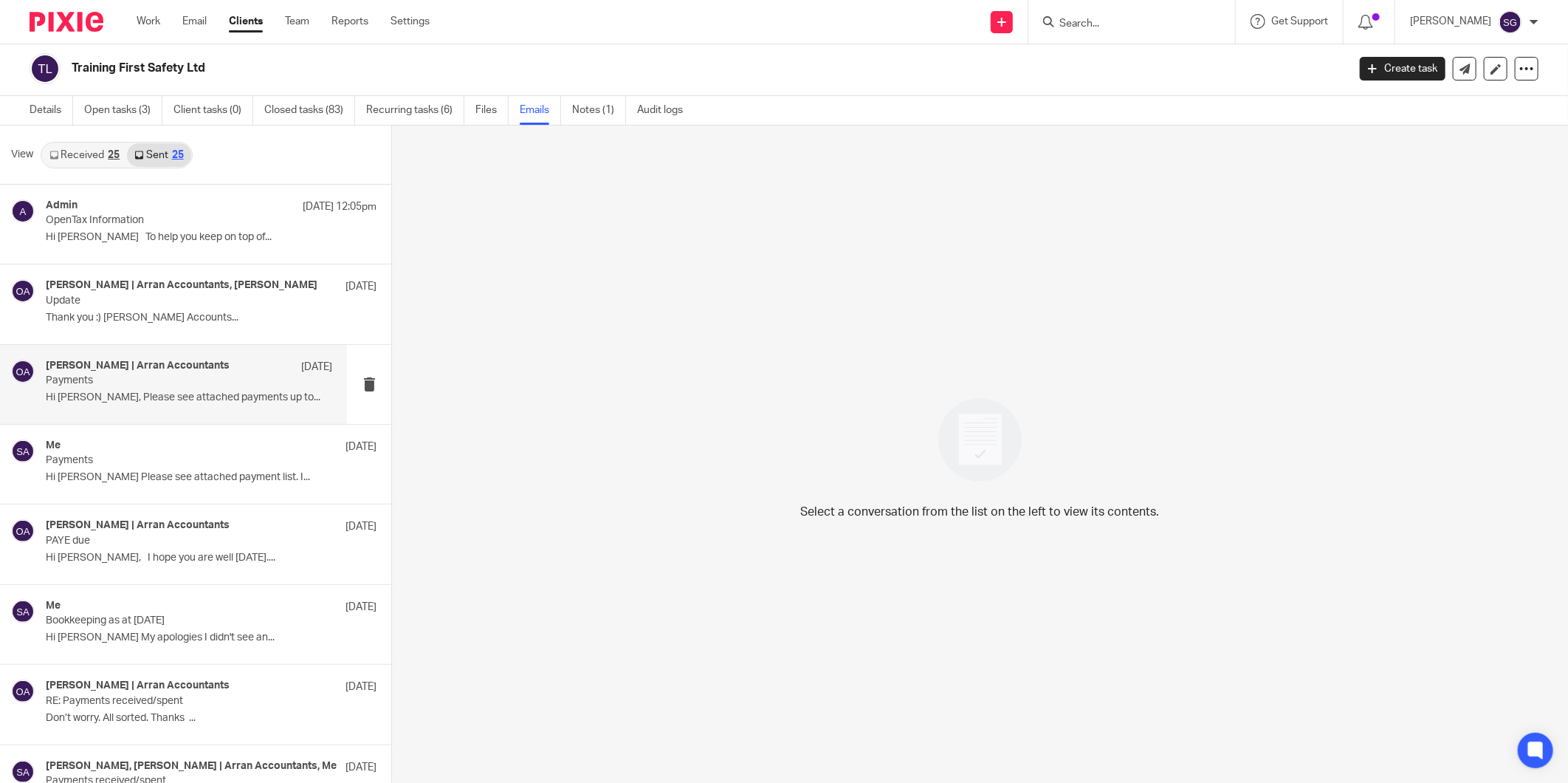
click at [137, 415] on div "Olivia | Arran Accountants 22 Aug Payments Hi Jenny, Please see attached paymen…" at bounding box center [173, 384] width 347 height 79
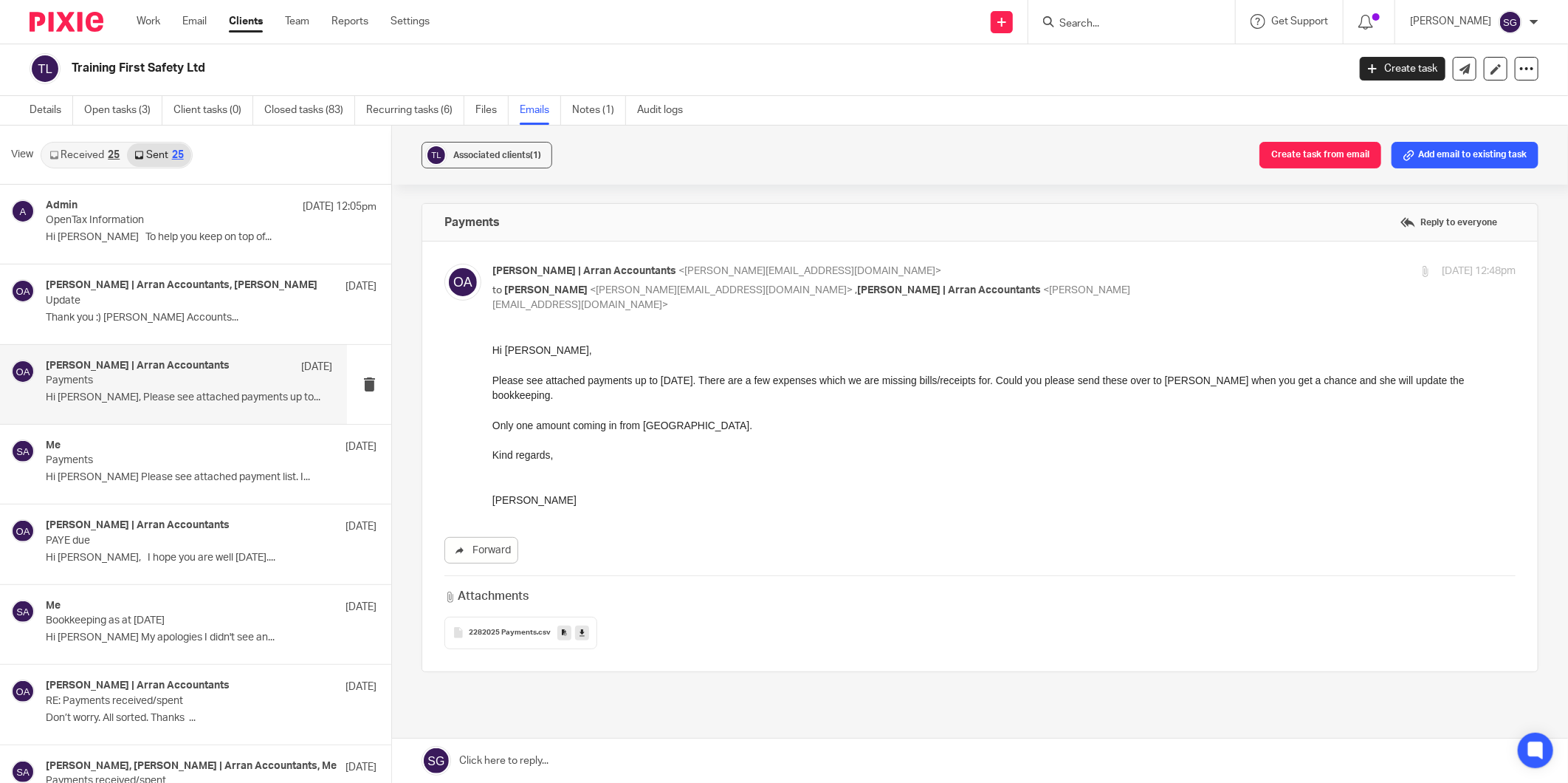
scroll to position [0, 0]
drag, startPoint x: 87, startPoint y: 150, endPoint x: 283, endPoint y: 34, distance: 227.8
click at [87, 150] on link "Received 25" at bounding box center [84, 155] width 85 height 23
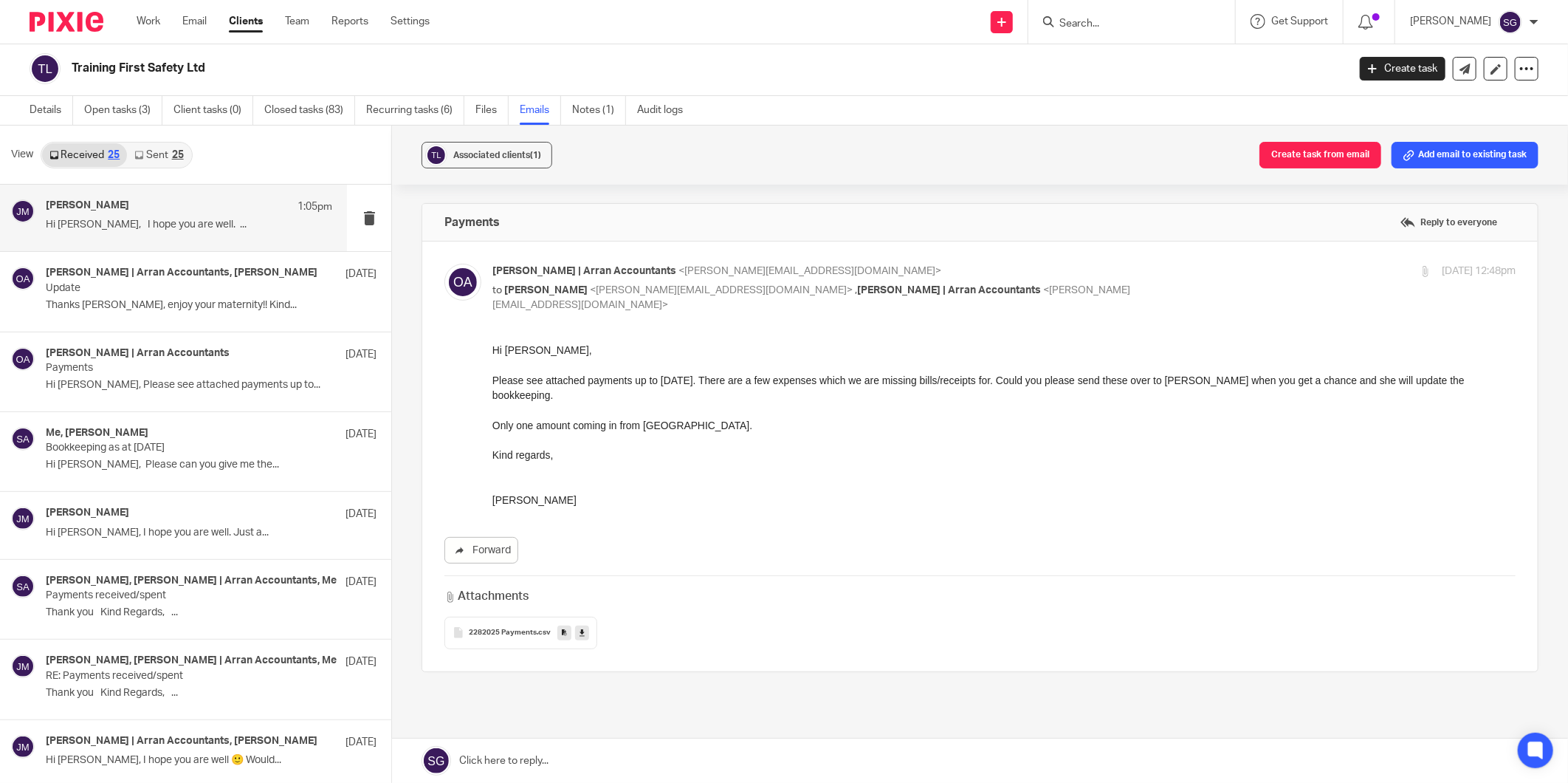
click at [62, 219] on p "Hi [PERSON_NAME], I hope you are well. ..." at bounding box center [189, 225] width 286 height 13
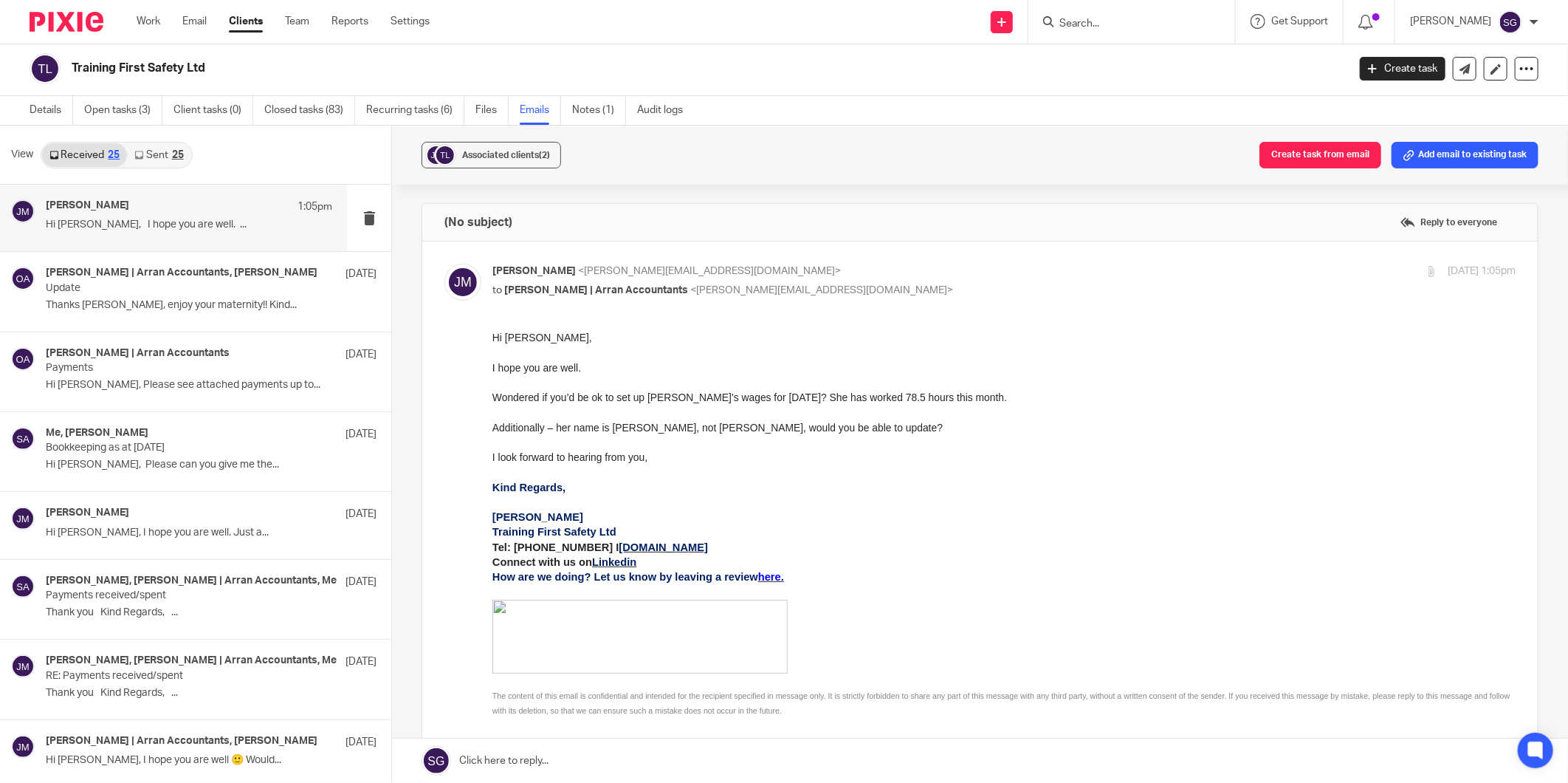
drag, startPoint x: 639, startPoint y: 753, endPoint x: 647, endPoint y: 708, distance: 45.7
click at [639, 753] on link at bounding box center [980, 760] width 1176 height 44
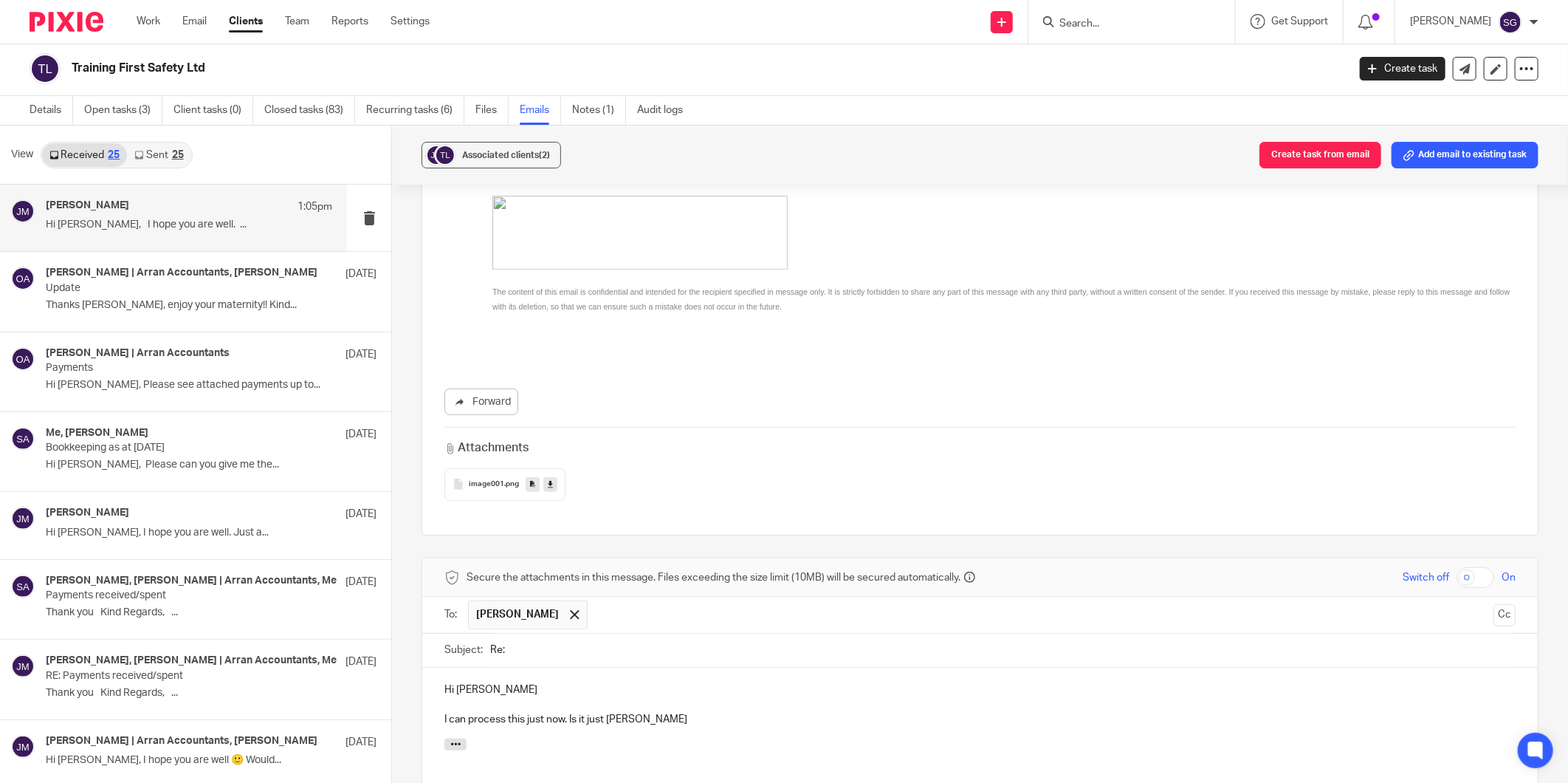
scroll to position [526, 0]
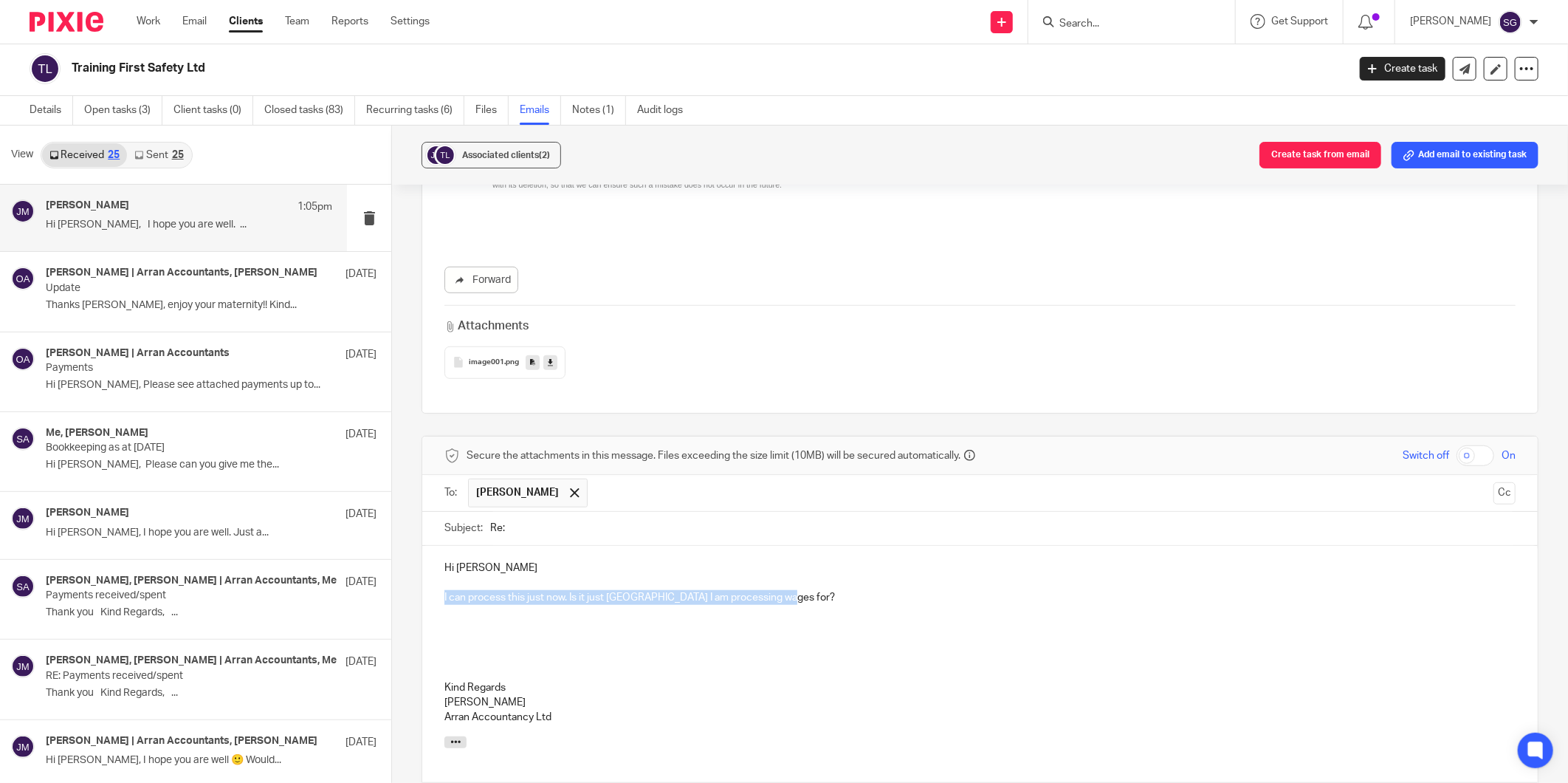
drag, startPoint x: 785, startPoint y: 599, endPoint x: 433, endPoint y: 592, distance: 352.1
click at [433, 592] on div "Hi Jenny I can process this just now. Is it just Kimberley I am processing wage…" at bounding box center [980, 640] width 1115 height 191
click at [447, 596] on p "please see attached draft payslip." at bounding box center [980, 596] width 1071 height 15
click at [618, 599] on p "Please see attached draft payslip." at bounding box center [980, 596] width 1071 height 15
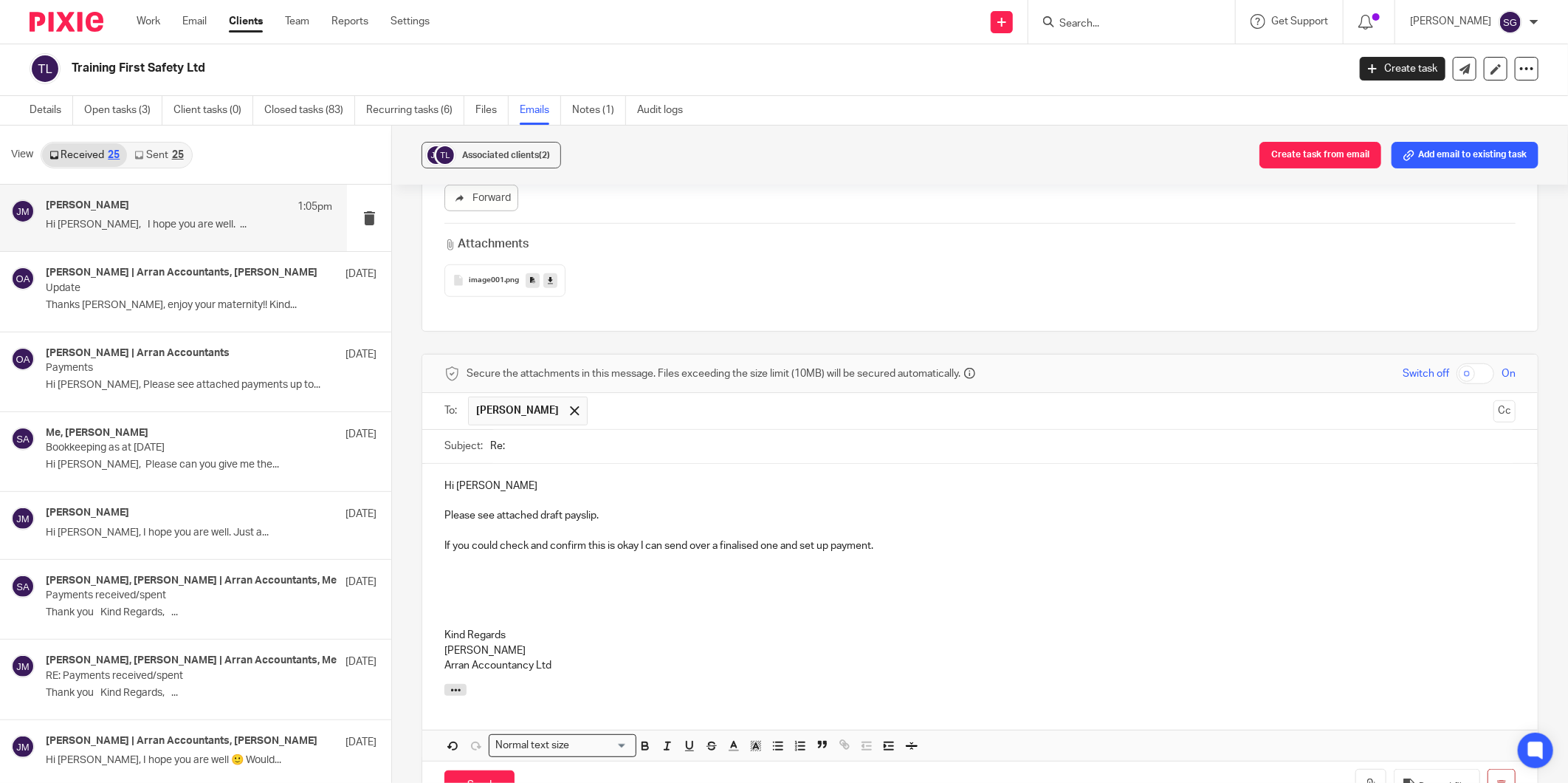
scroll to position [771, 0]
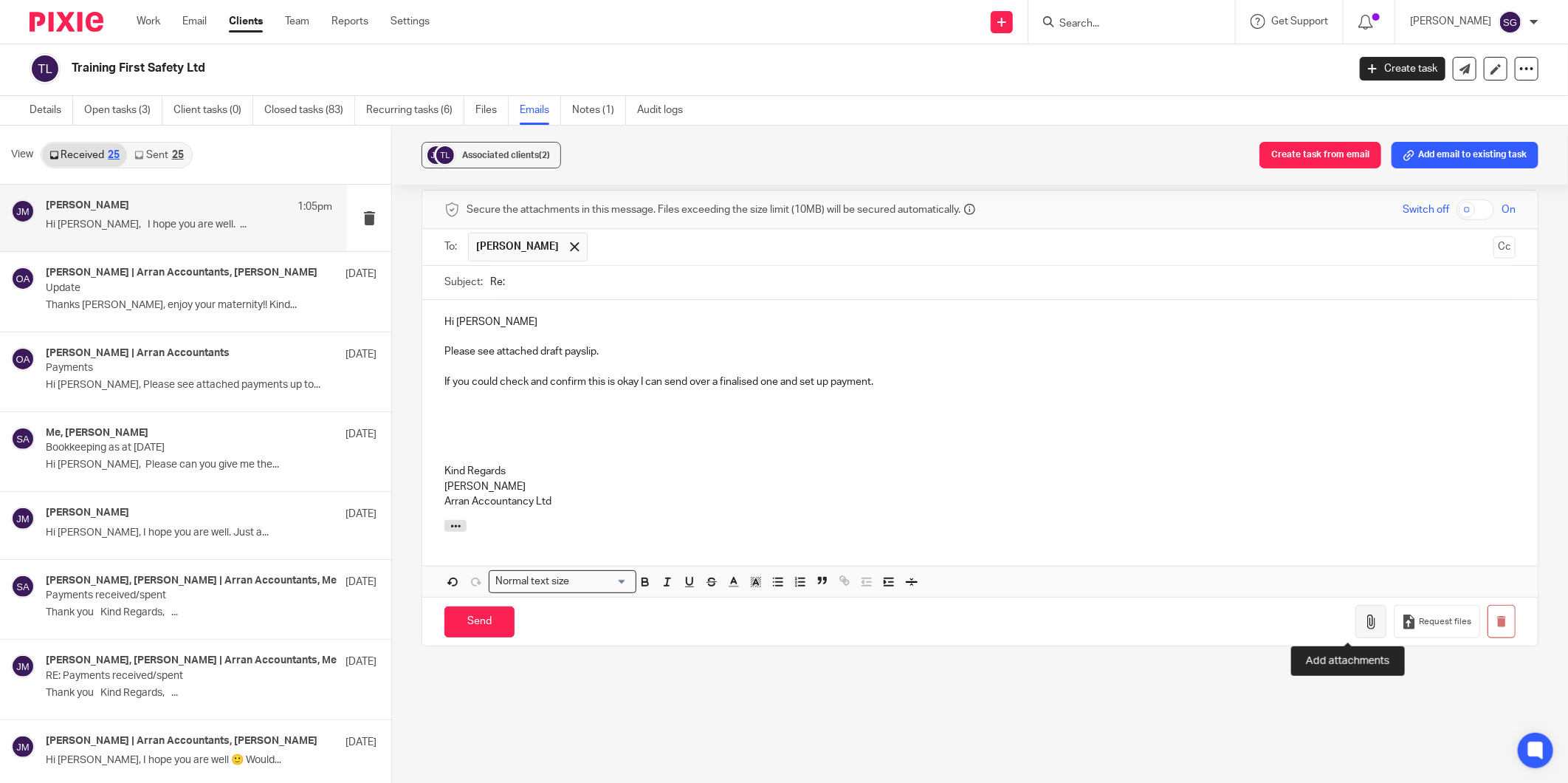
click at [1356, 617] on button "button" at bounding box center [1372, 622] width 31 height 33
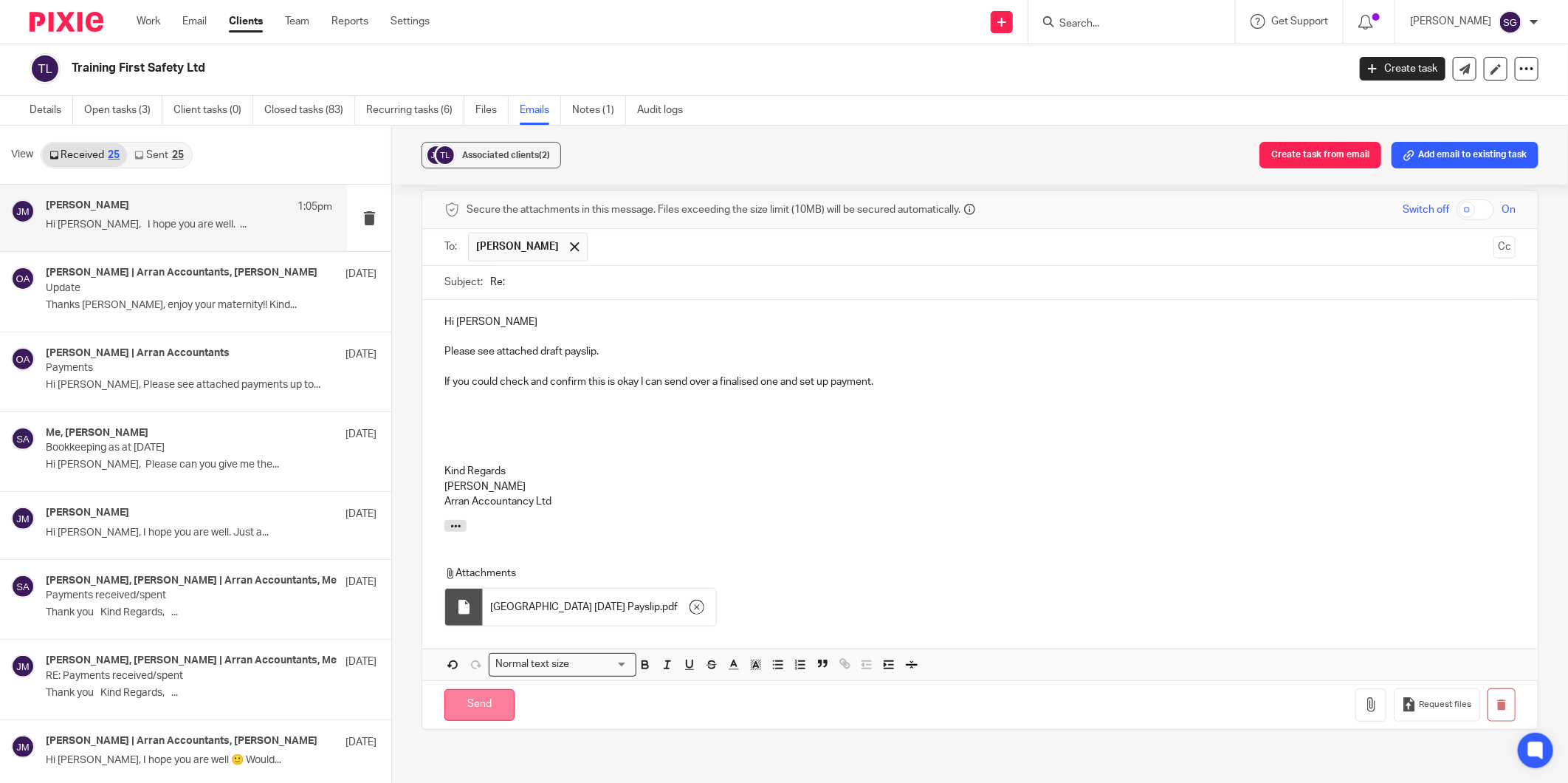
click at [493, 699] on input "Send" at bounding box center [480, 705] width 70 height 31
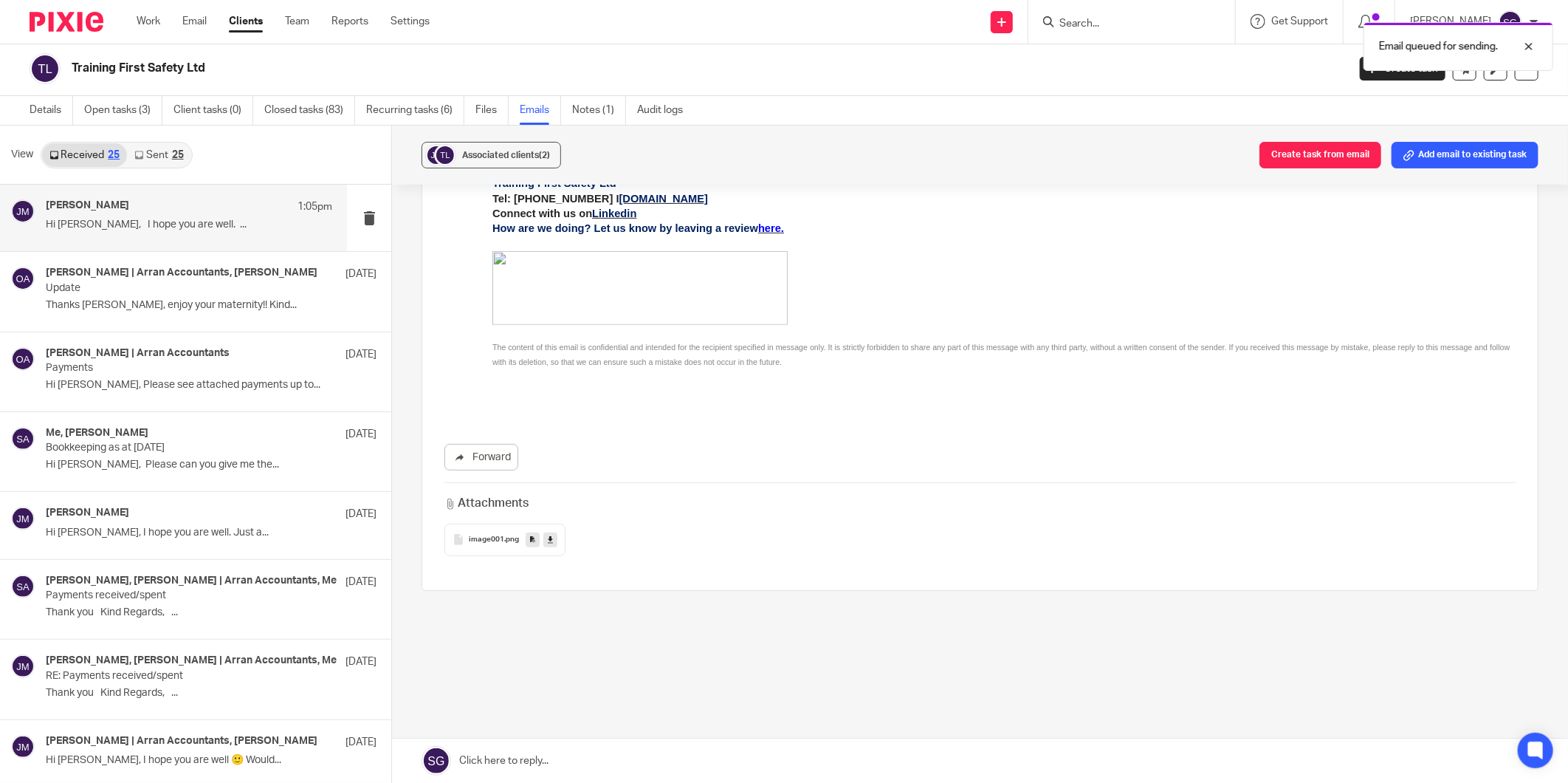
scroll to position [349, 0]
click at [199, 22] on link "Email" at bounding box center [195, 21] width 24 height 15
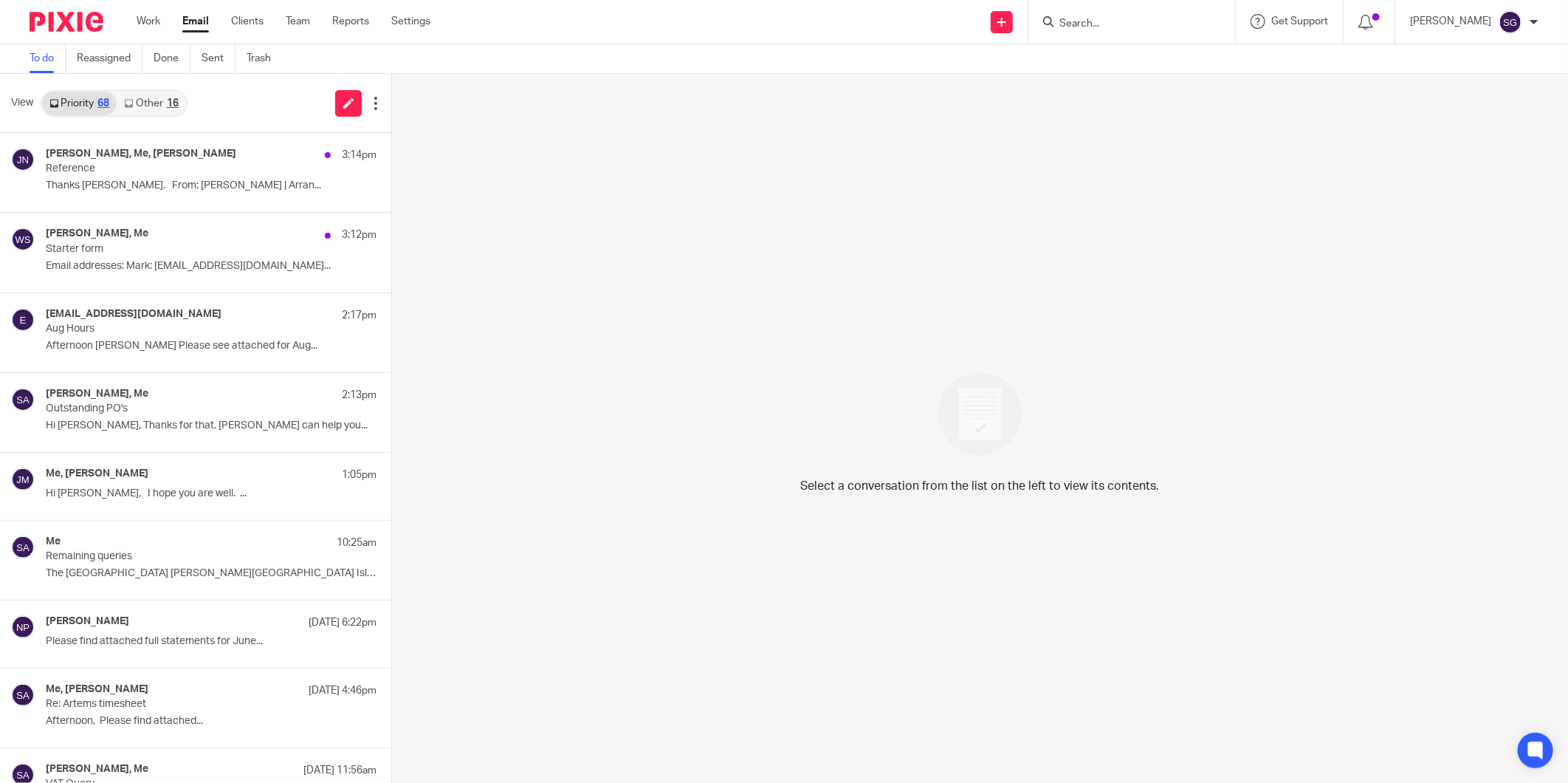
click at [168, 106] on div "16" at bounding box center [173, 103] width 12 height 11
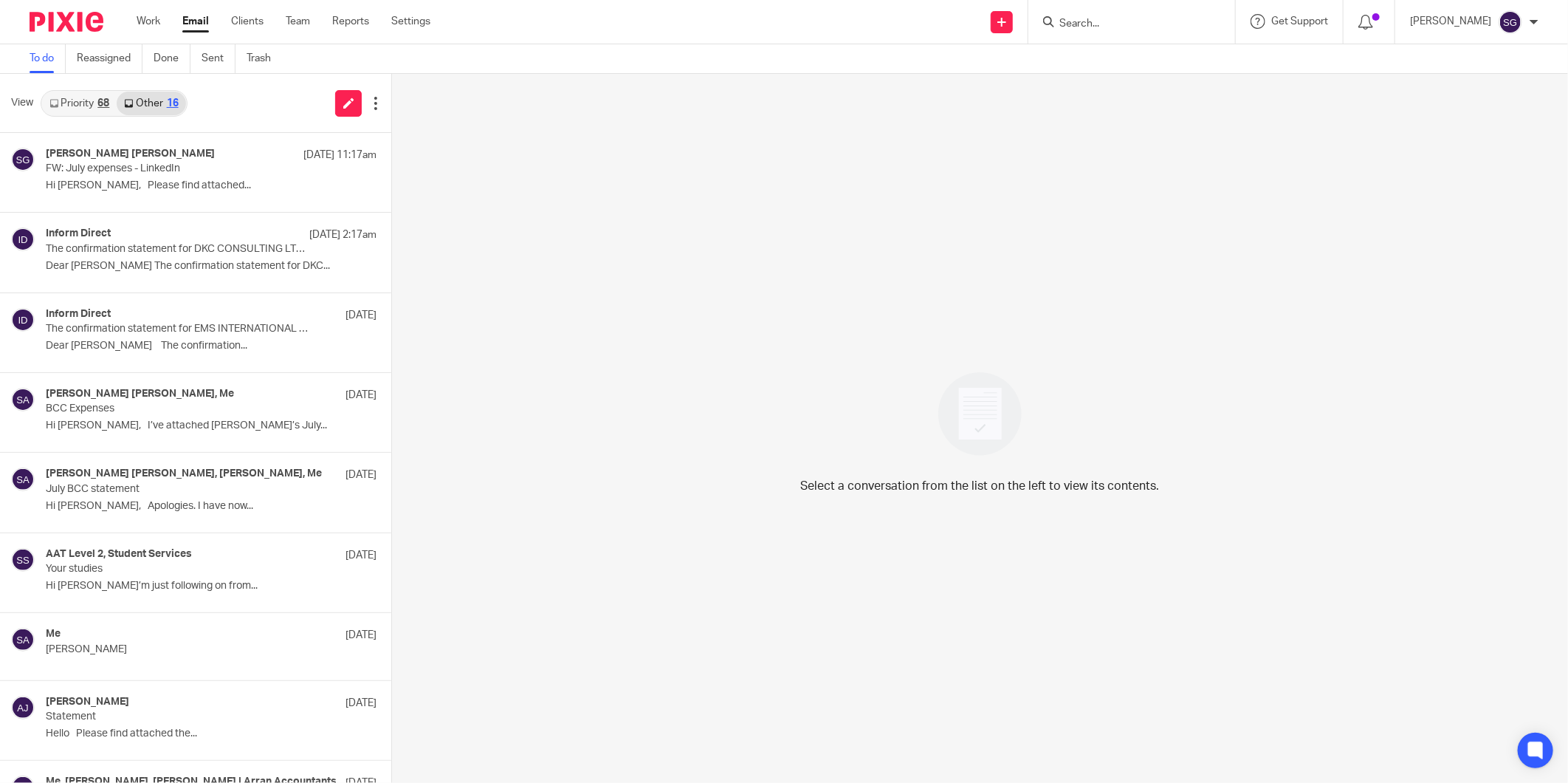
click at [71, 108] on link "Priority 68" at bounding box center [79, 104] width 74 height 23
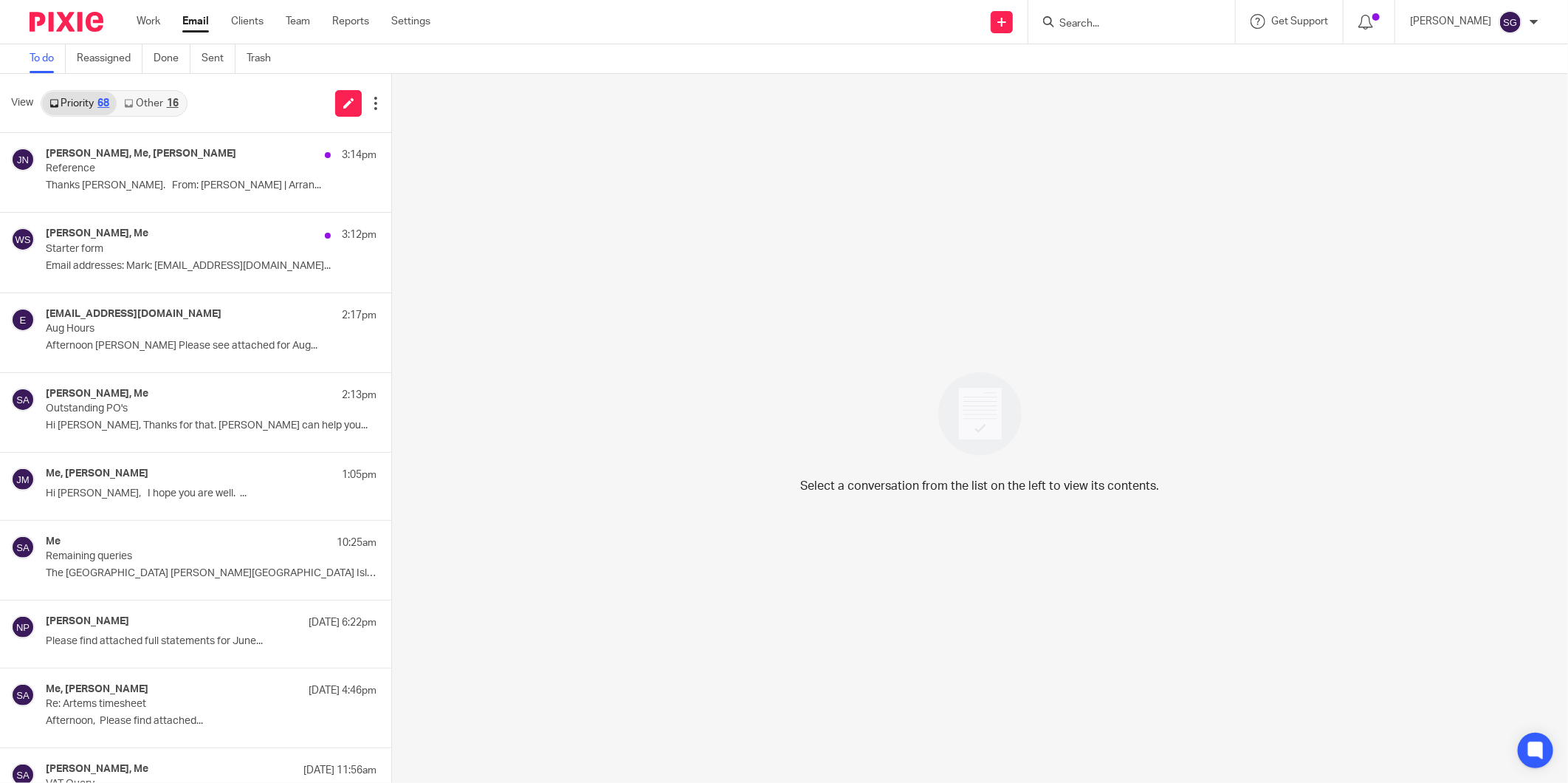
drag, startPoint x: 193, startPoint y: 23, endPoint x: 200, endPoint y: 21, distance: 7.3
click at [193, 23] on link "Email" at bounding box center [196, 21] width 26 height 15
click at [695, 248] on div "Select a conversation from the list on the left to view its contents." at bounding box center [980, 428] width 1176 height 709
click at [145, 101] on link "Other 16" at bounding box center [151, 104] width 68 height 23
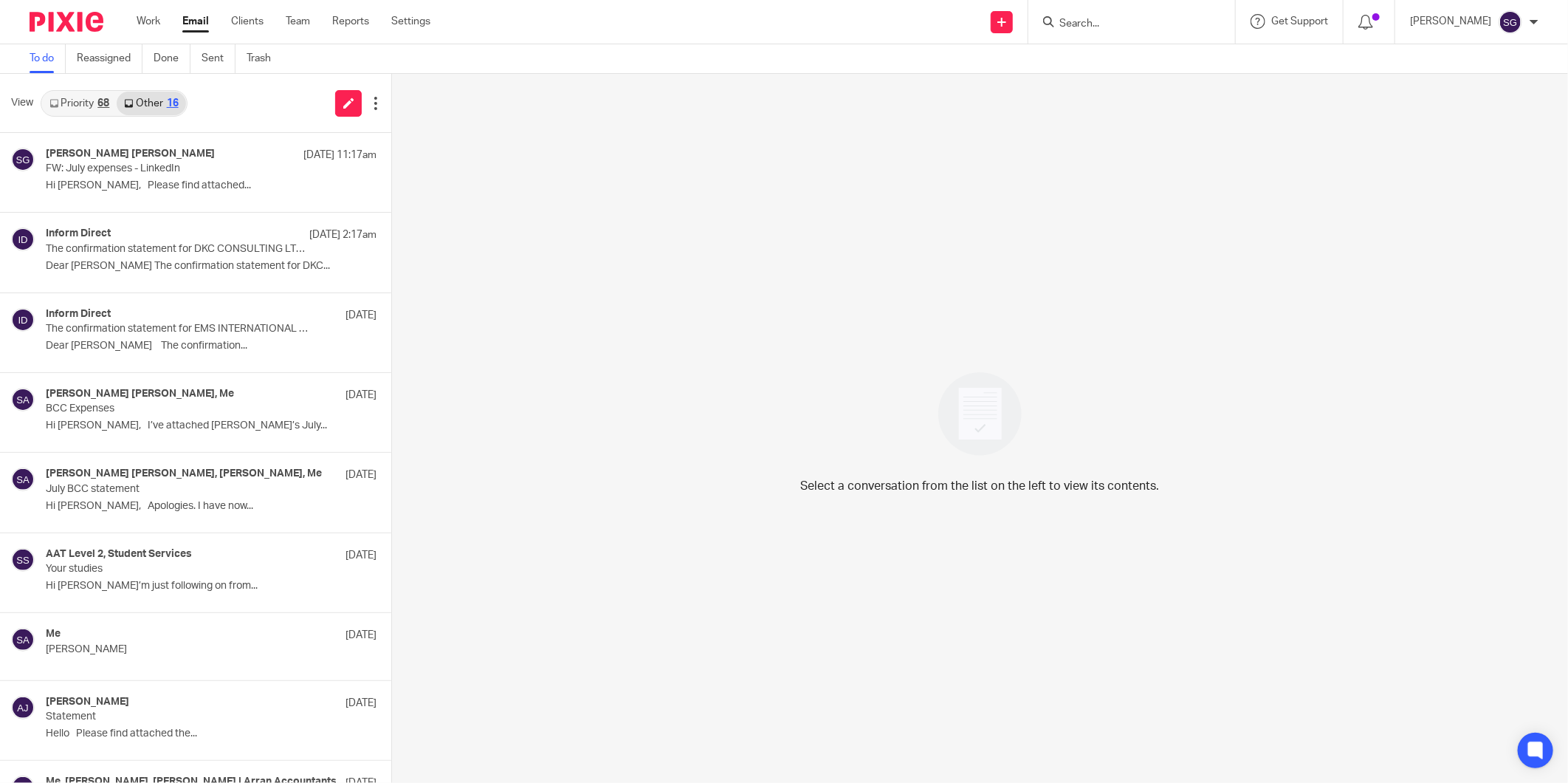
click at [82, 104] on link "Priority 68" at bounding box center [79, 104] width 74 height 23
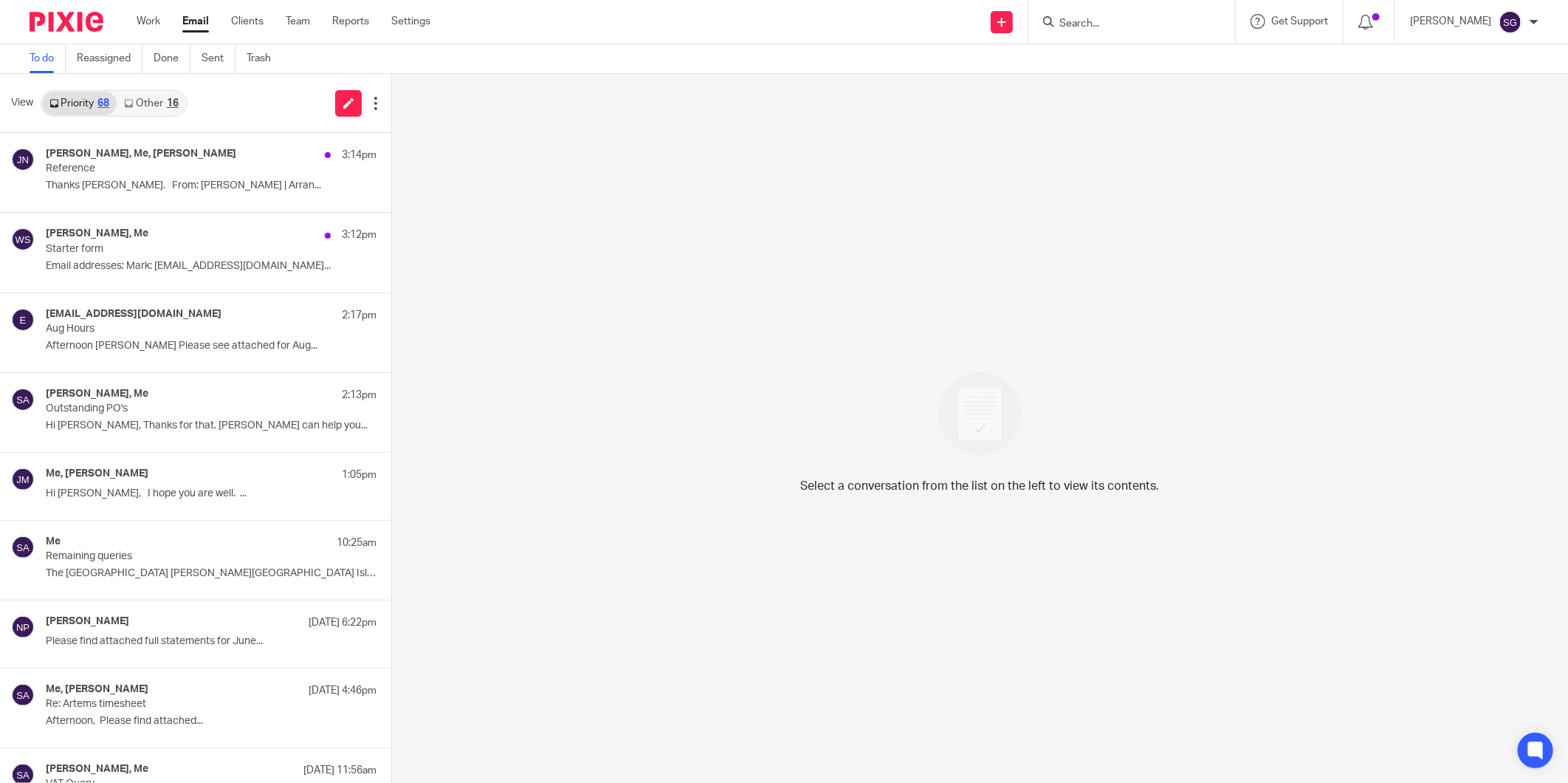
drag, startPoint x: 188, startPoint y: 23, endPoint x: 292, endPoint y: 41, distance: 105.5
click at [188, 23] on link "Email" at bounding box center [196, 21] width 26 height 15
drag, startPoint x: 203, startPoint y: 19, endPoint x: 234, endPoint y: 5, distance: 34.0
click at [203, 19] on link "Email" at bounding box center [196, 21] width 26 height 15
click at [152, 108] on link "Other 16" at bounding box center [151, 104] width 68 height 23
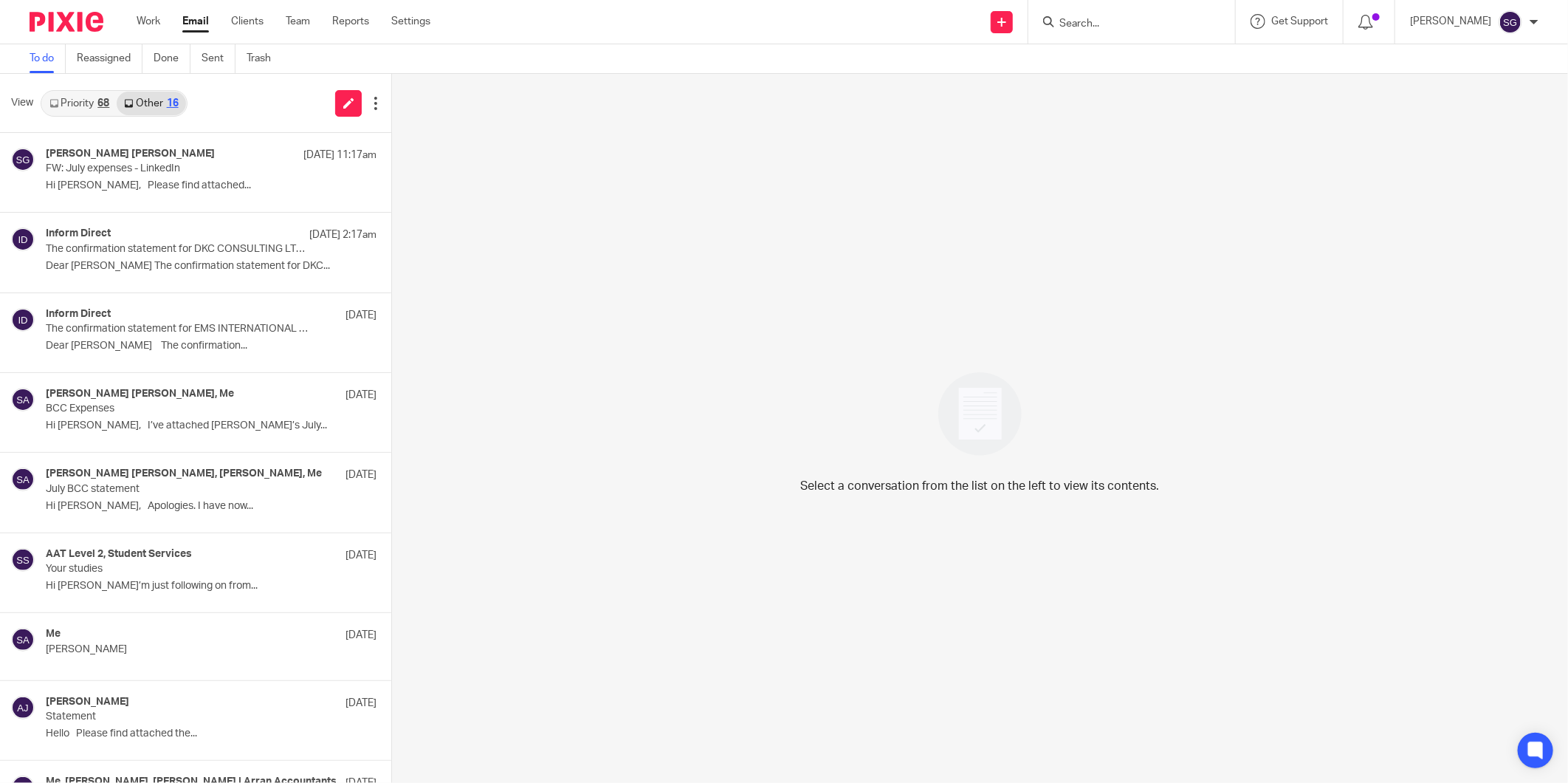
click at [224, 108] on div "View Priority 68 Other 16" at bounding box center [196, 104] width 391 height 59
click at [71, 101] on link "Priority 68" at bounding box center [79, 104] width 74 height 23
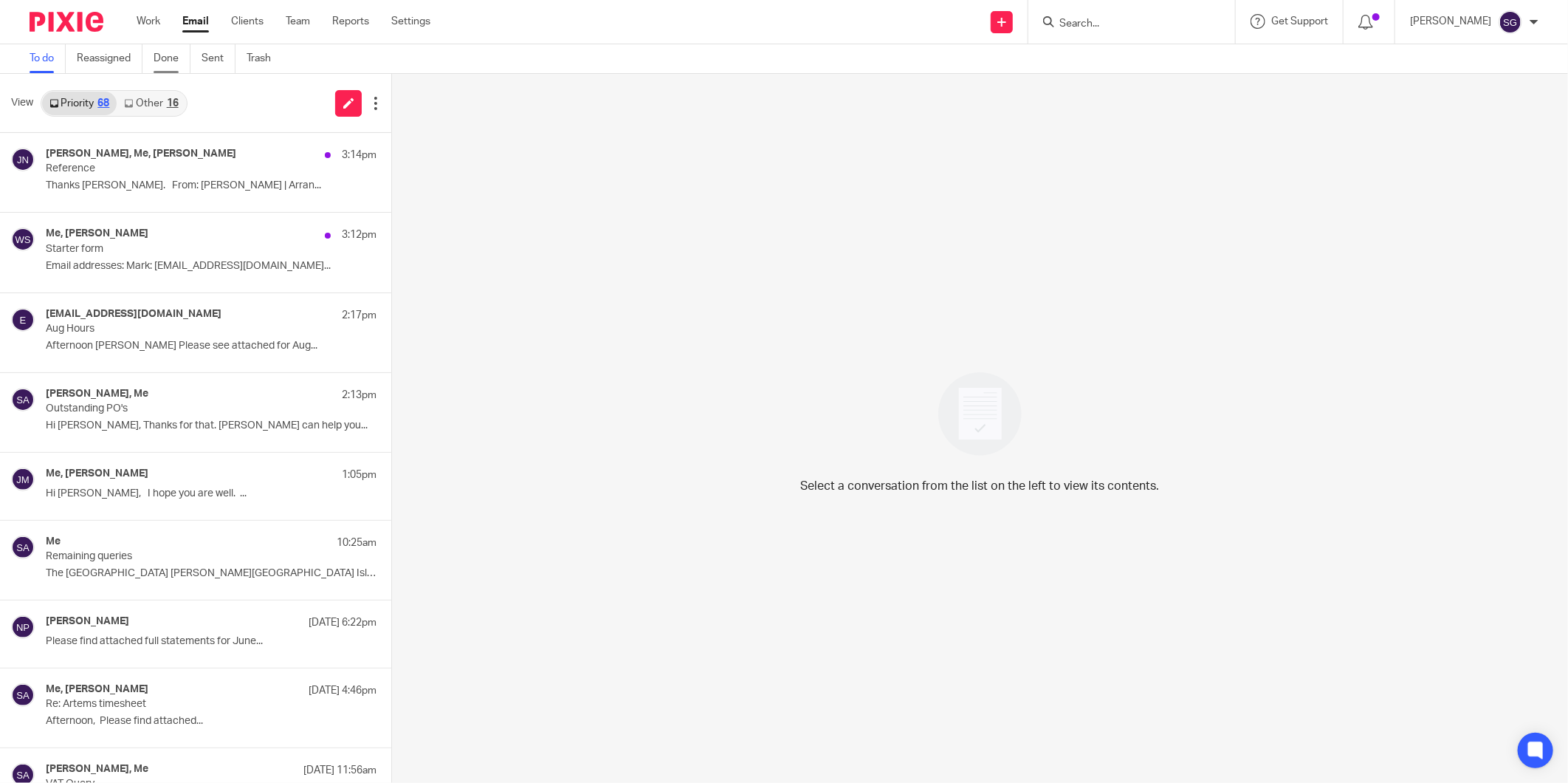
click at [174, 50] on link "Done" at bounding box center [172, 58] width 37 height 28
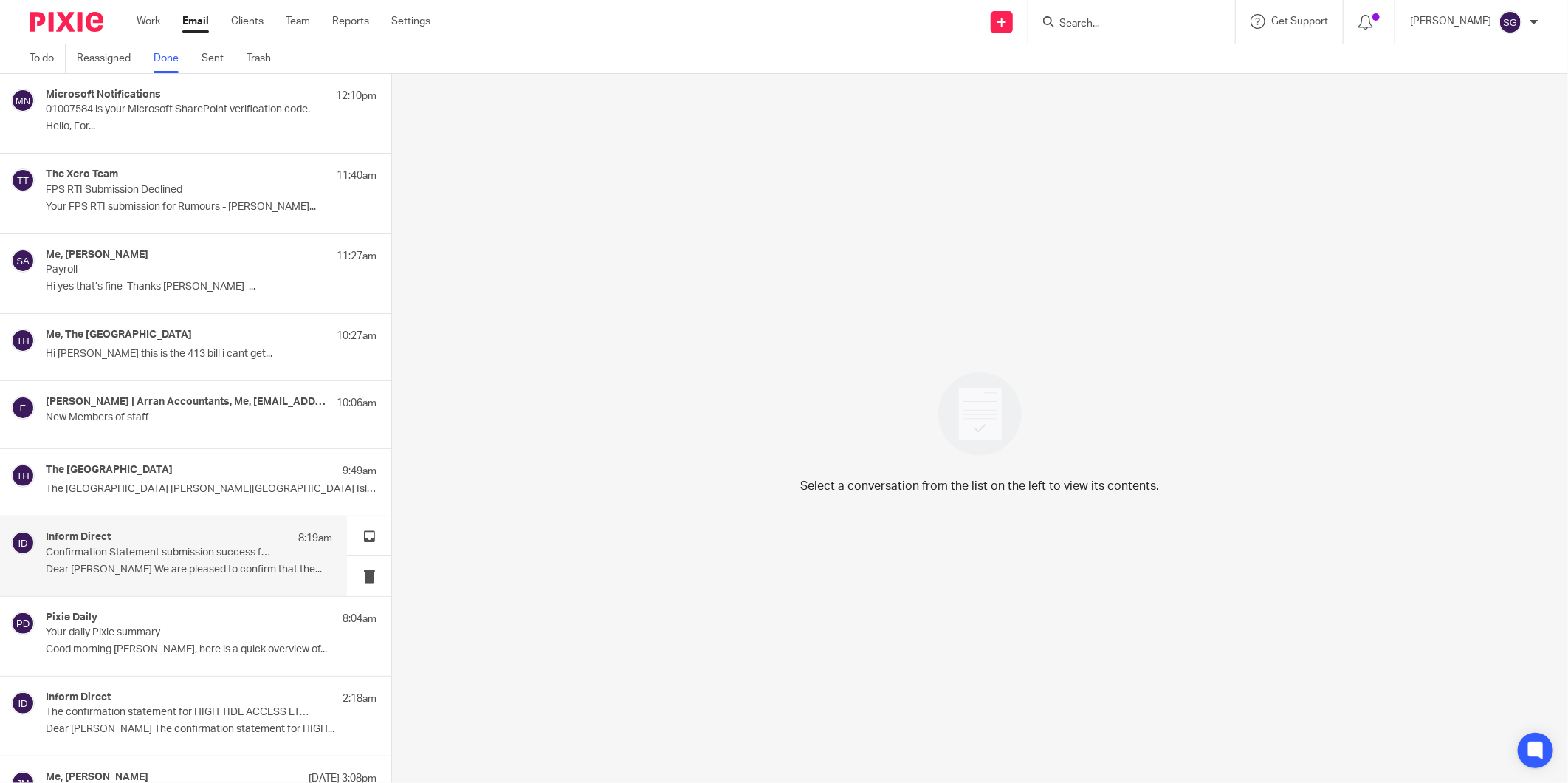
drag, startPoint x: 152, startPoint y: 530, endPoint x: 179, endPoint y: 578, distance: 55.1
click at [179, 578] on div "Inform Direct 8:19am Confirmation Statement submission success for HIGH TIDE AC…" at bounding box center [173, 555] width 347 height 79
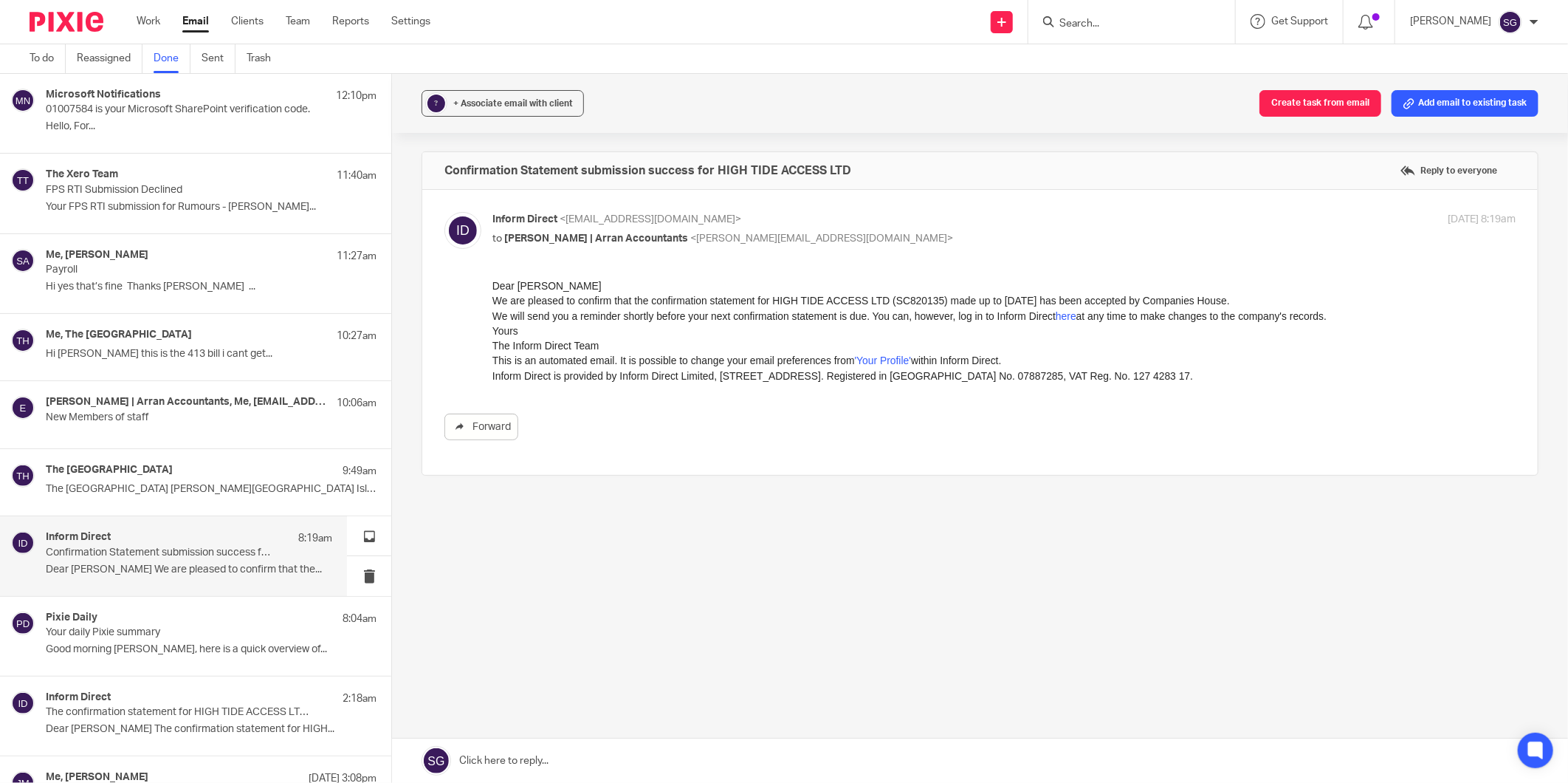
click at [703, 84] on div "? + Associate email with client Create task from email Add email to existing ta…" at bounding box center [980, 104] width 1176 height 59
click at [46, 55] on link "To do" at bounding box center [47, 58] width 36 height 28
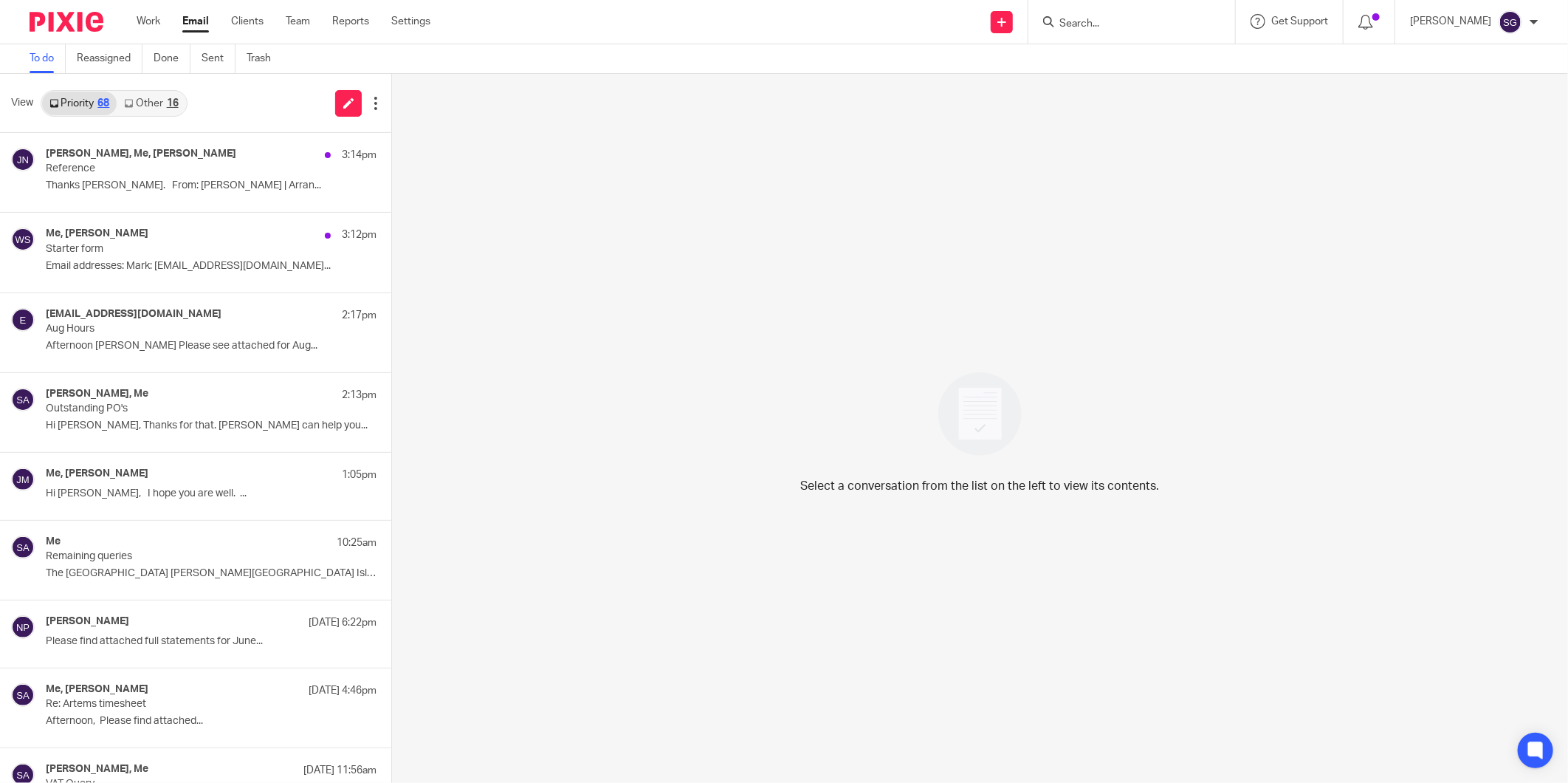
click at [769, 41] on div "Send new email Create task Add client Request signature Get Support Contact via…" at bounding box center [1010, 22] width 1115 height 44
click at [170, 108] on div "16" at bounding box center [173, 103] width 12 height 11
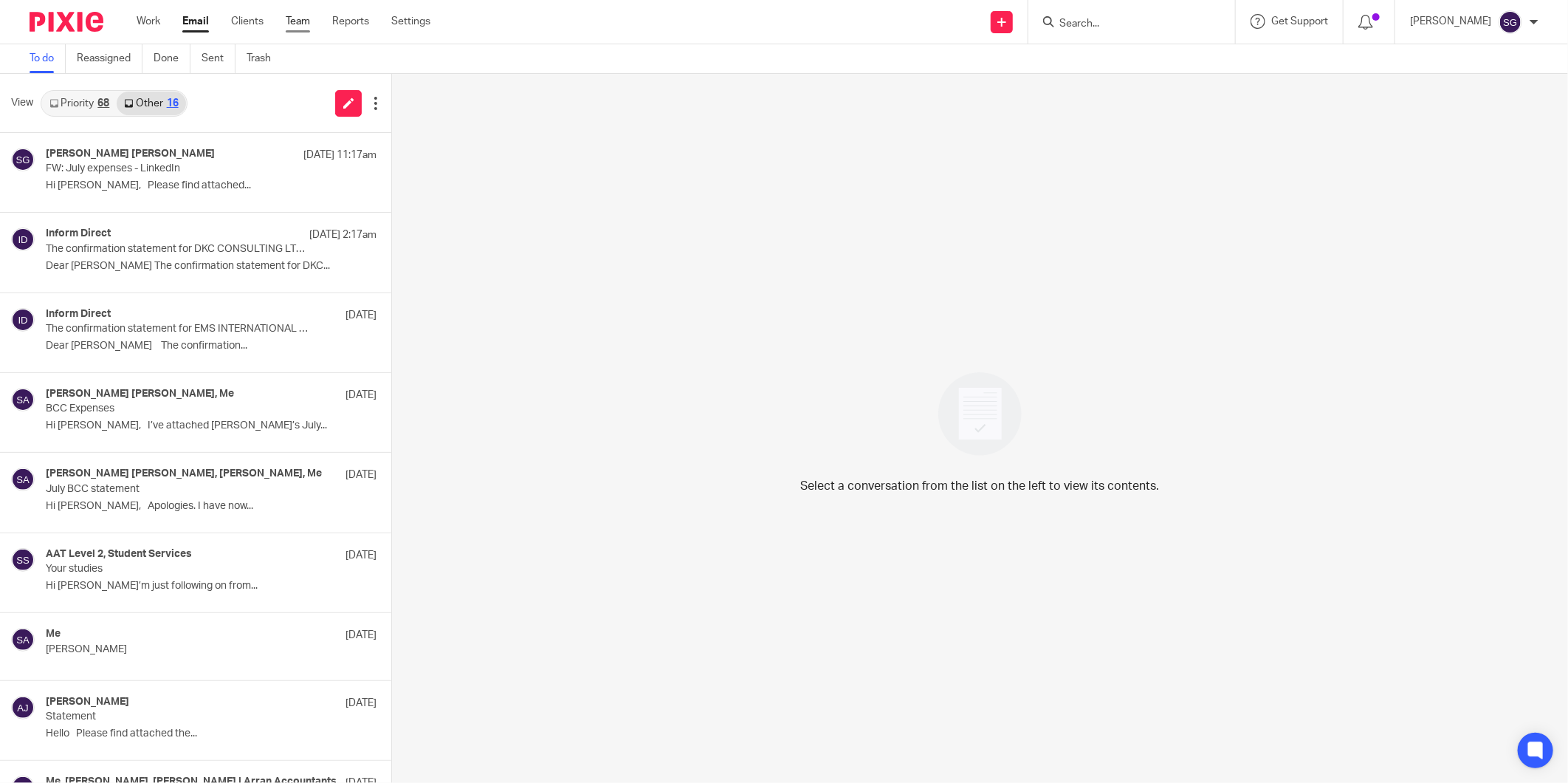
drag, startPoint x: 190, startPoint y: 20, endPoint x: 288, endPoint y: 20, distance: 98.0
click at [190, 20] on link "Email" at bounding box center [196, 21] width 26 height 15
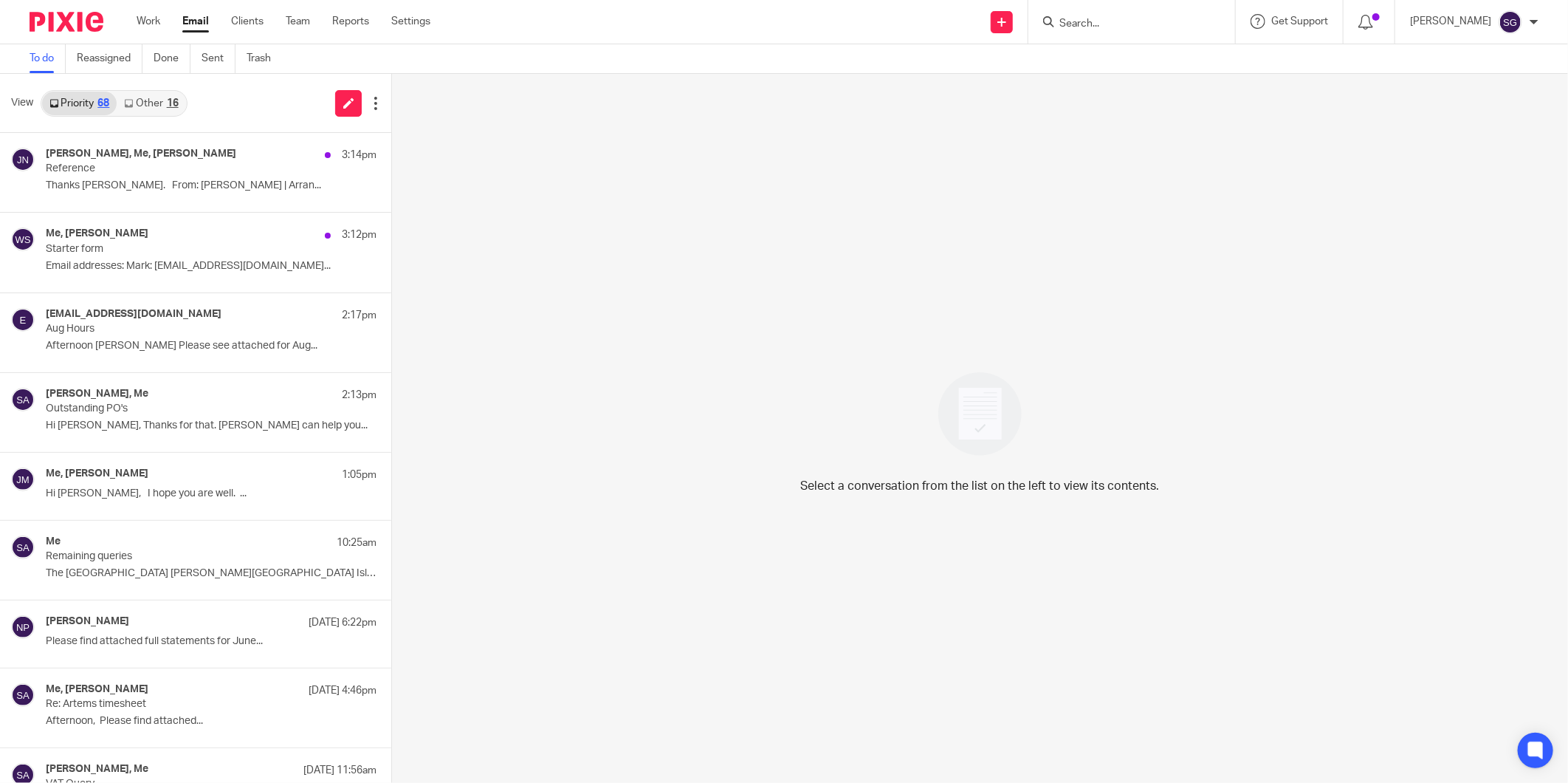
click at [157, 111] on link "Other 16" at bounding box center [151, 104] width 68 height 23
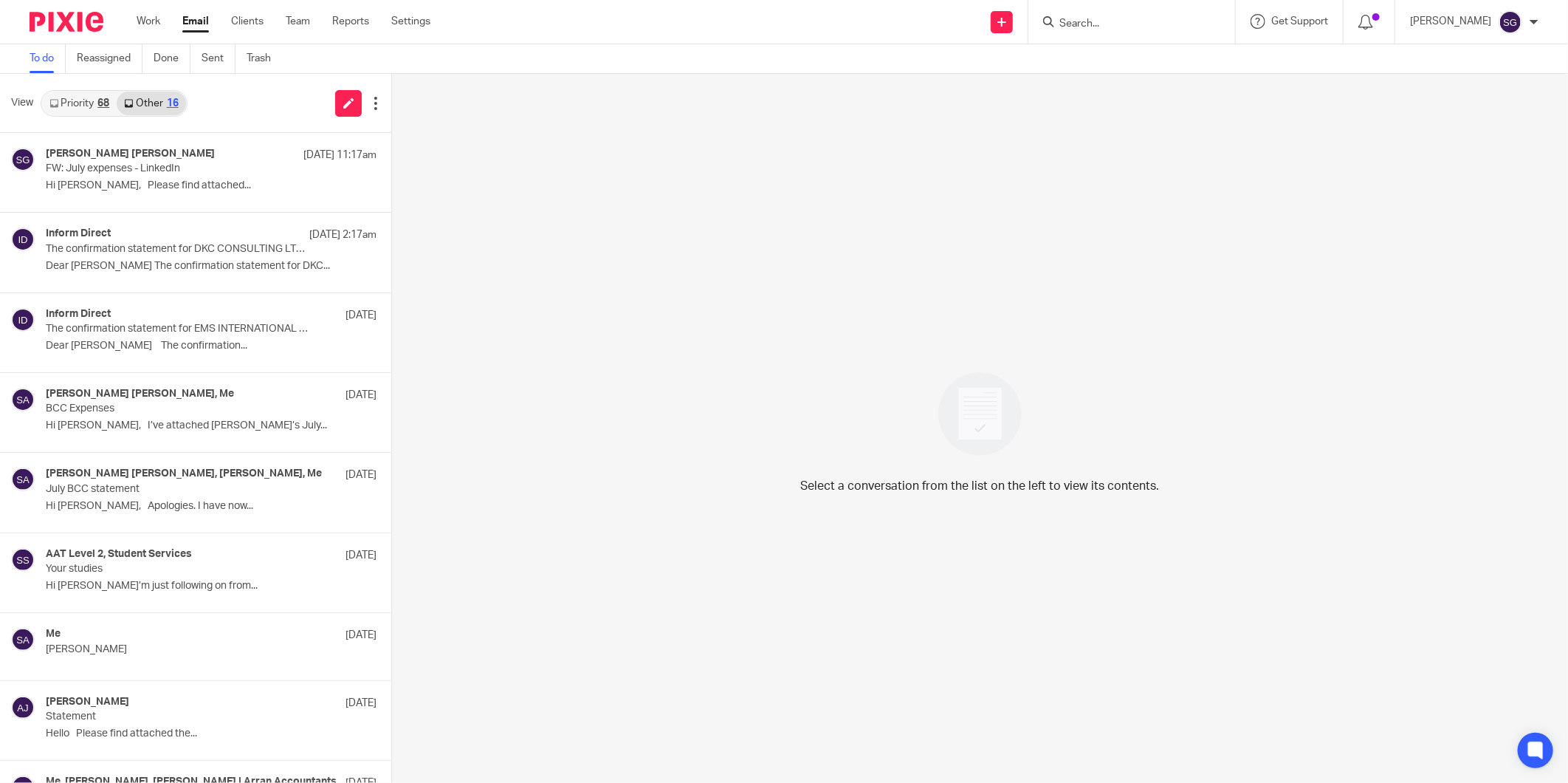
click at [76, 104] on link "Priority 68" at bounding box center [79, 104] width 74 height 23
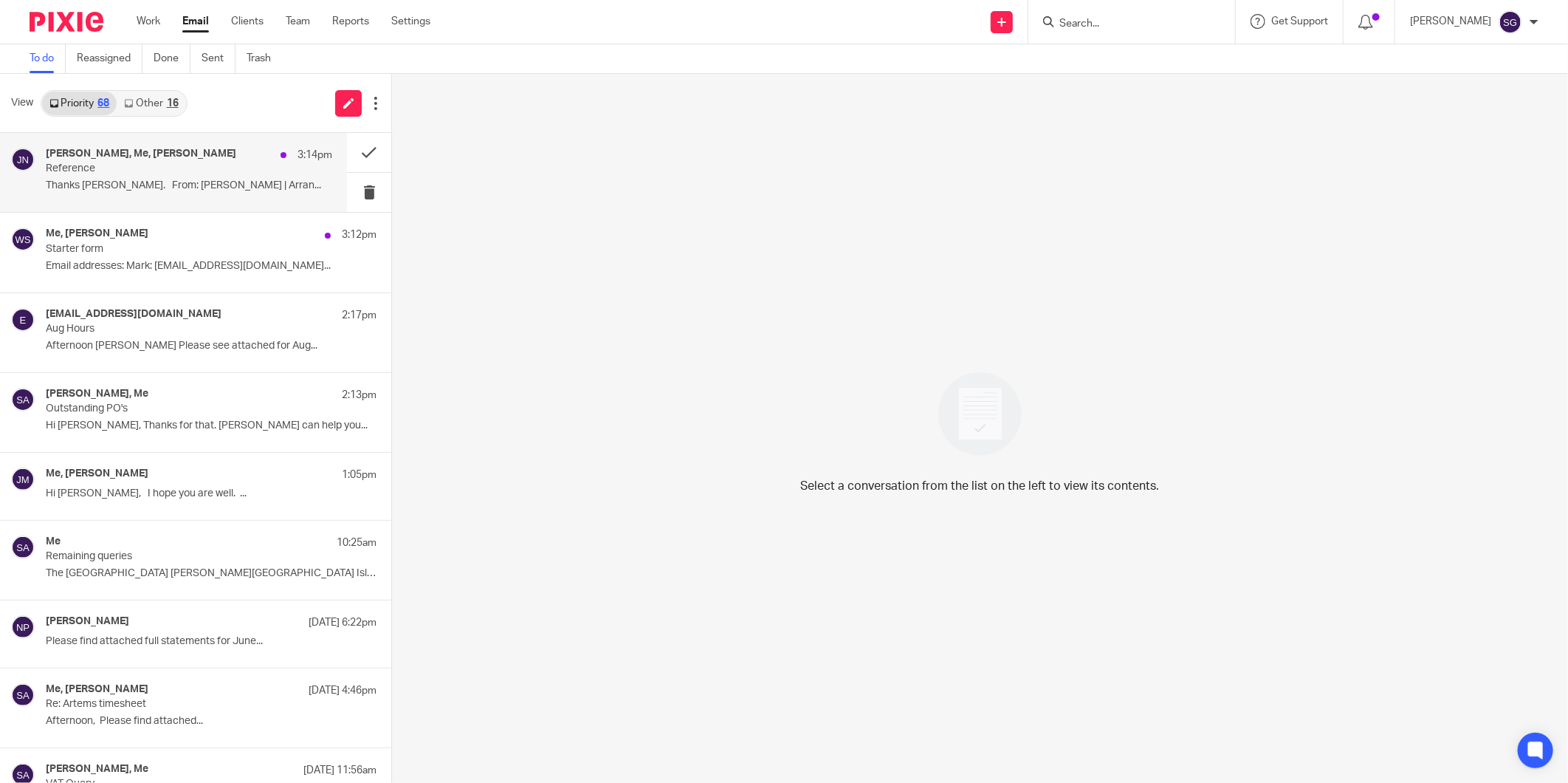
click at [163, 188] on p "Thanks [PERSON_NAME]. From: [PERSON_NAME] | Arran..." at bounding box center [189, 186] width 286 height 13
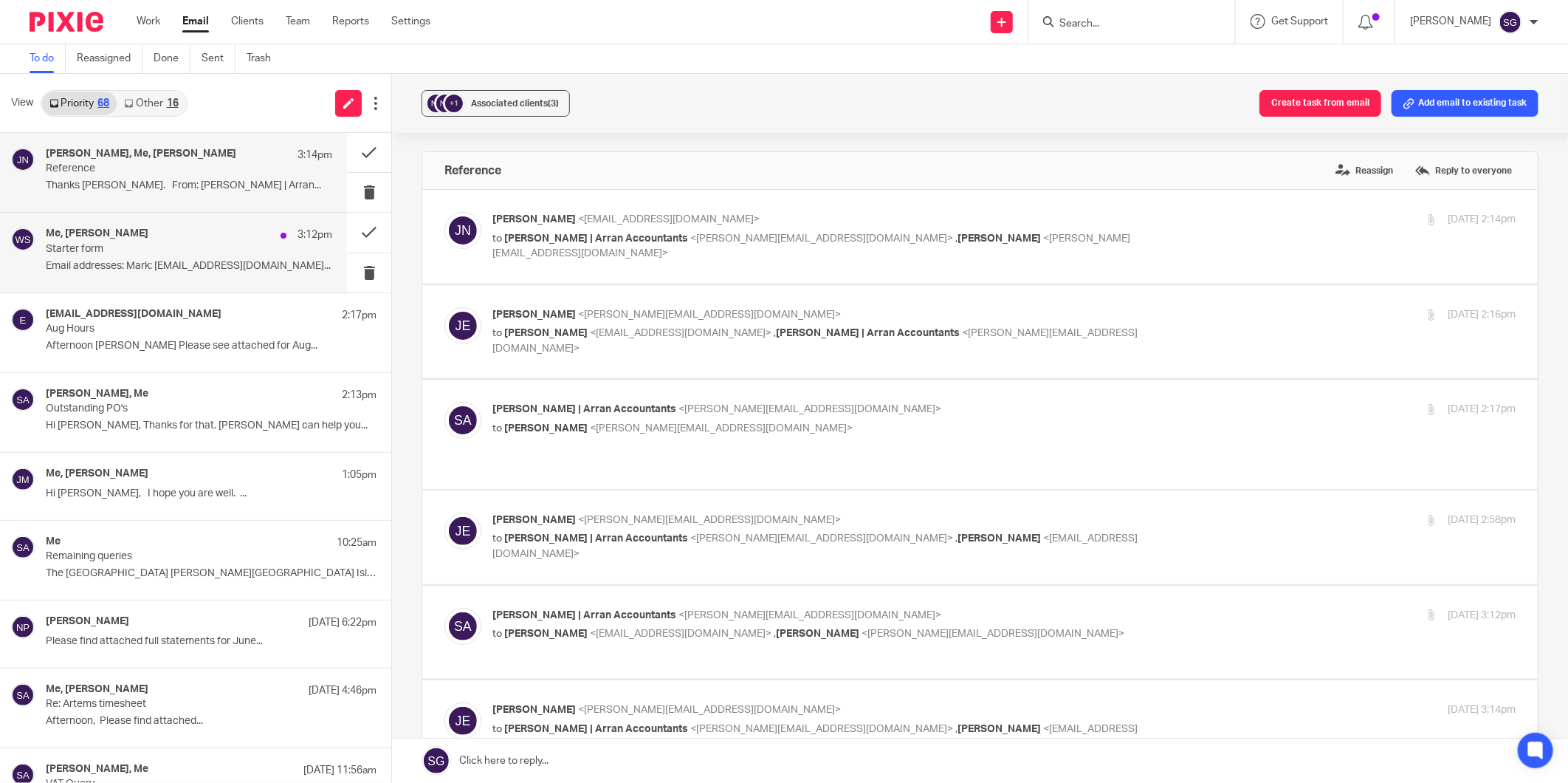
click at [159, 262] on p "Email addresses: Mark: [EMAIL_ADDRESS][DOMAIN_NAME]..." at bounding box center [189, 266] width 286 height 13
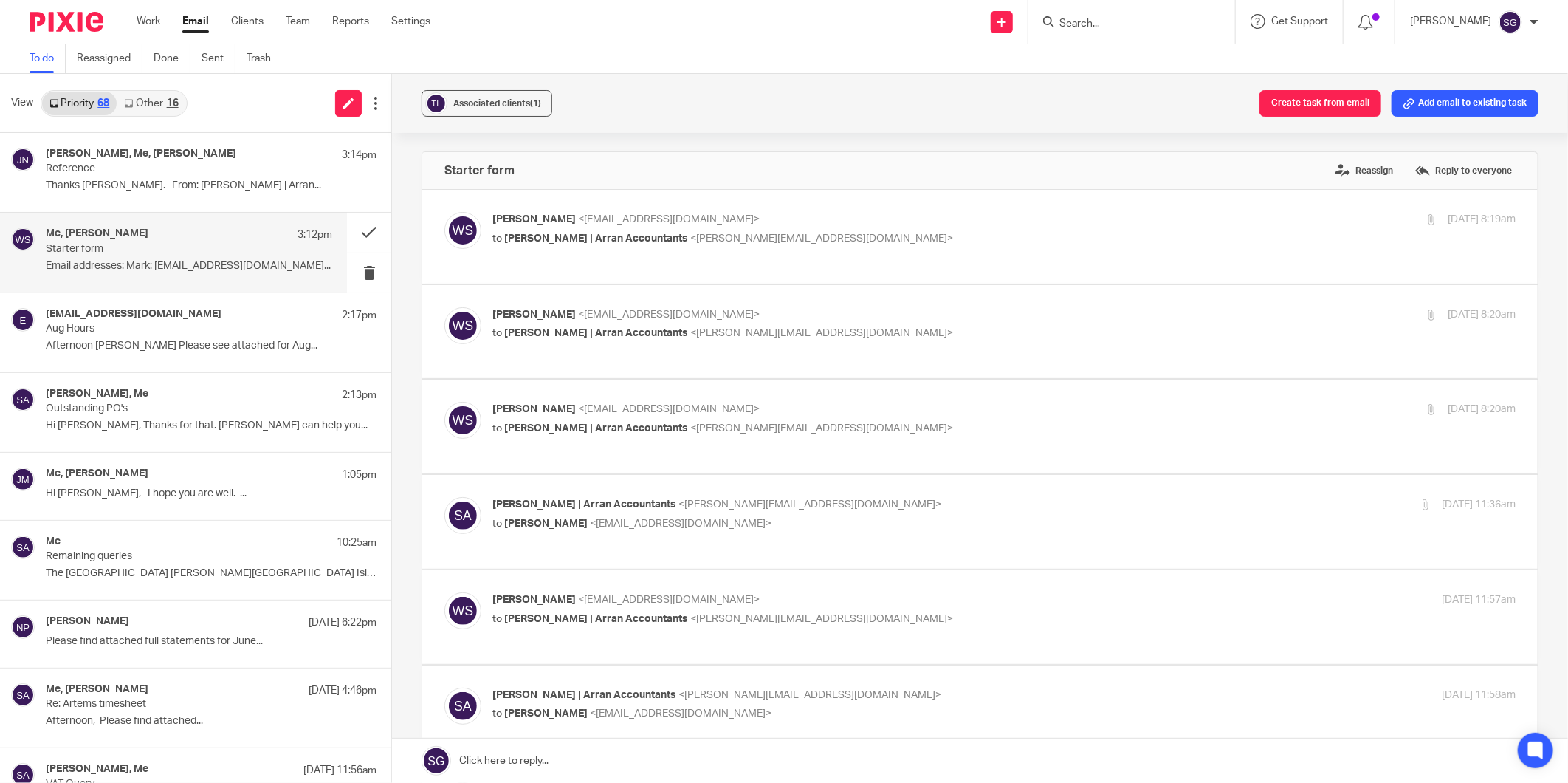
click at [144, 98] on link "Other 16" at bounding box center [151, 104] width 68 height 23
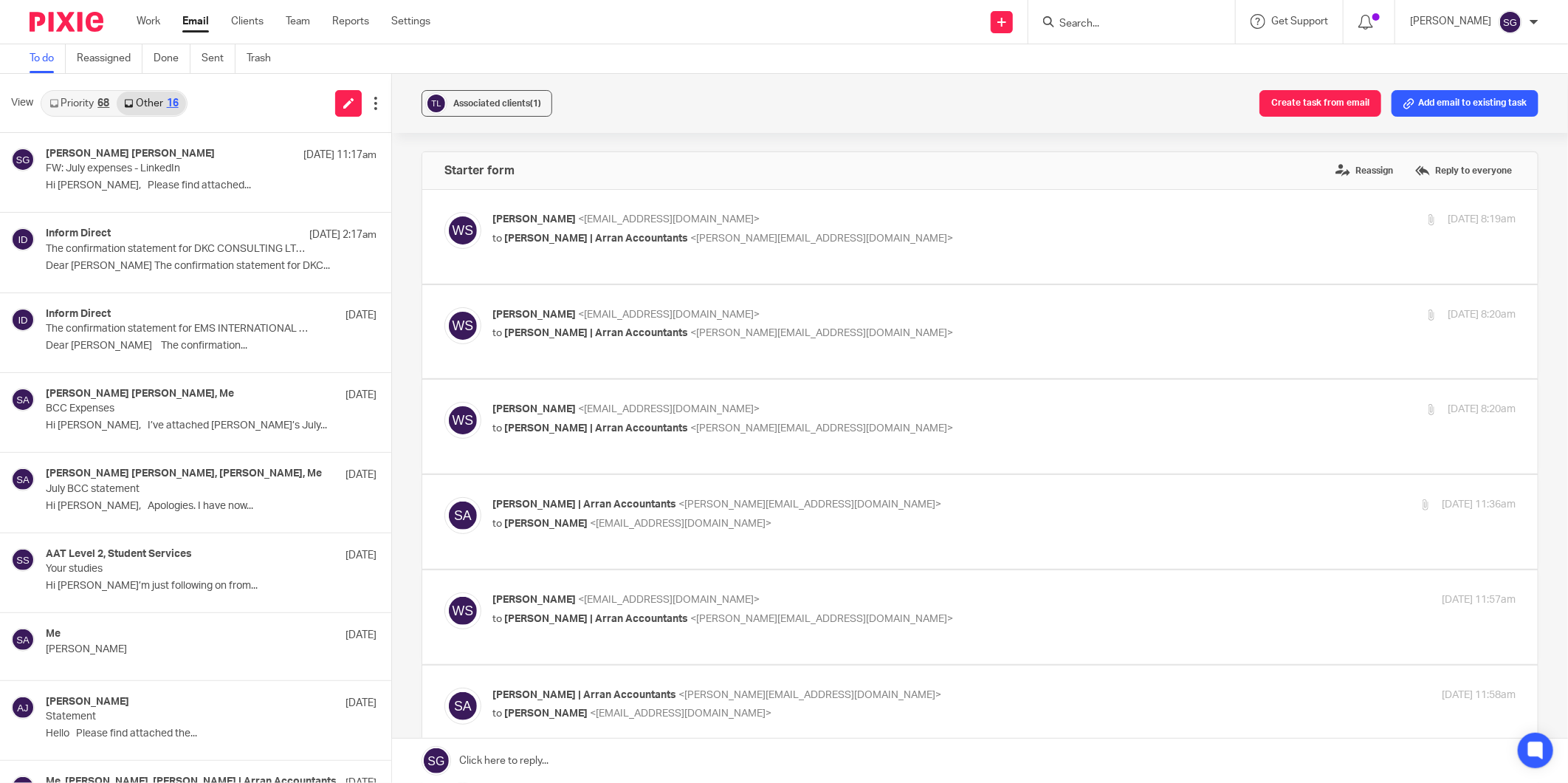
click at [96, 95] on link "Priority 68" at bounding box center [79, 104] width 74 height 23
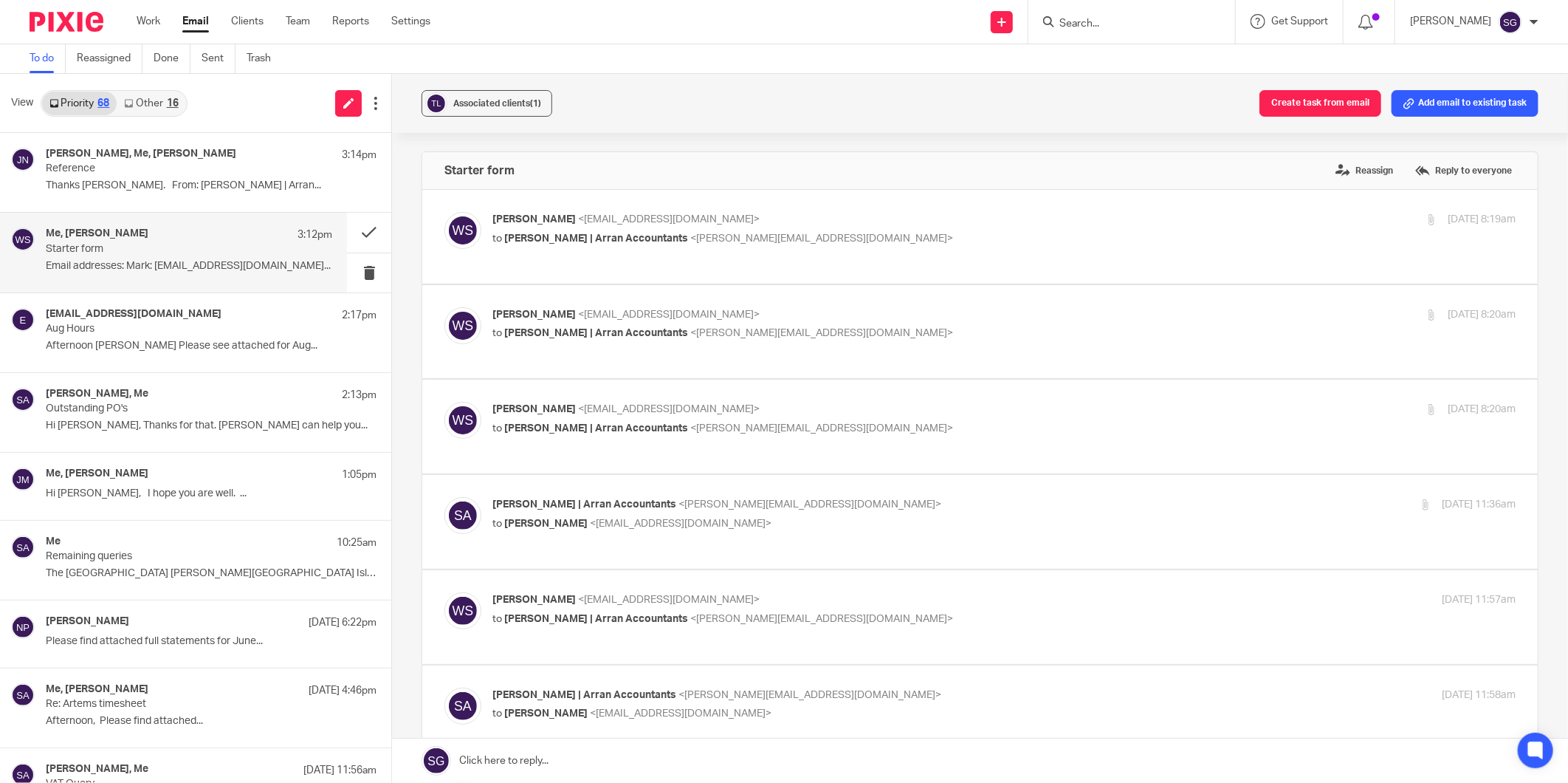
click at [257, 104] on div "View Priority 68 Other 16" at bounding box center [196, 104] width 391 height 59
drag, startPoint x: 193, startPoint y: 18, endPoint x: 207, endPoint y: 13, distance: 14.9
click at [193, 18] on link "Email" at bounding box center [196, 21] width 26 height 15
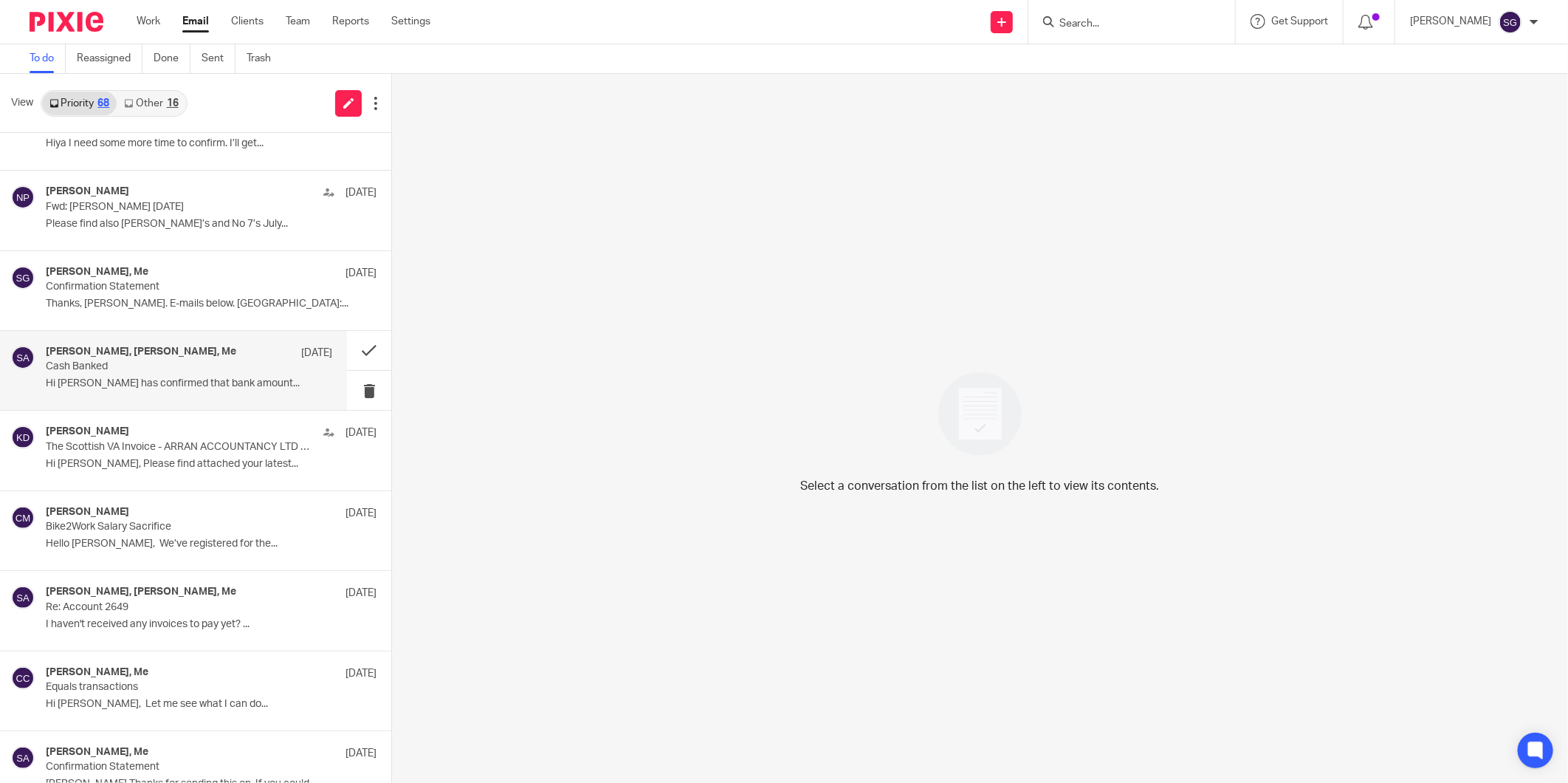
scroll to position [1230, 0]
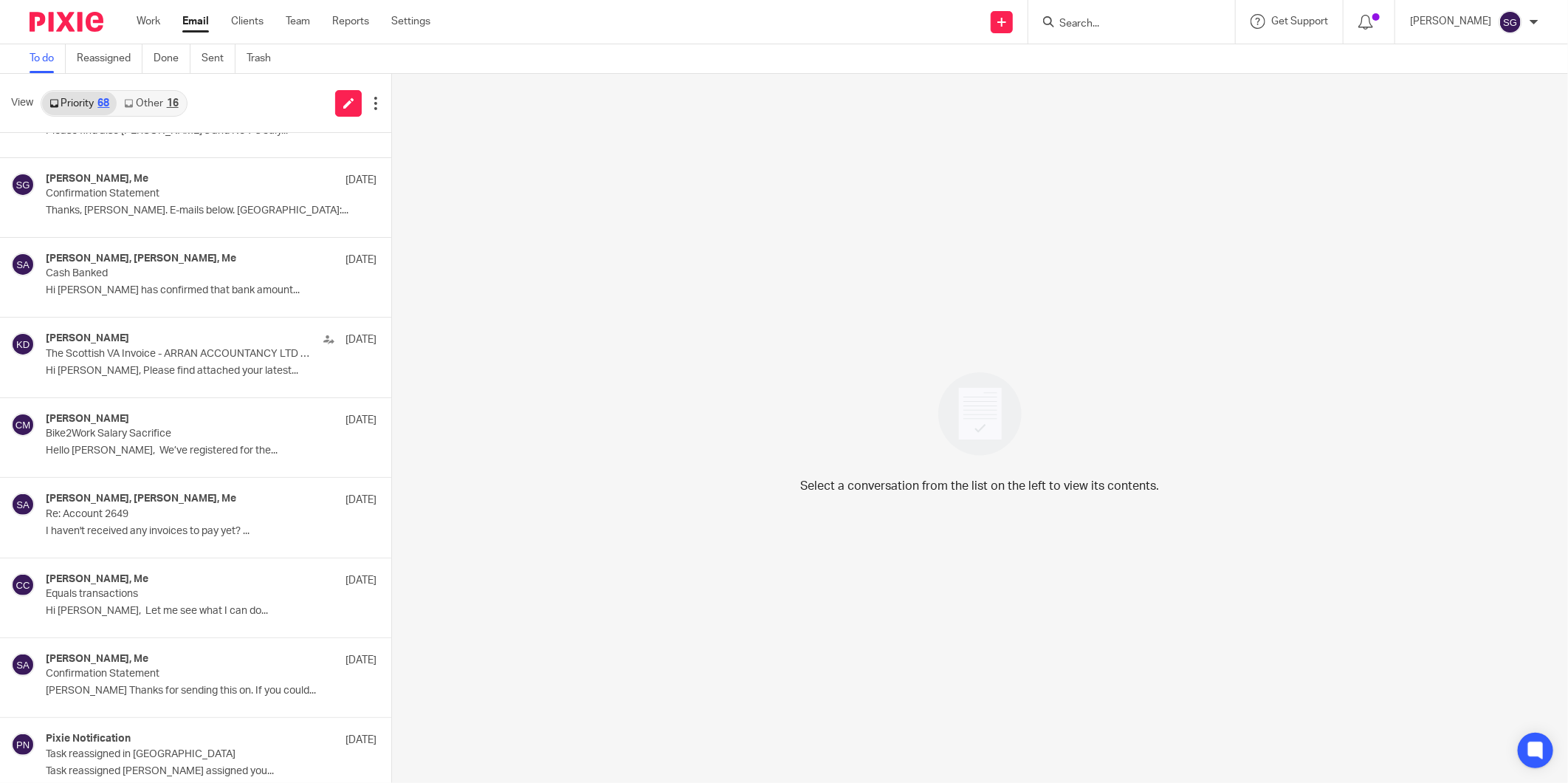
click at [152, 96] on link "Other 16" at bounding box center [151, 104] width 68 height 23
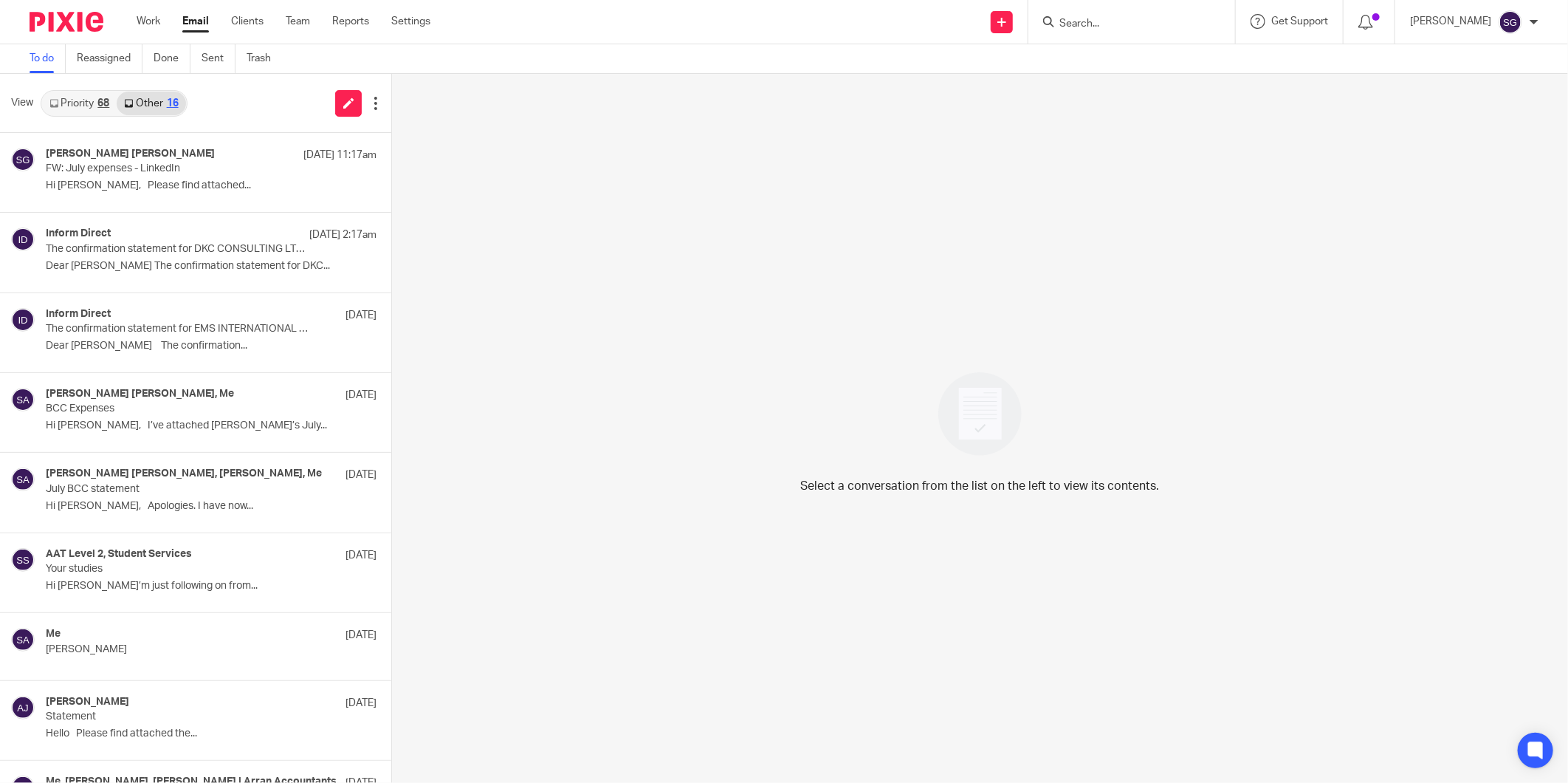
click at [194, 19] on link "Email" at bounding box center [196, 21] width 26 height 15
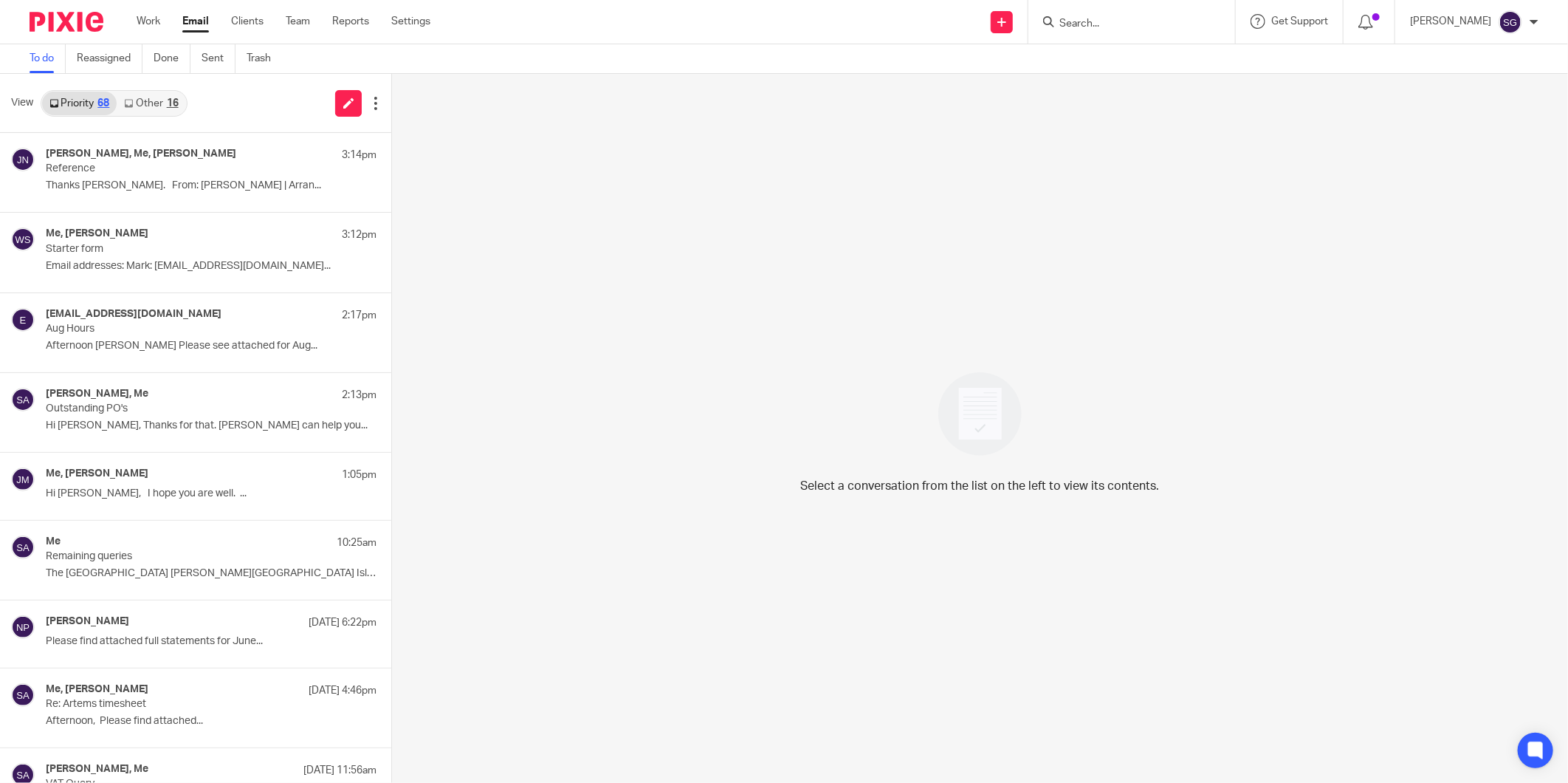
click at [195, 22] on link "Email" at bounding box center [196, 21] width 26 height 15
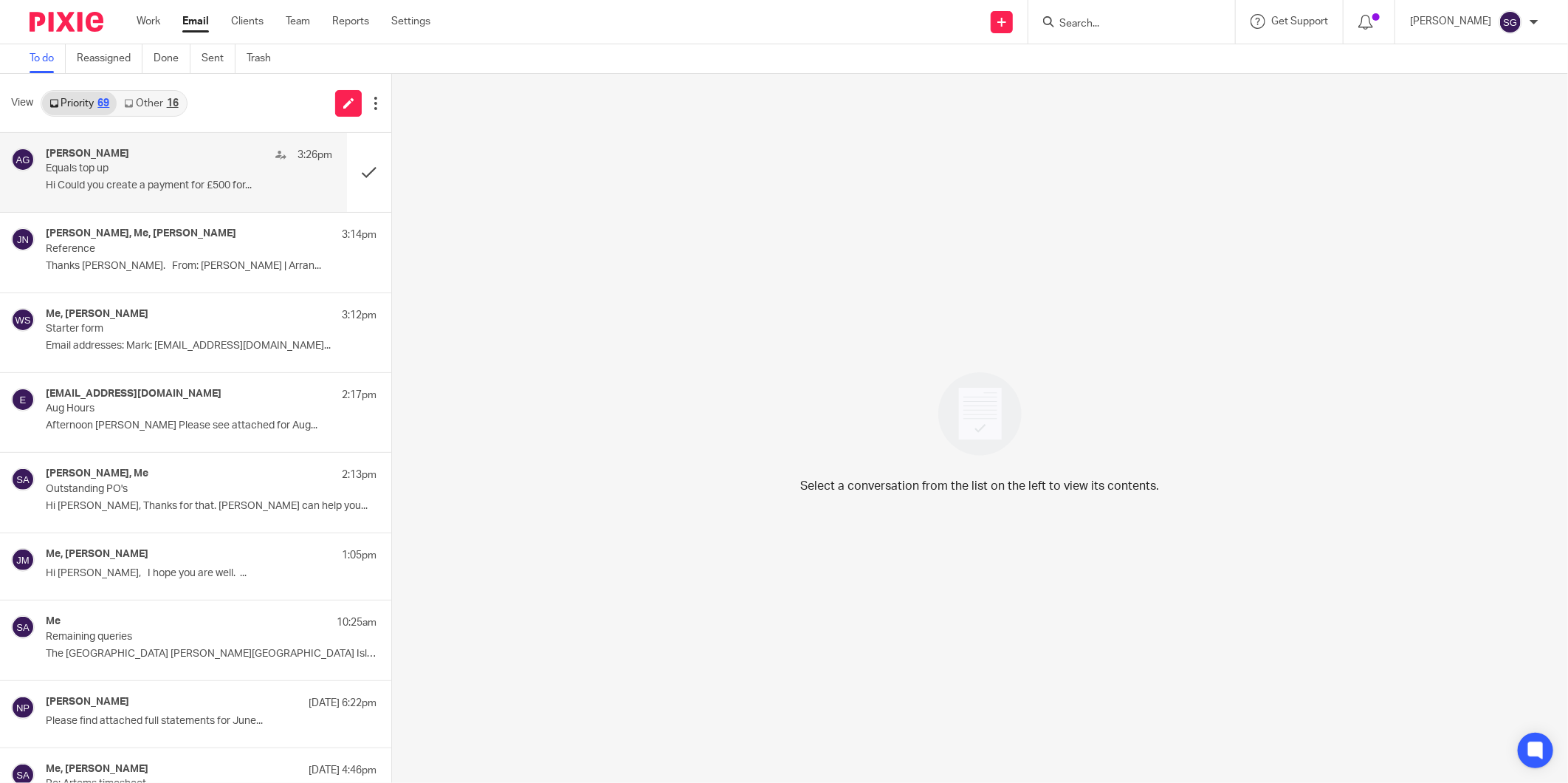
click at [105, 178] on div "Alberta Gutteridge 3:26pm Equals top up Hi Could you create a payment for £500 …" at bounding box center [189, 172] width 286 height 50
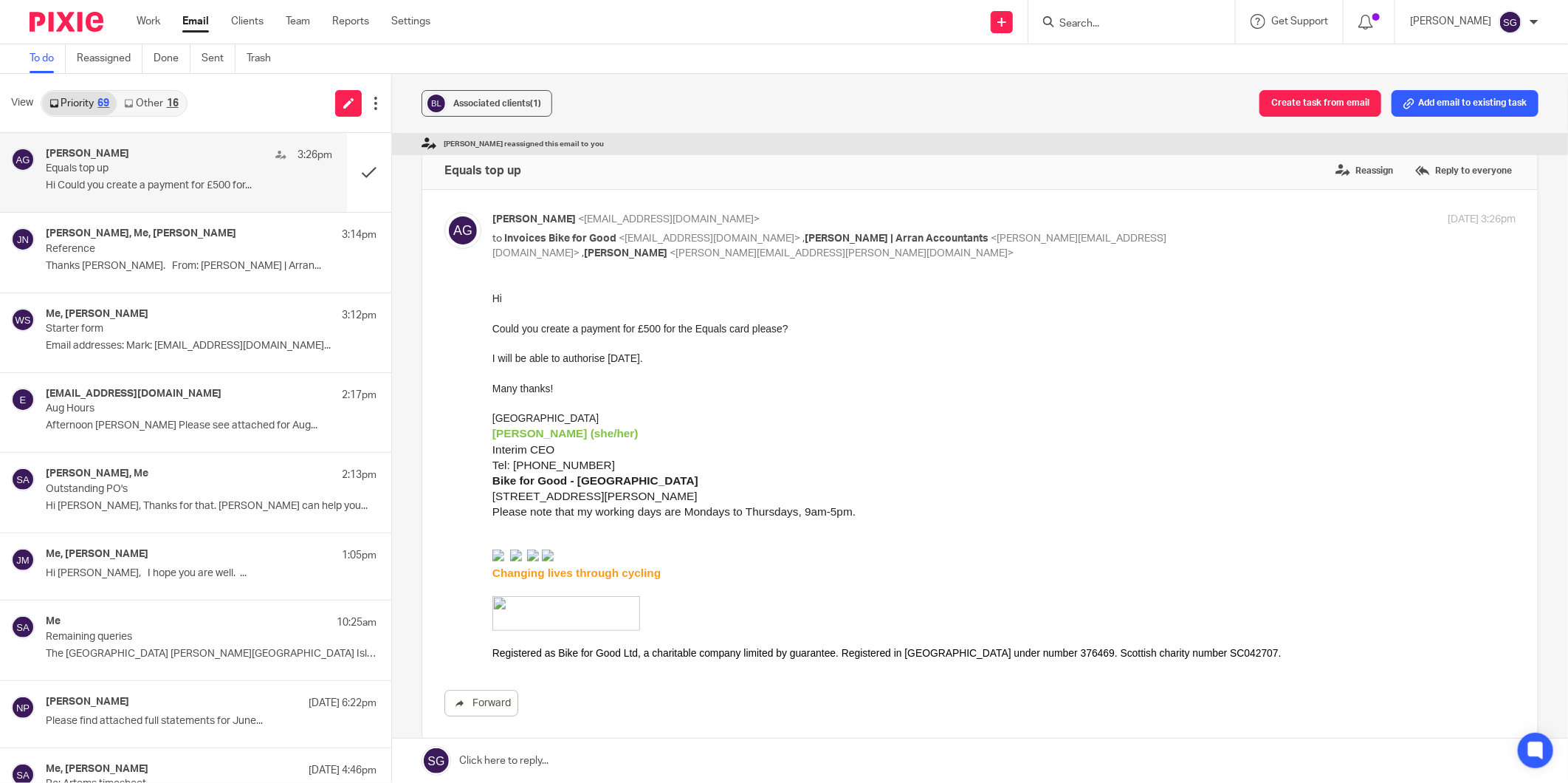
click at [563, 756] on link at bounding box center [980, 760] width 1176 height 44
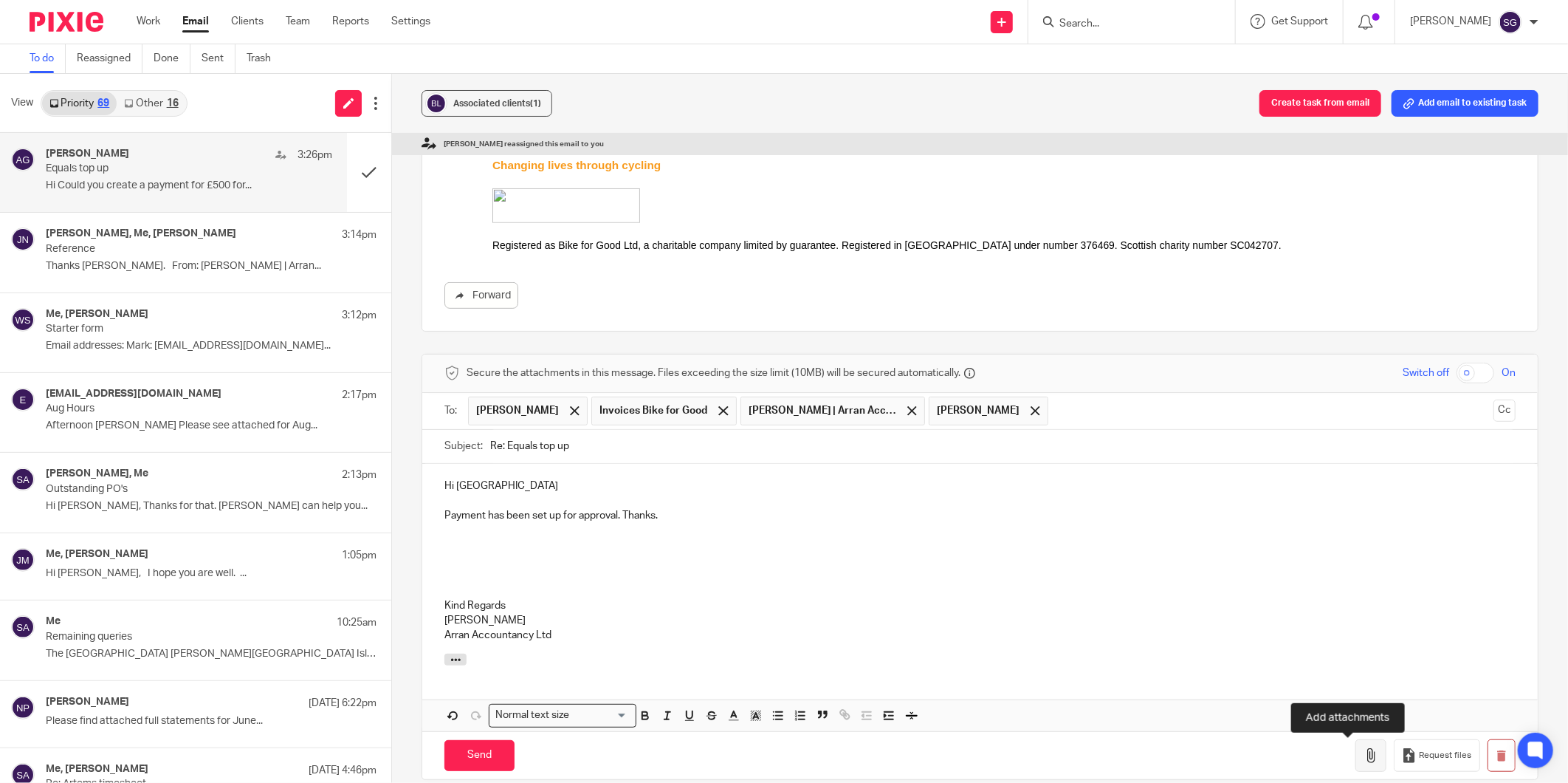
click at [1364, 752] on icon "button" at bounding box center [1371, 755] width 15 height 15
click at [478, 743] on input "Send" at bounding box center [480, 756] width 70 height 31
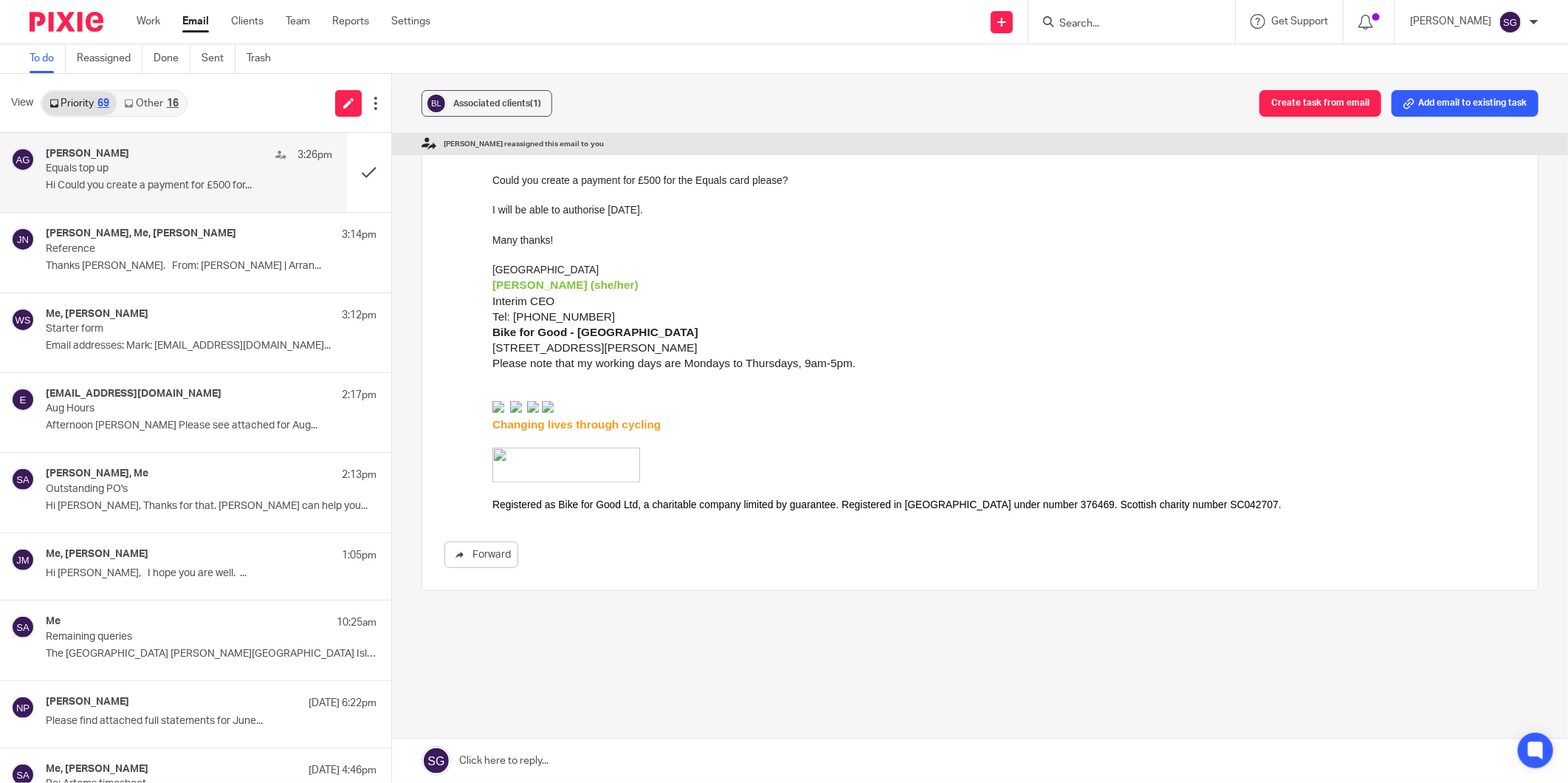
click at [1086, 24] on input "Search" at bounding box center [1124, 24] width 133 height 14
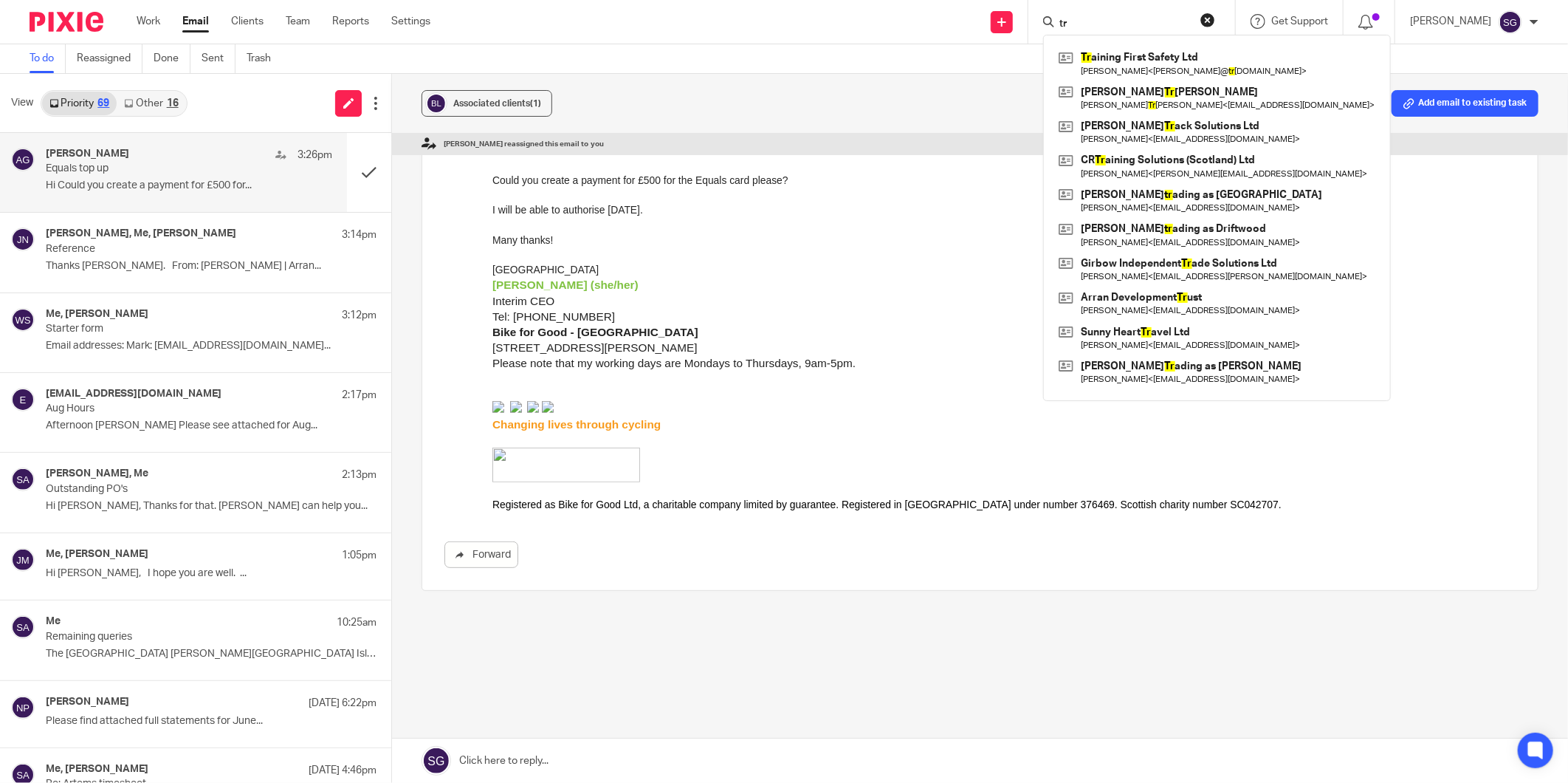
type input "t"
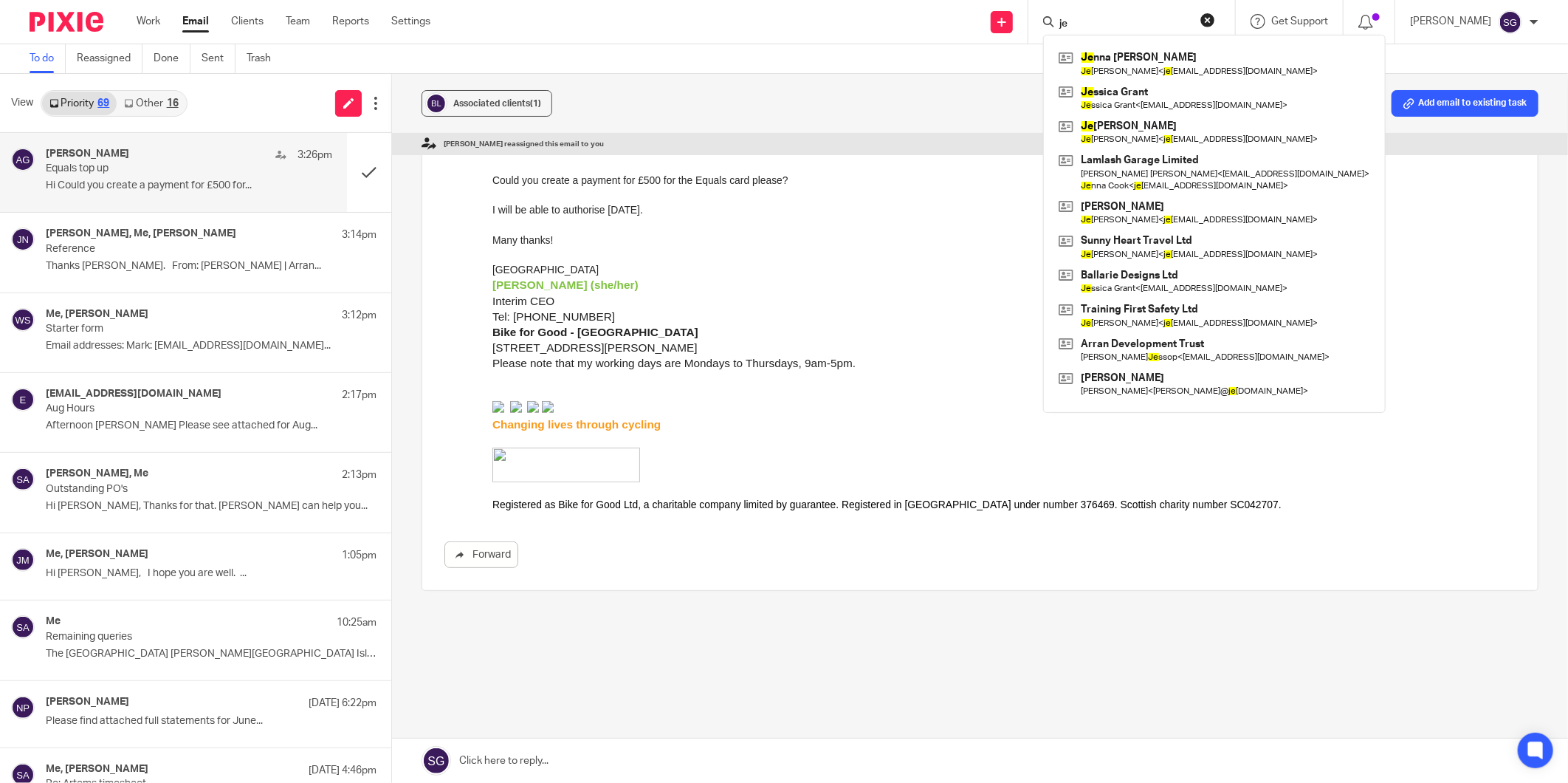
type input "j"
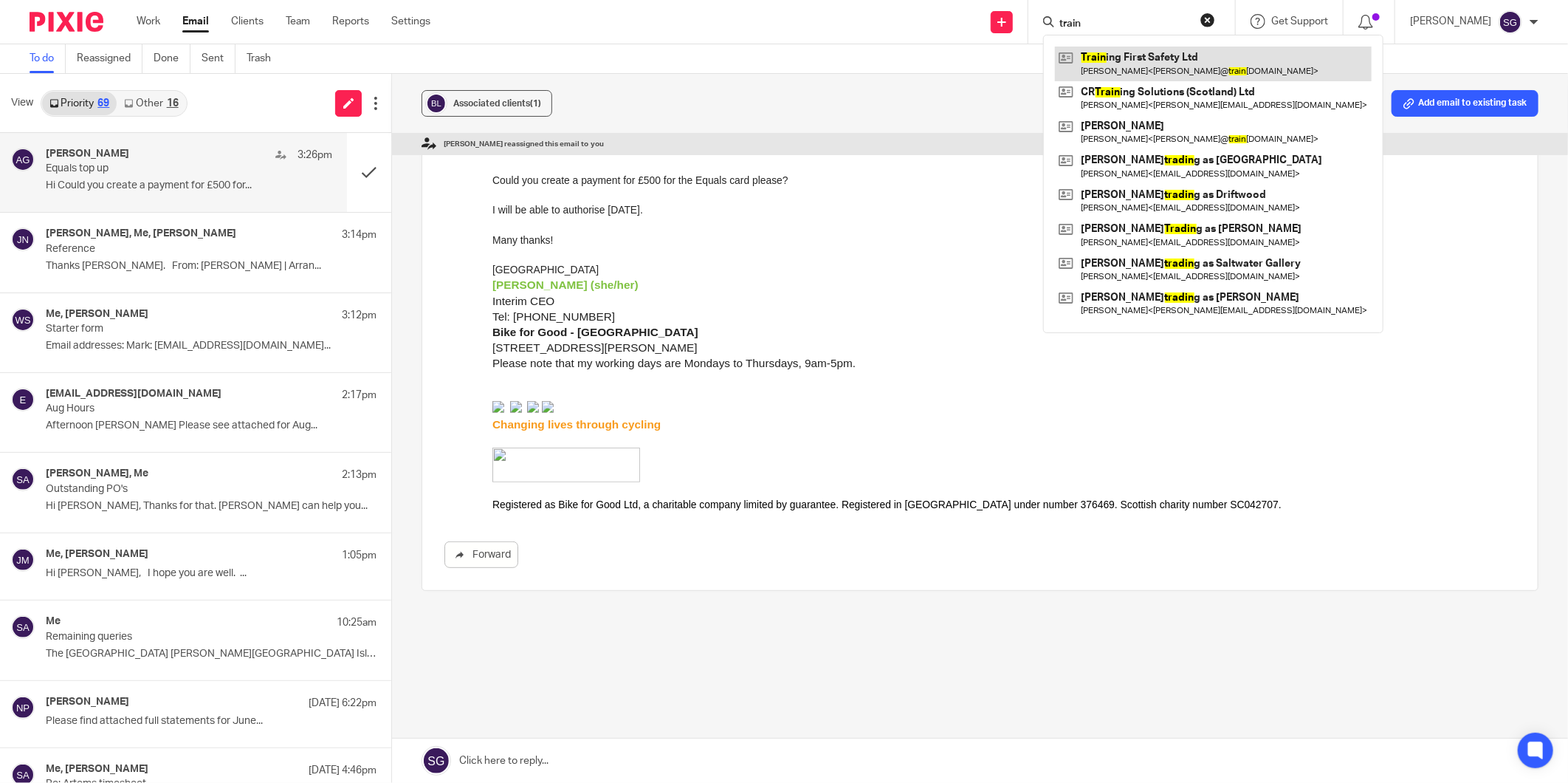
type input "train"
click at [1155, 60] on link at bounding box center [1213, 64] width 317 height 34
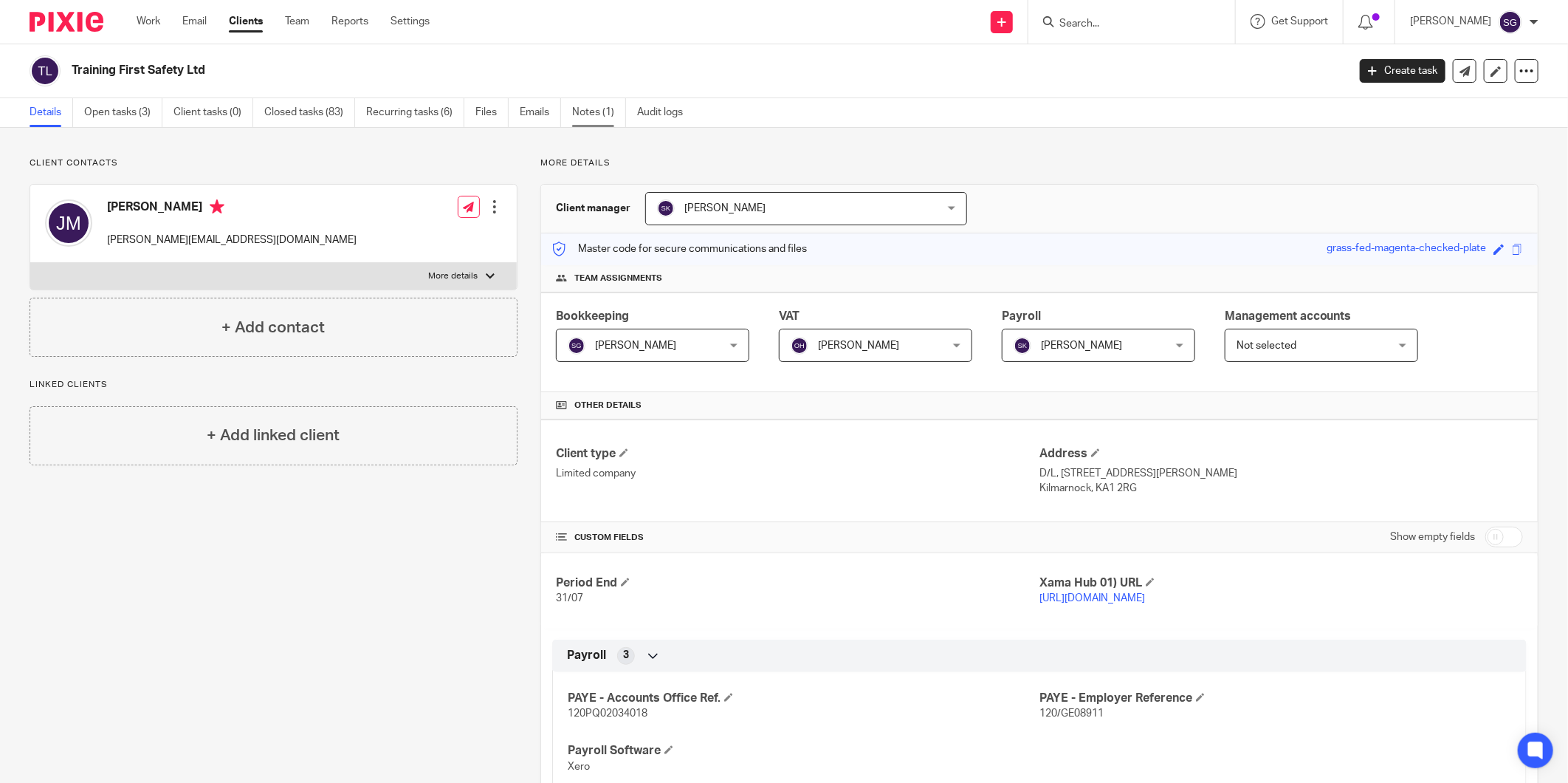
click at [588, 112] on link "Notes (1)" at bounding box center [598, 111] width 54 height 28
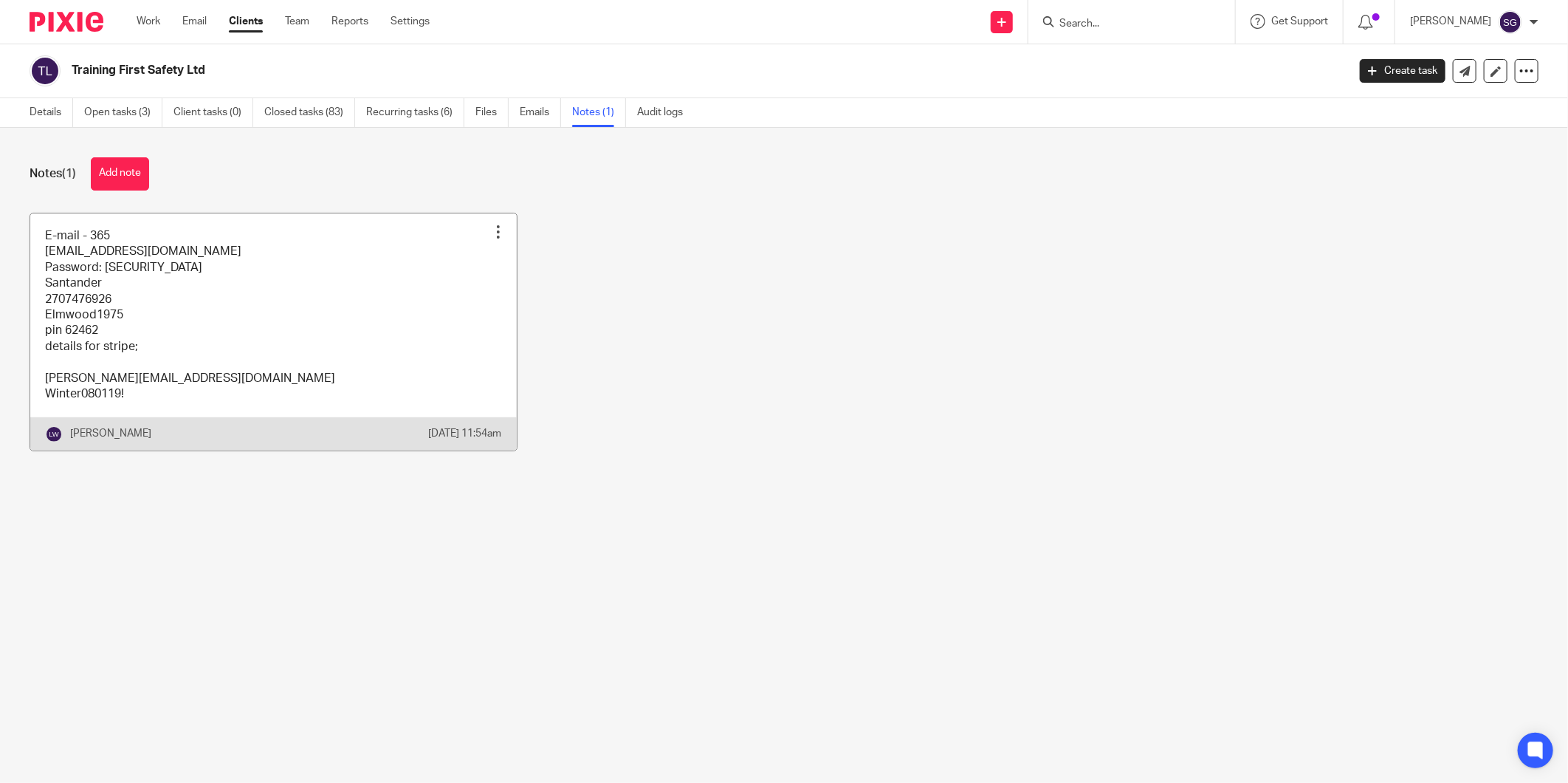
click at [277, 328] on link at bounding box center [274, 331] width 487 height 237
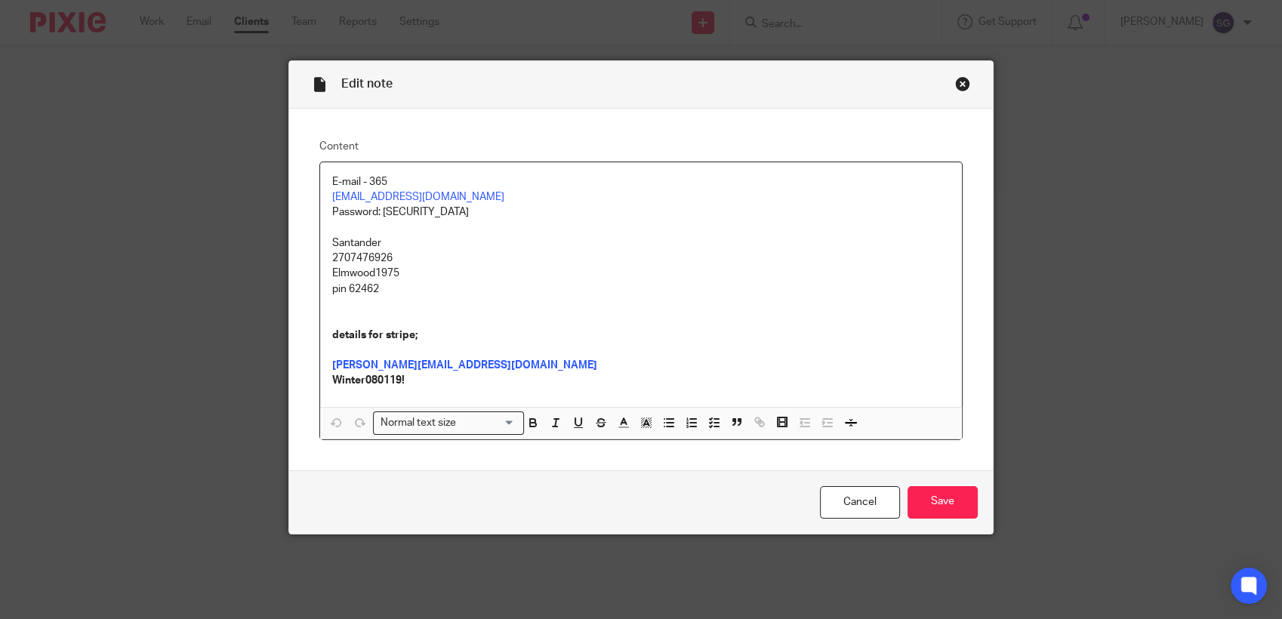
click at [955, 88] on div "Close this dialog window" at bounding box center [962, 83] width 15 height 15
